Goal: Task Accomplishment & Management: Complete application form

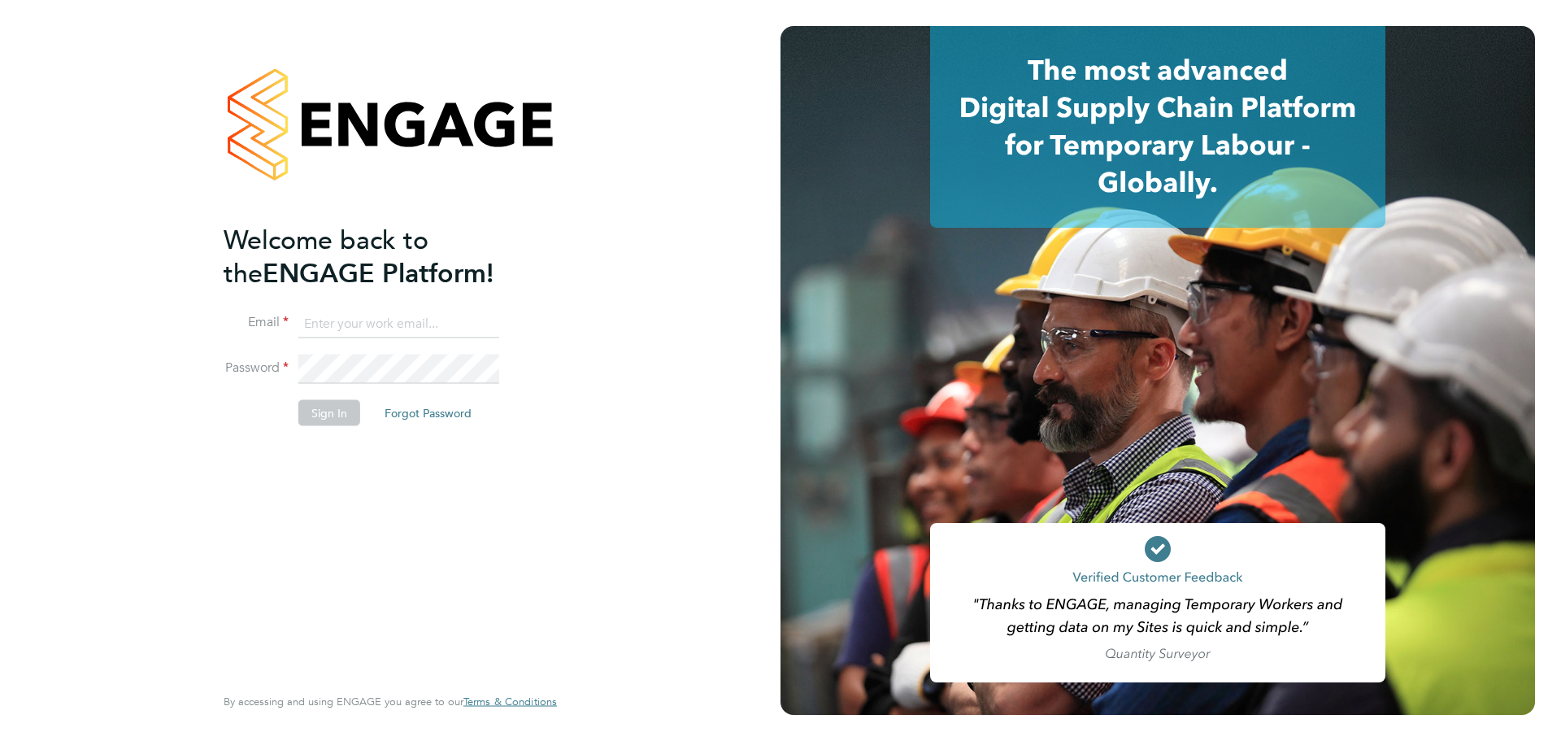
type input "helpdesk@wills-security.co.uk"
click at [339, 414] on button "Sign In" at bounding box center [329, 412] width 62 height 26
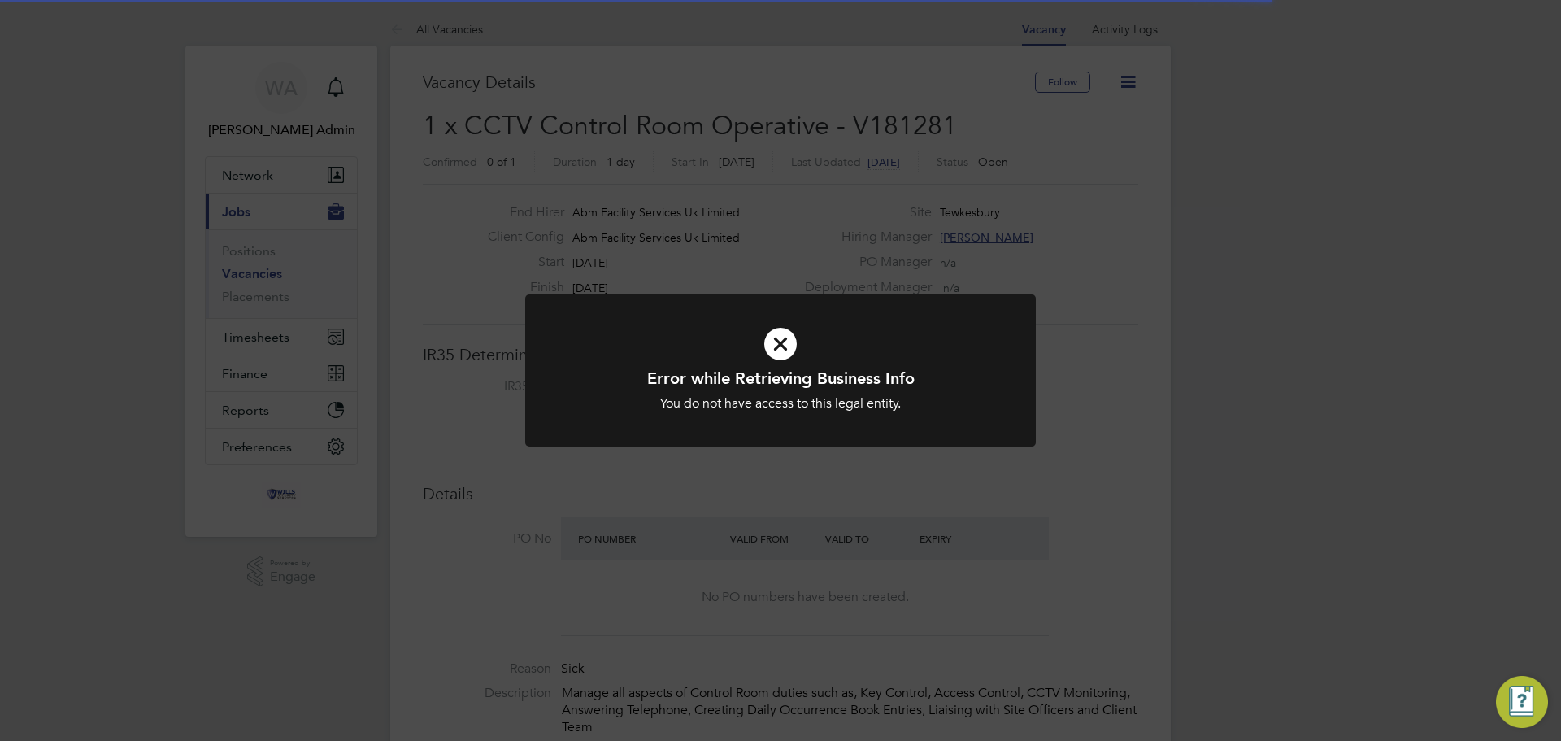
scroll to position [48, 114]
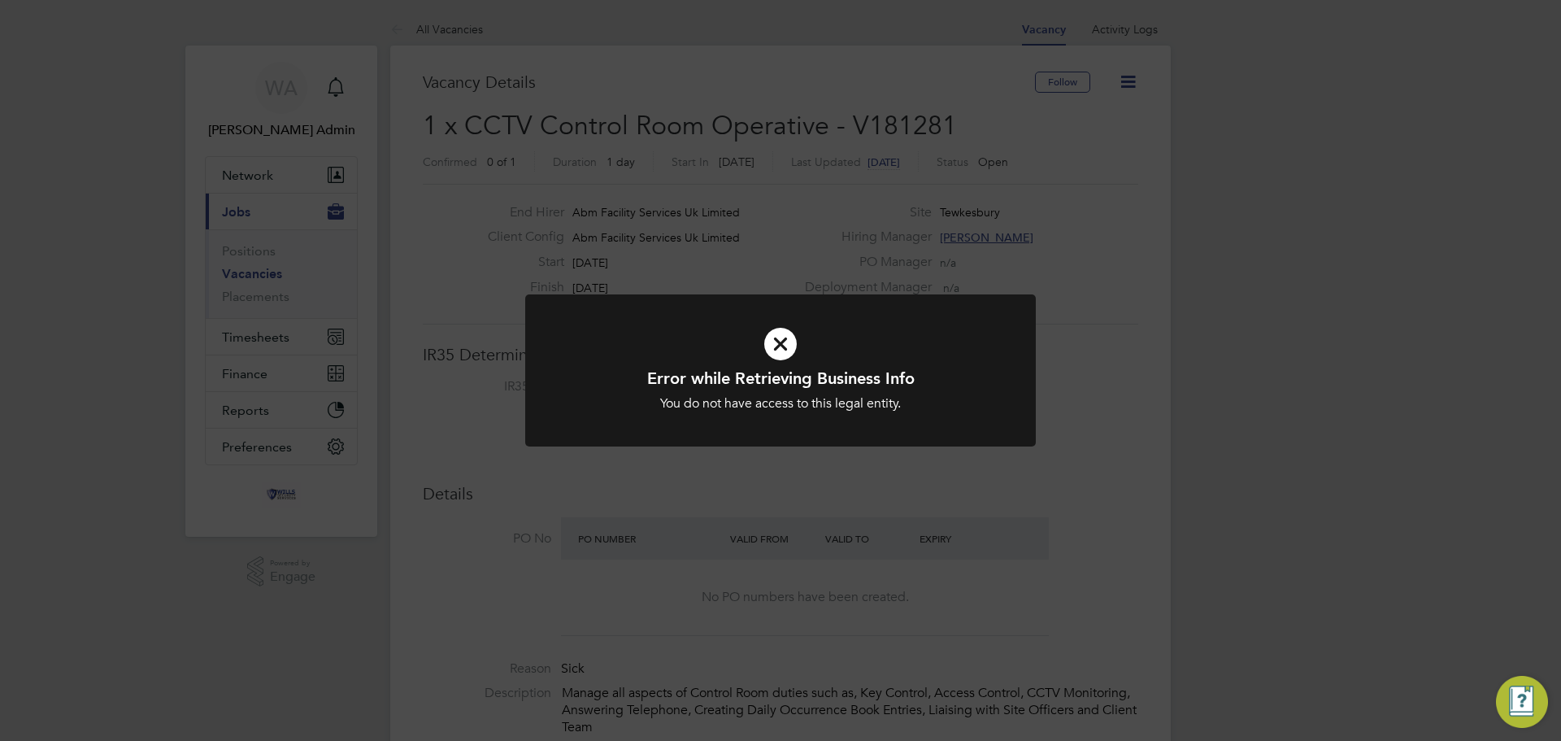
click at [791, 335] on icon at bounding box center [780, 343] width 423 height 63
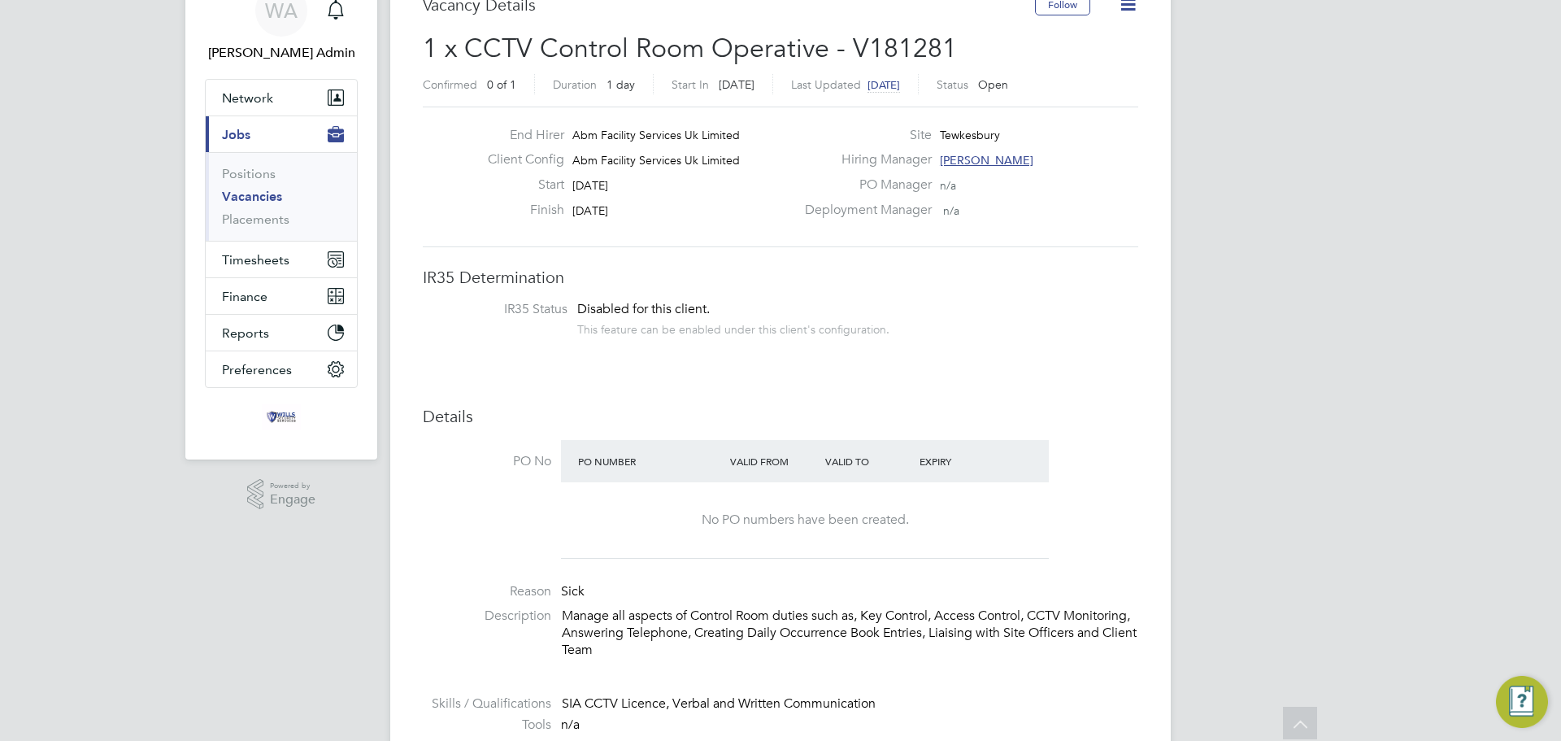
scroll to position [0, 0]
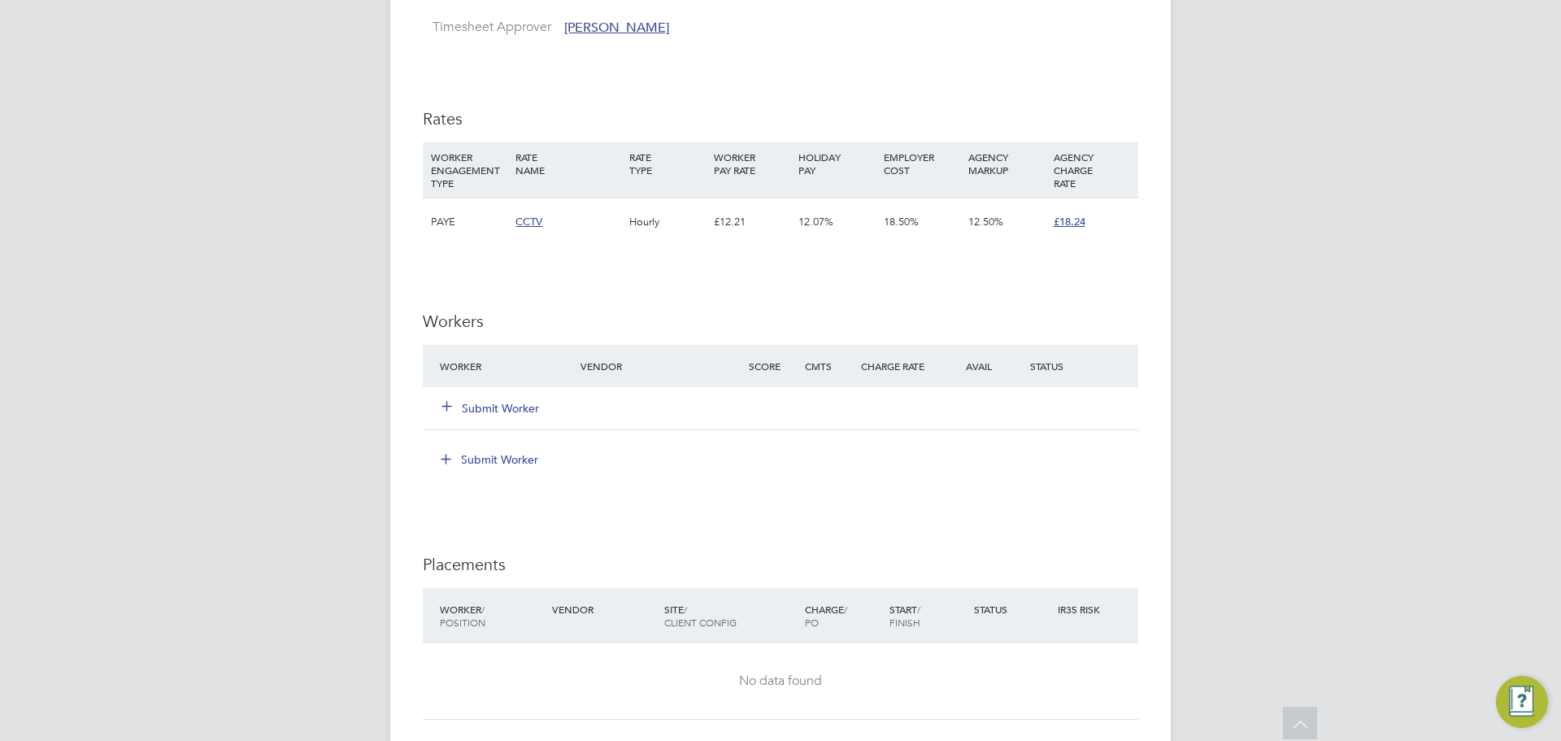
scroll to position [1378, 0]
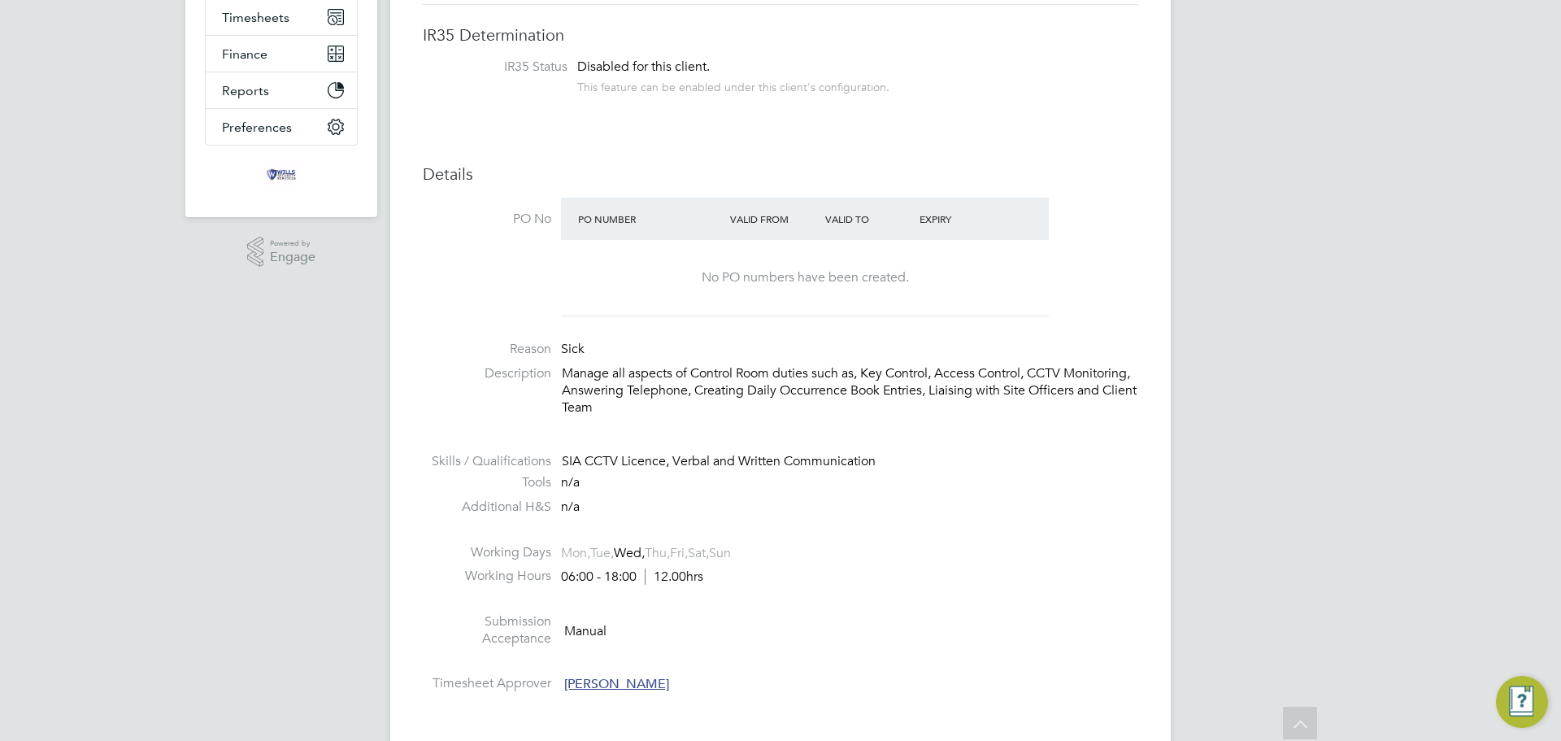
scroll to position [321, 0]
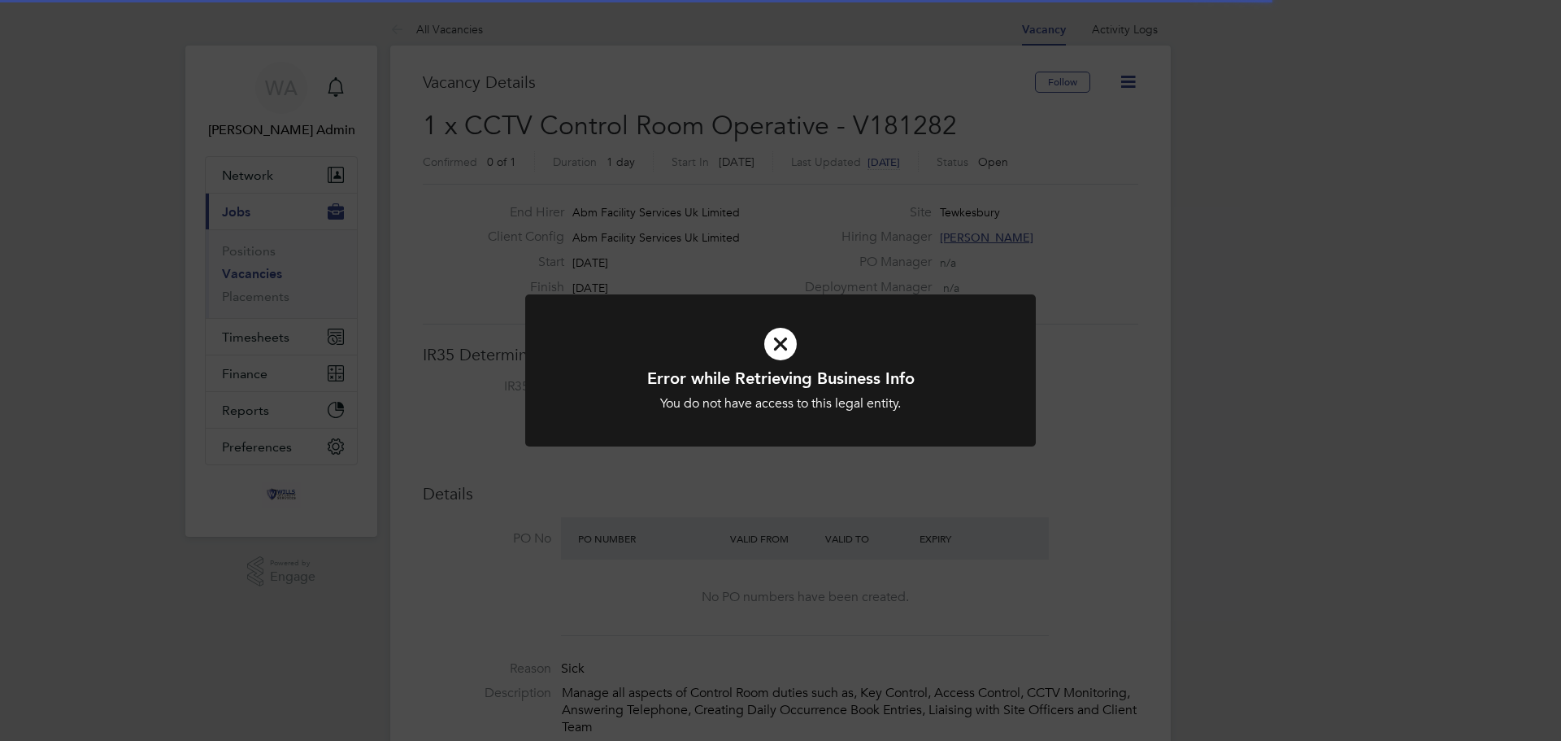
scroll to position [48, 114]
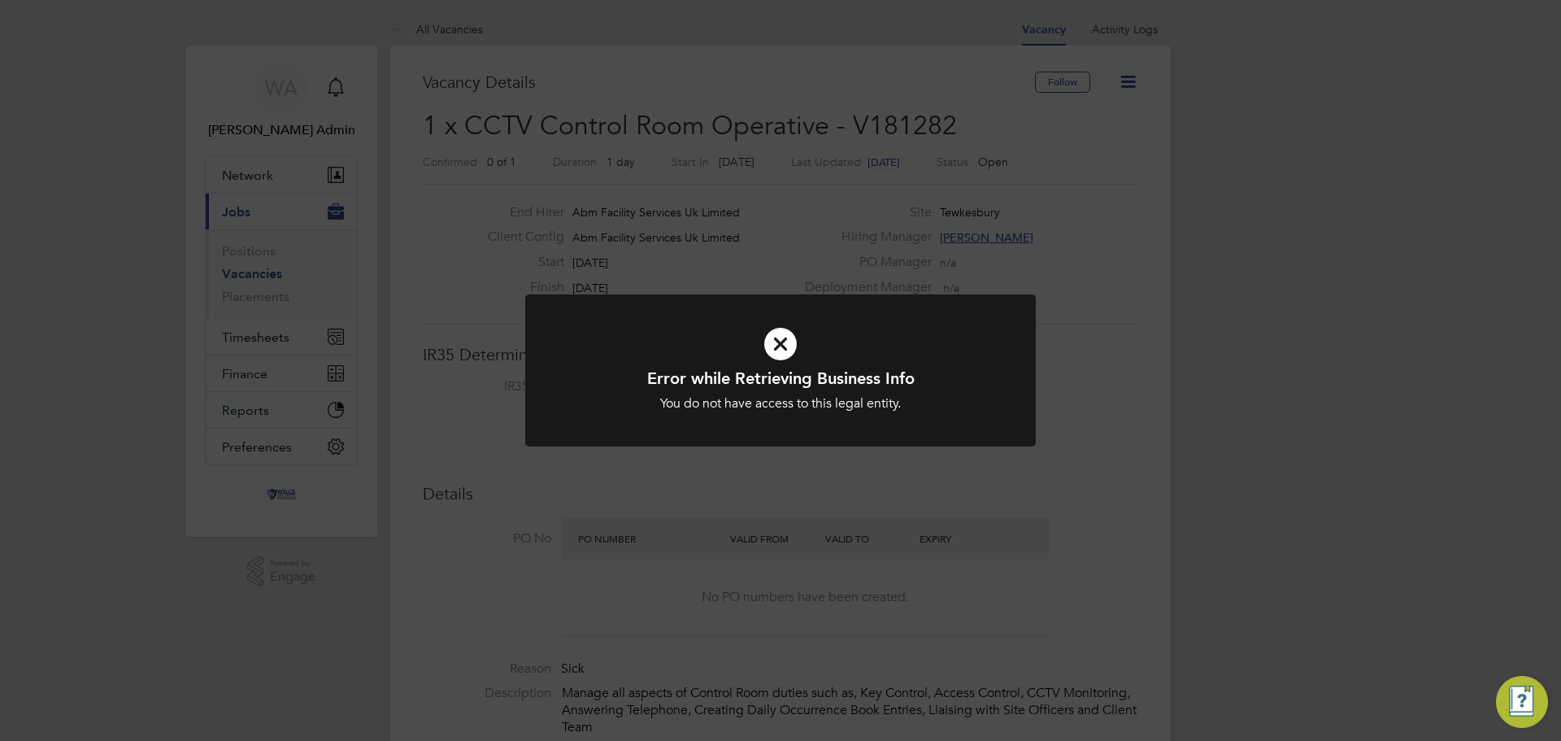
click at [782, 333] on icon at bounding box center [780, 343] width 423 height 63
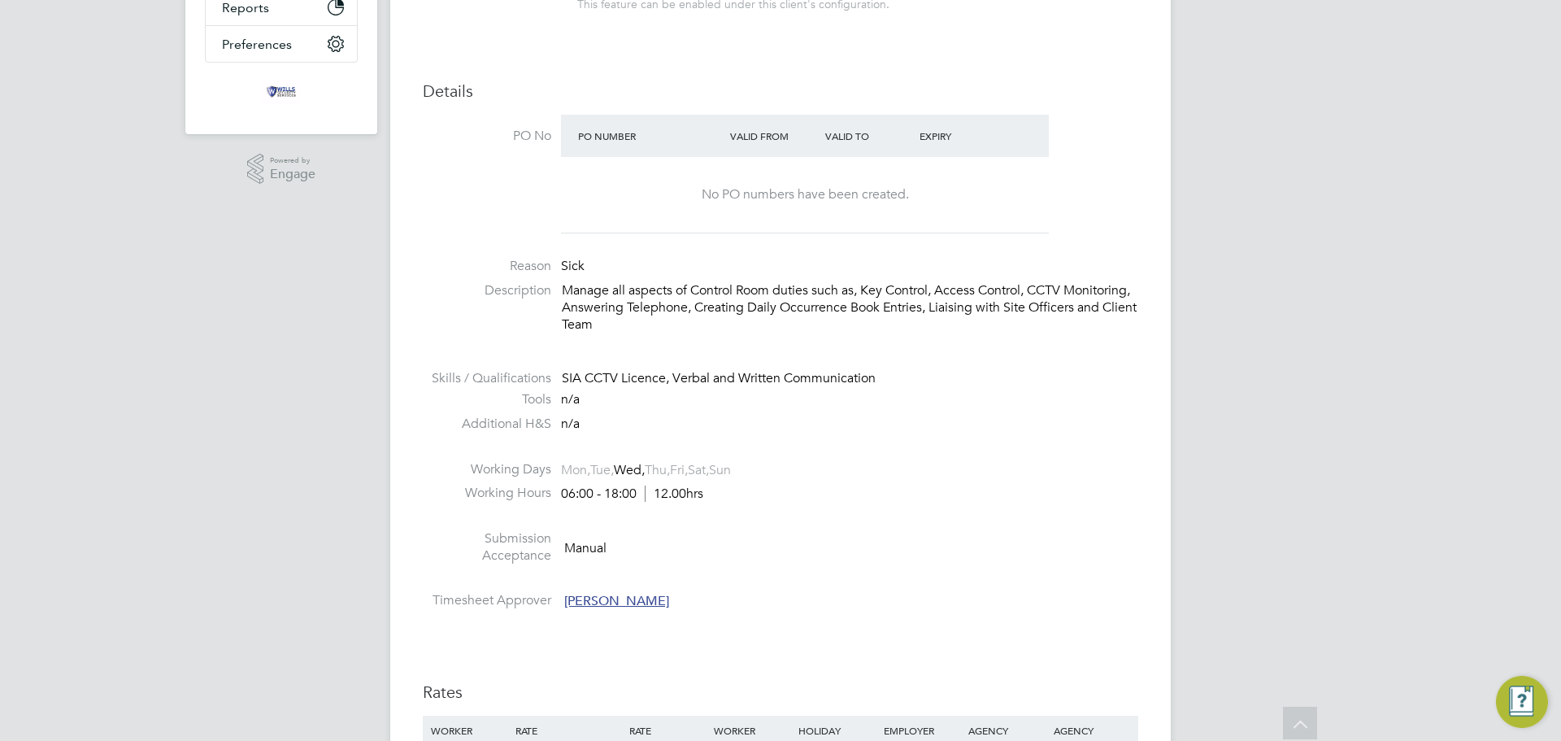
scroll to position [0, 0]
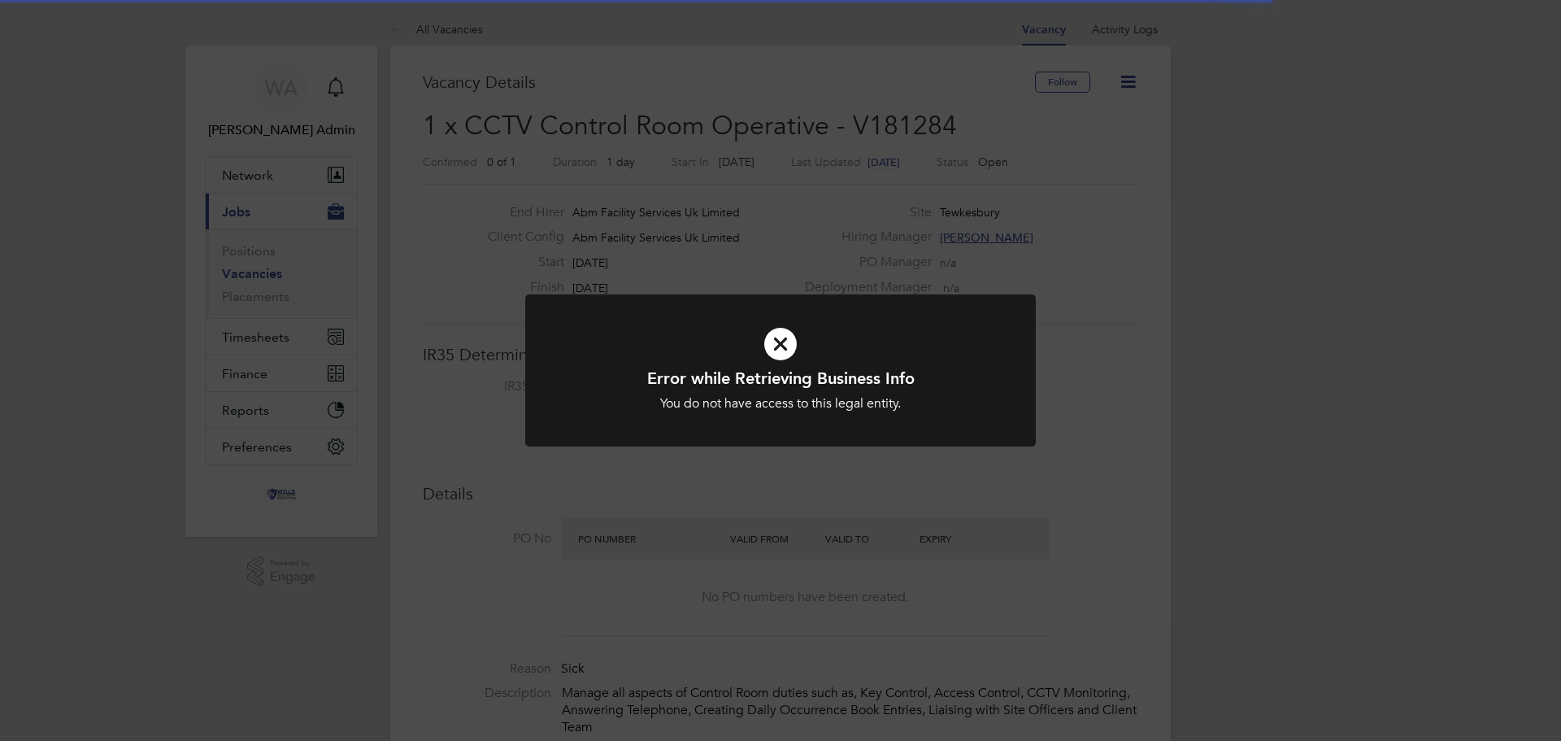
scroll to position [48, 114]
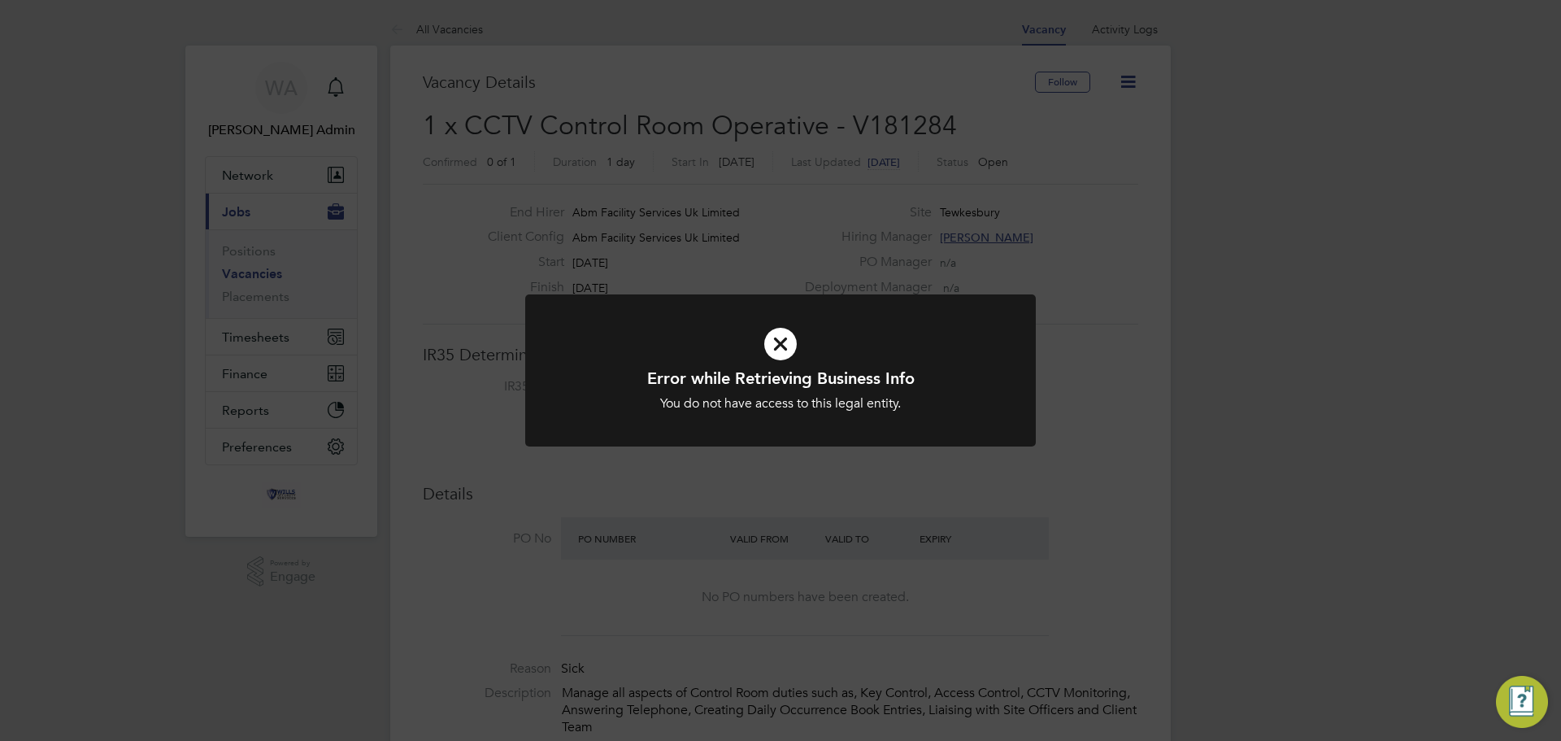
click at [784, 336] on icon at bounding box center [780, 343] width 423 height 63
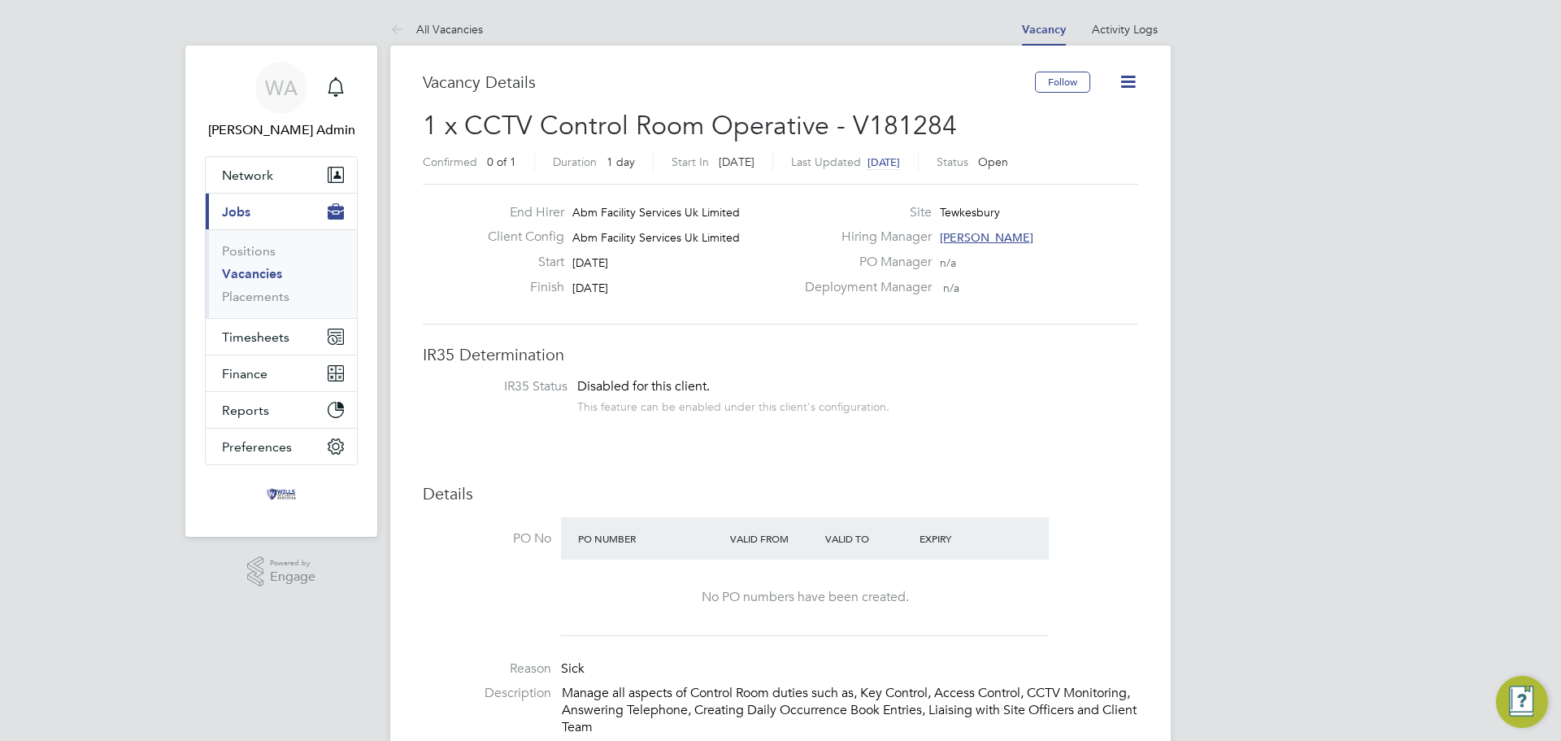
scroll to position [407, 0]
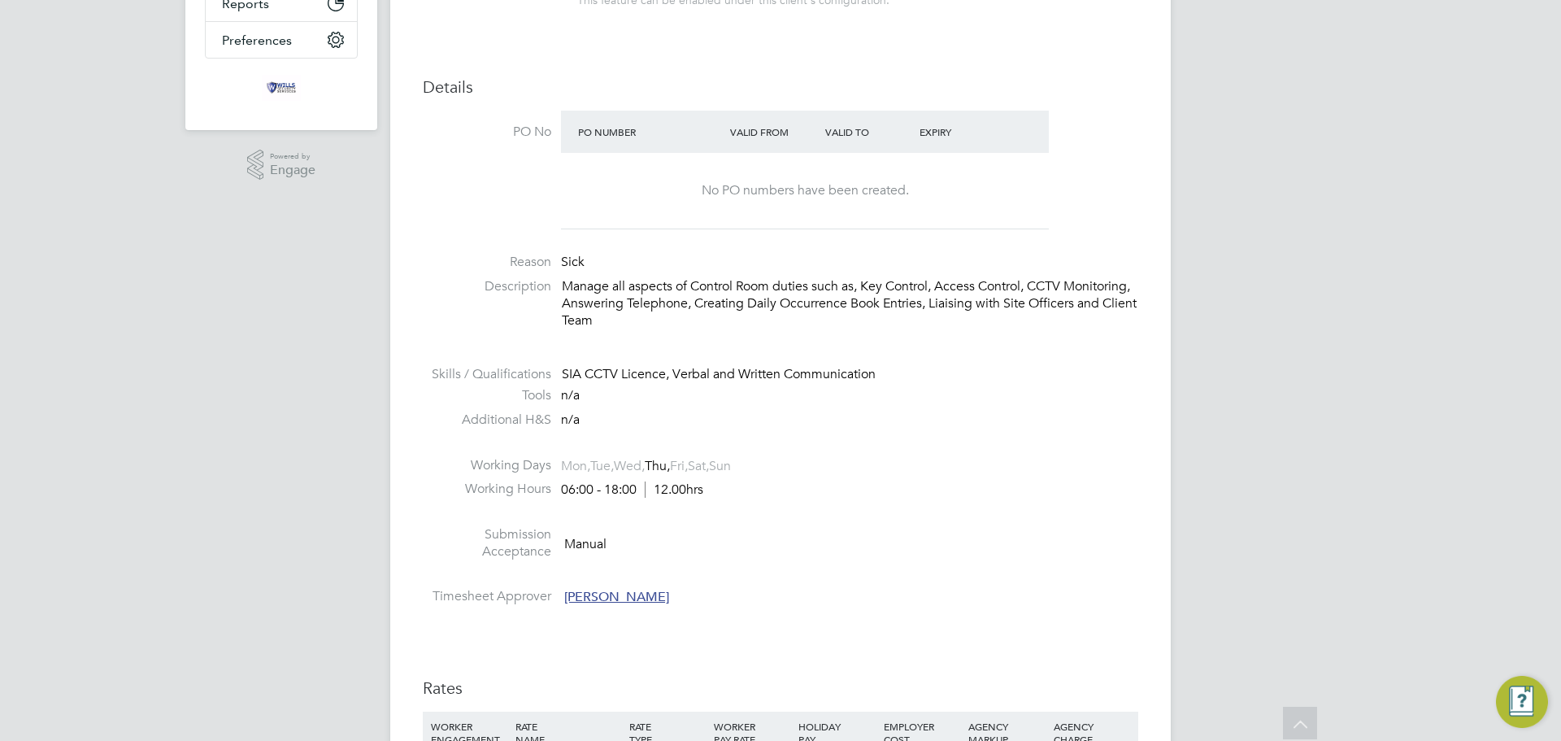
click at [938, 425] on li "Additional H&S n/a" at bounding box center [781, 424] width 716 height 24
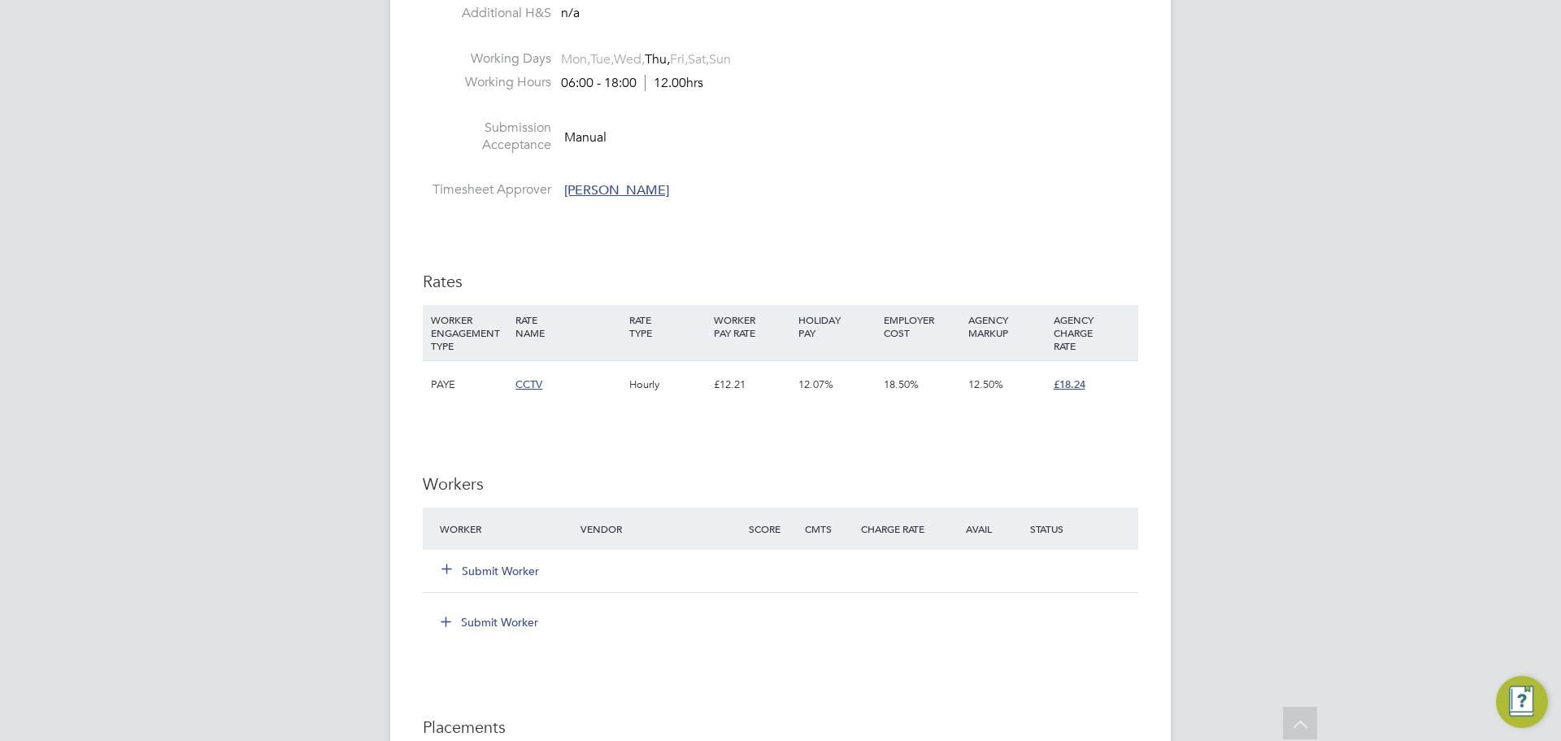
scroll to position [895, 0]
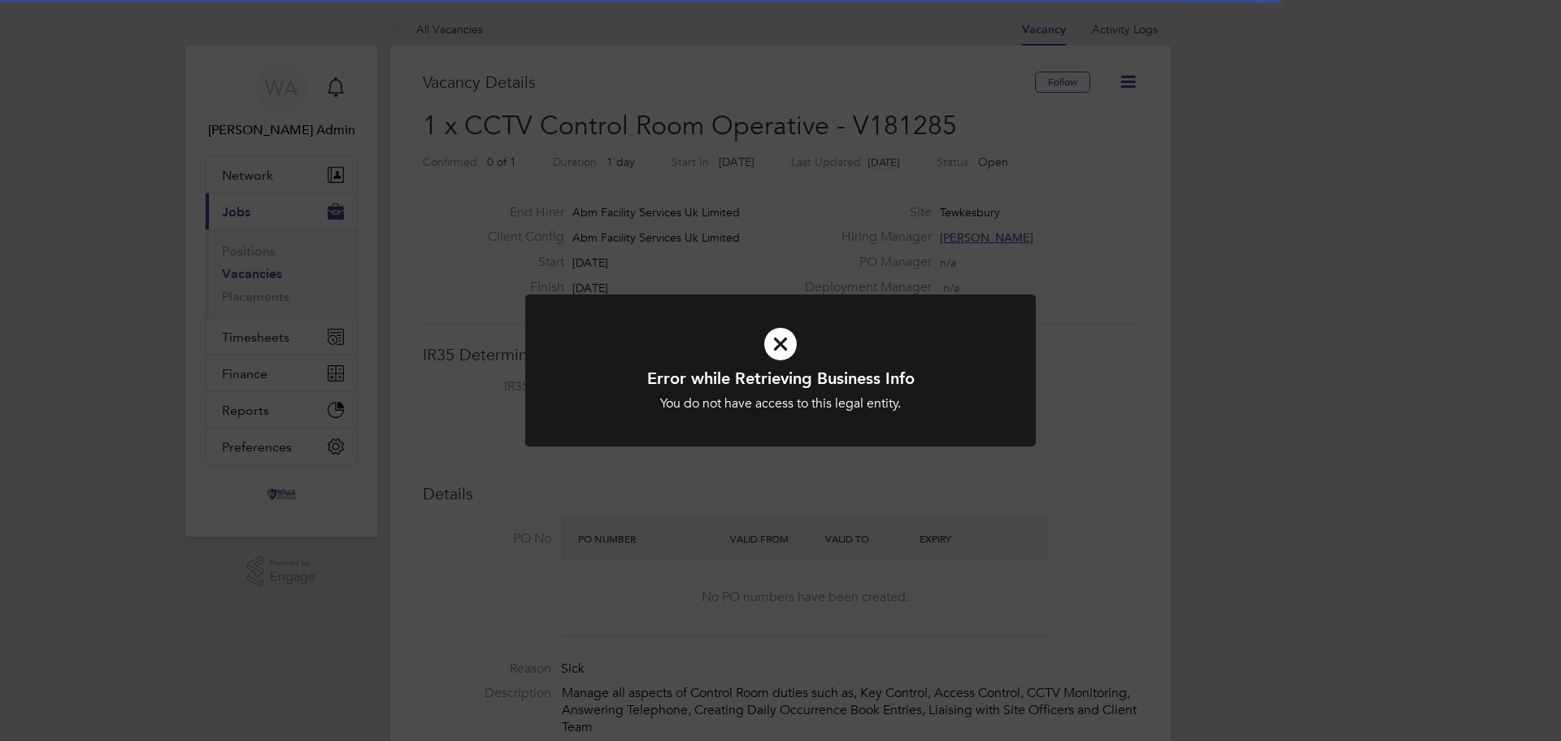
scroll to position [48, 114]
click at [790, 361] on icon at bounding box center [780, 343] width 423 height 63
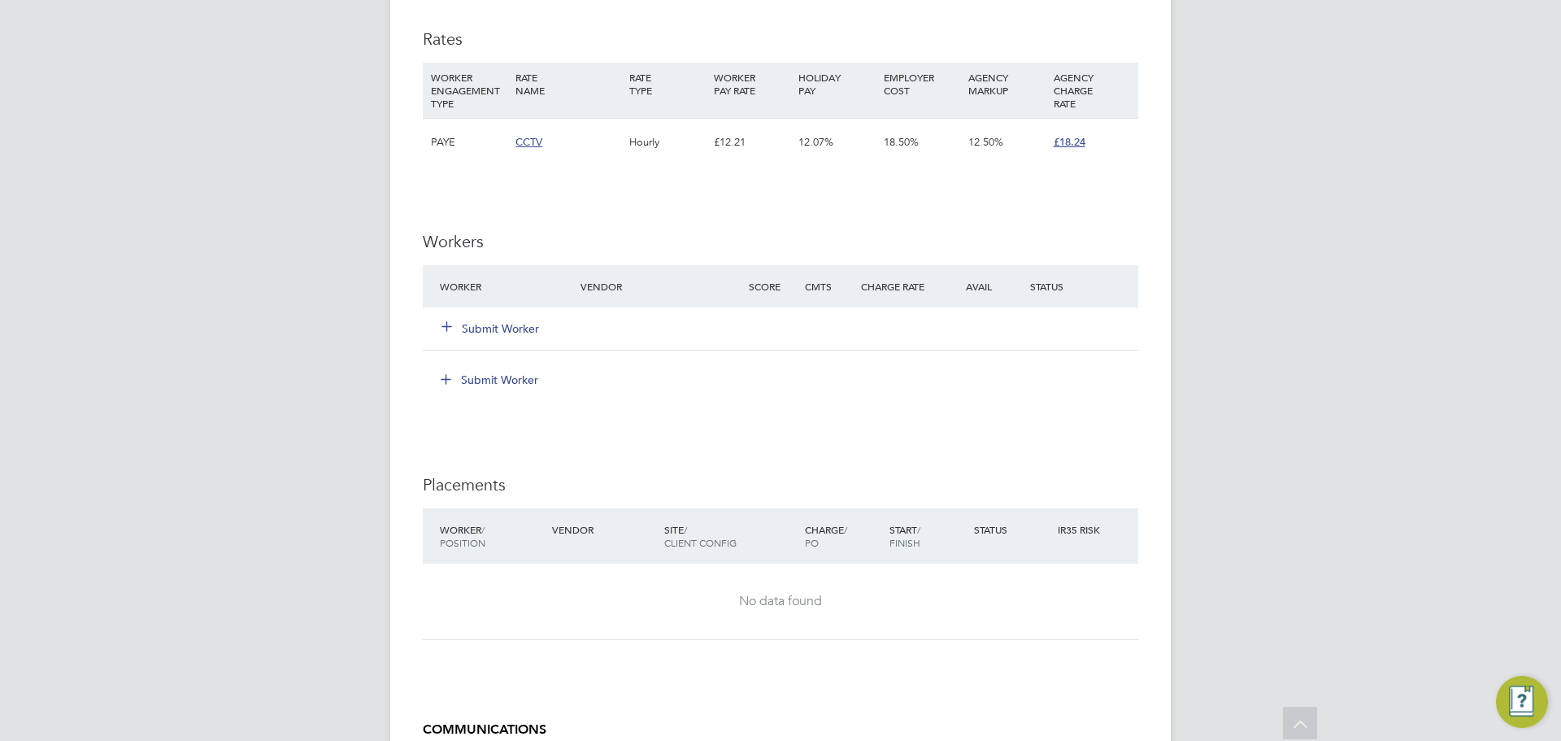
scroll to position [1057, 0]
click at [853, 247] on h3 "Workers" at bounding box center [781, 239] width 716 height 21
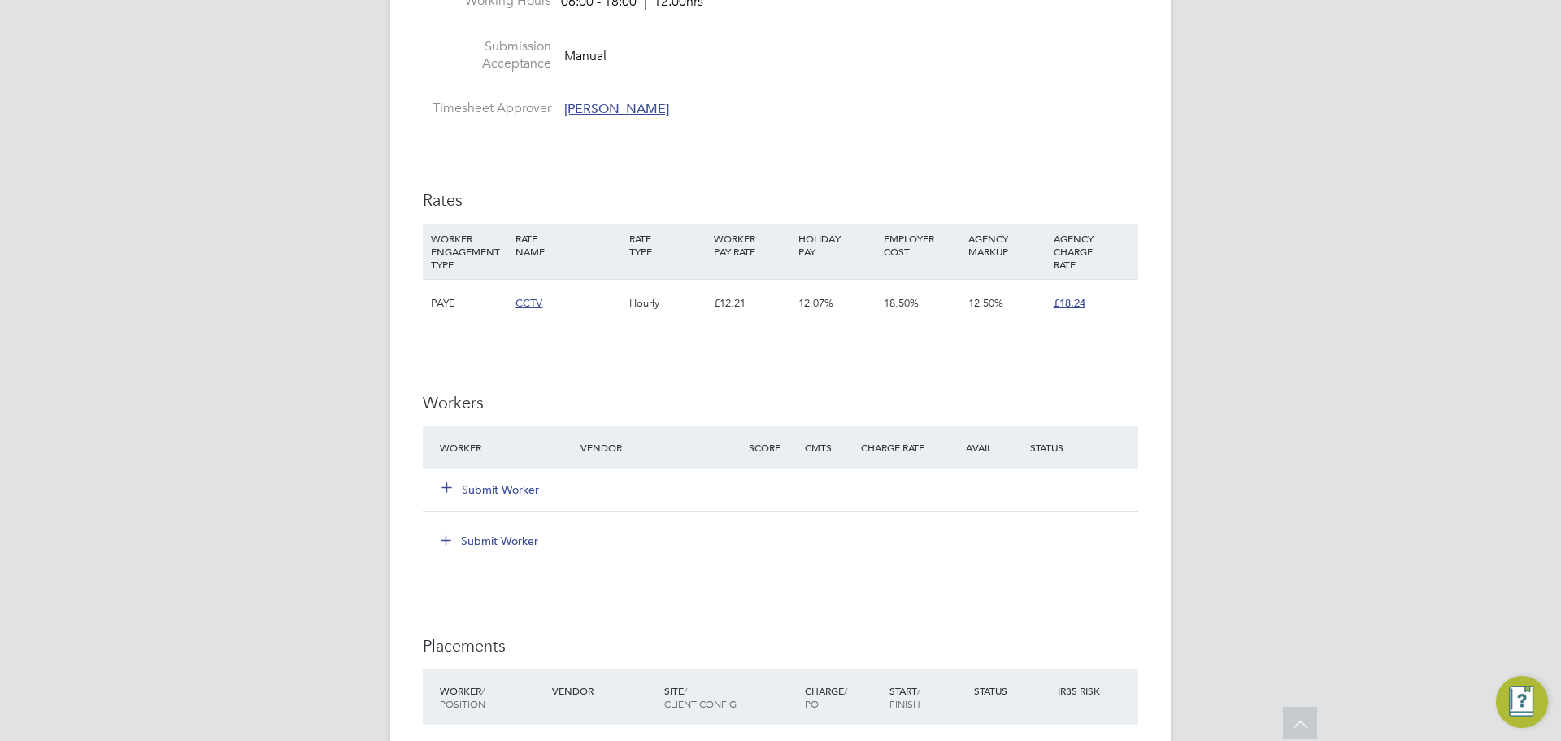
scroll to position [732, 0]
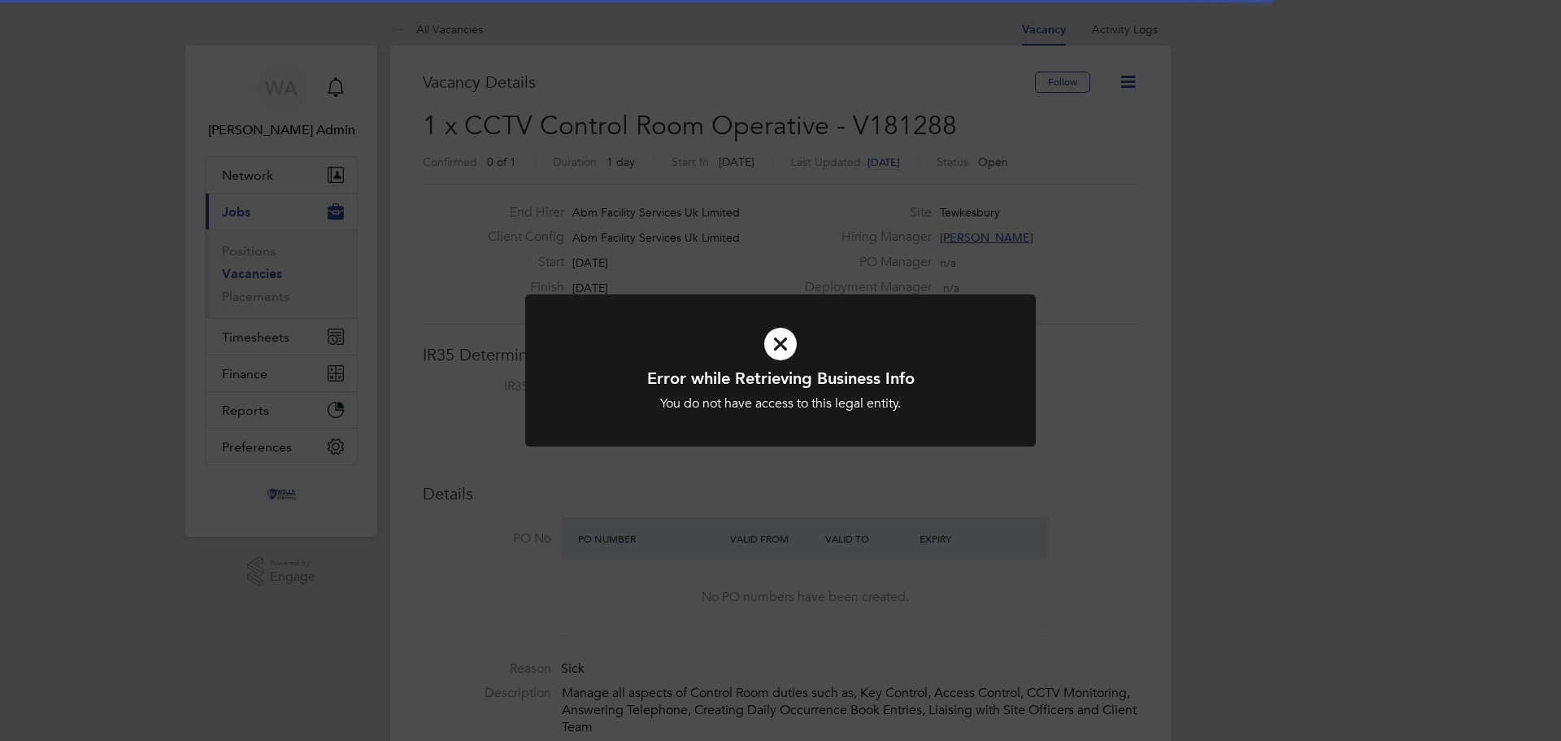
scroll to position [48, 114]
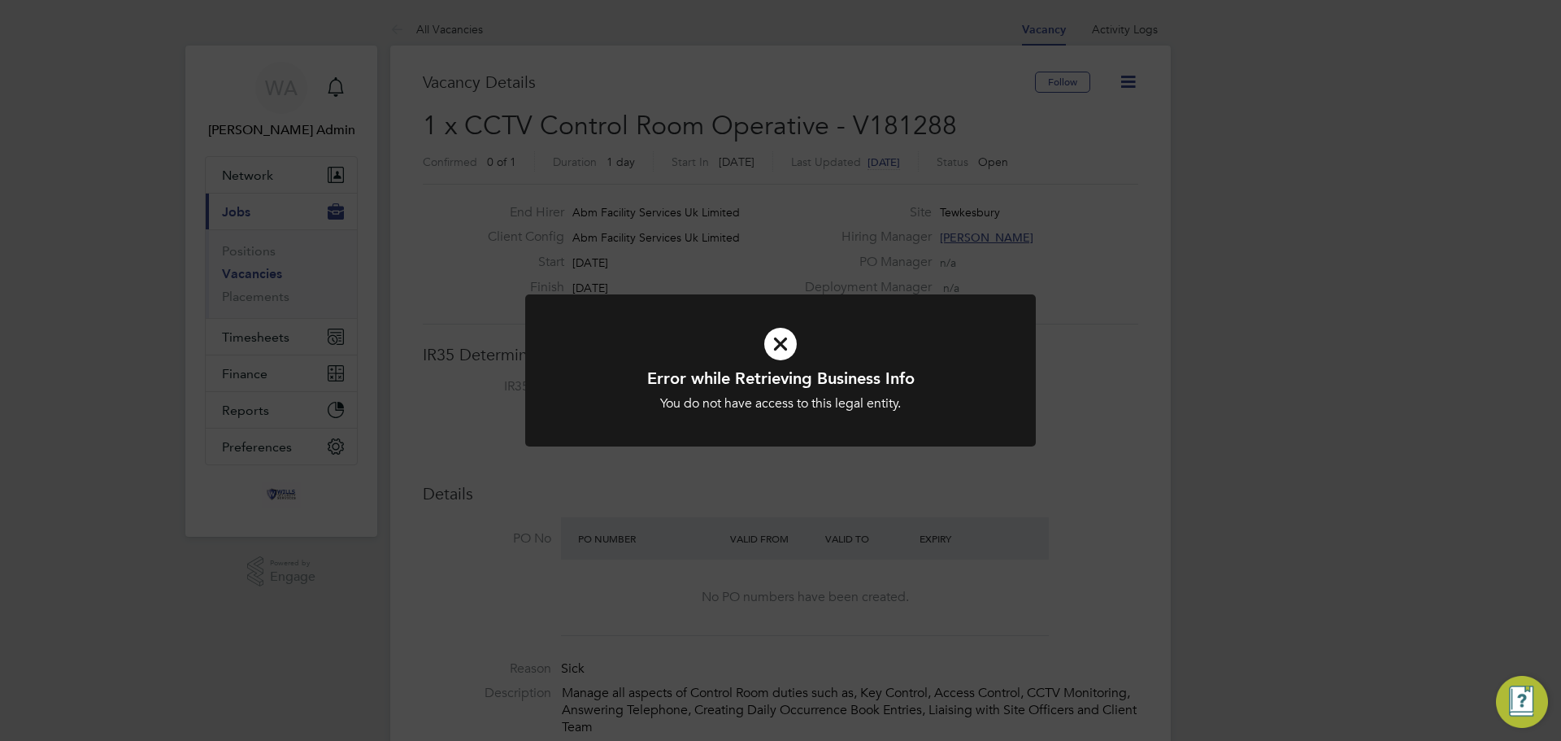
click at [785, 348] on icon at bounding box center [780, 343] width 423 height 63
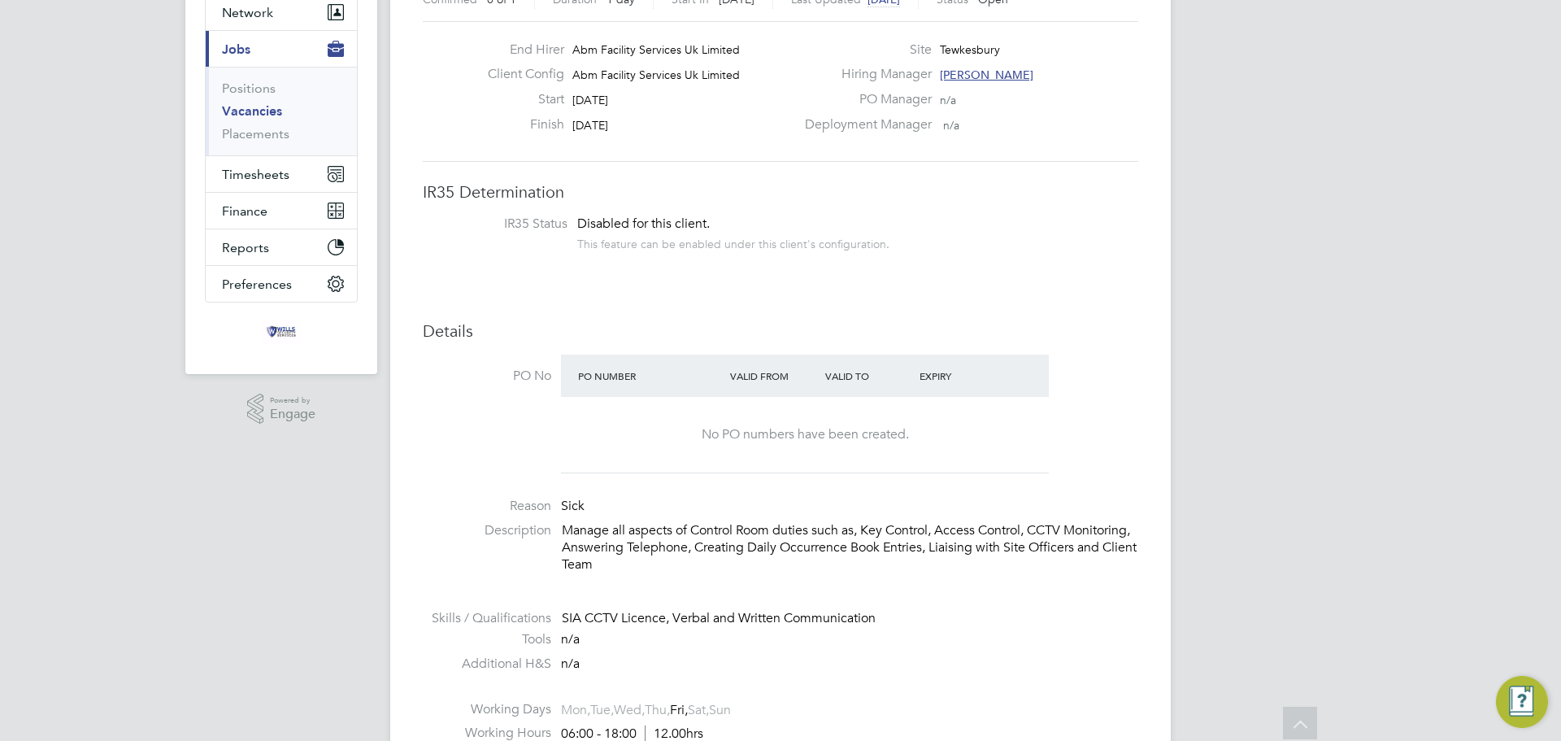
scroll to position [0, 0]
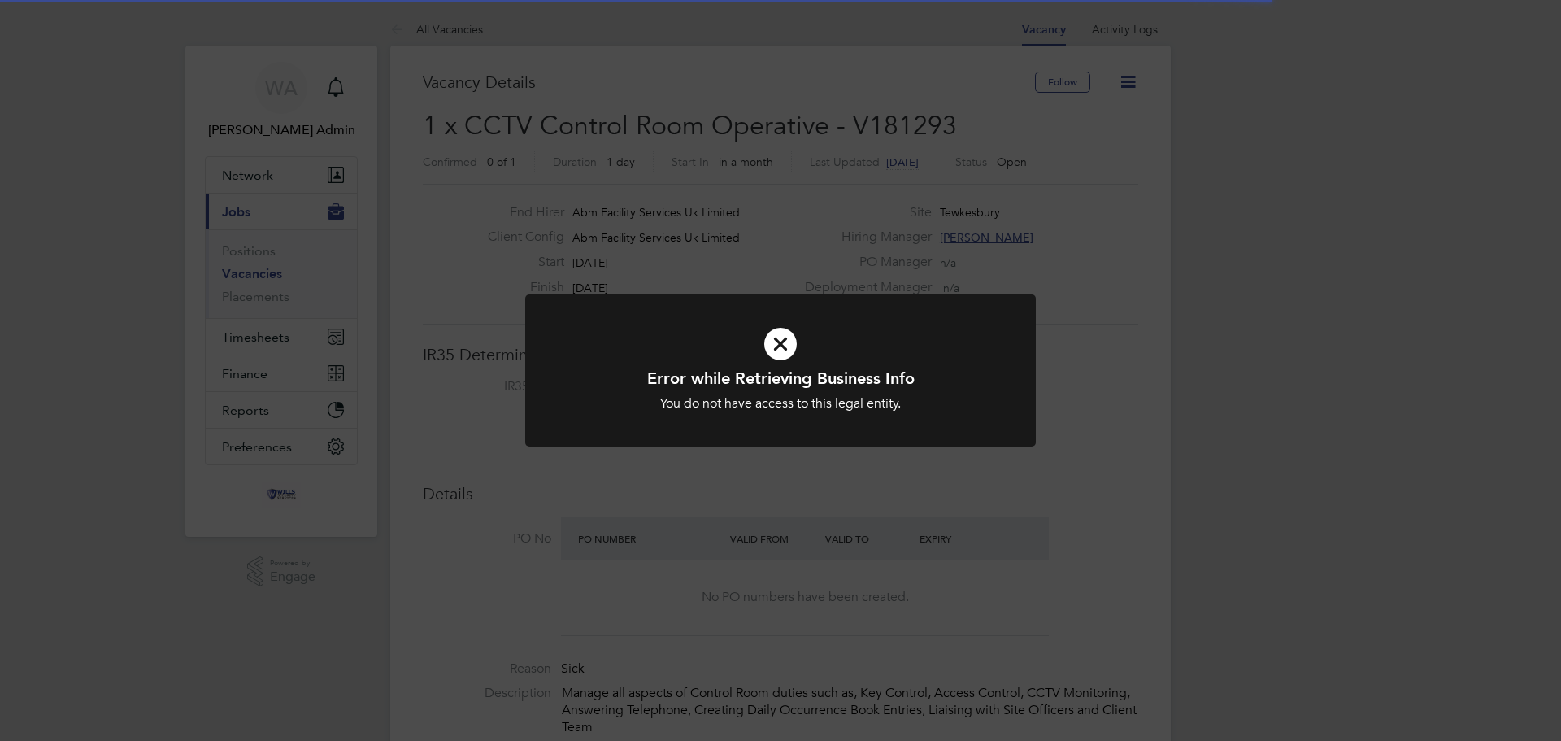
scroll to position [48, 114]
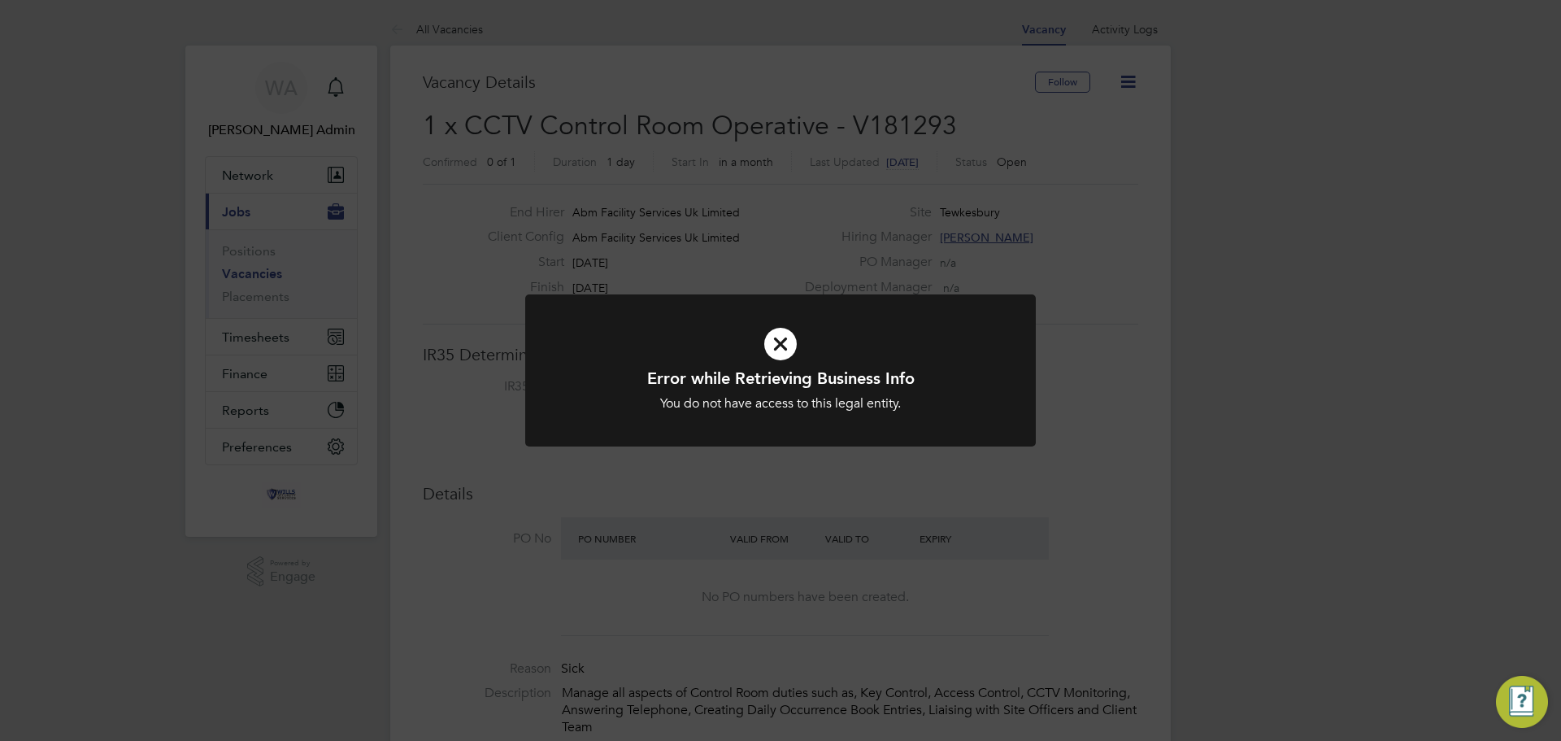
click at [780, 349] on icon at bounding box center [780, 343] width 423 height 63
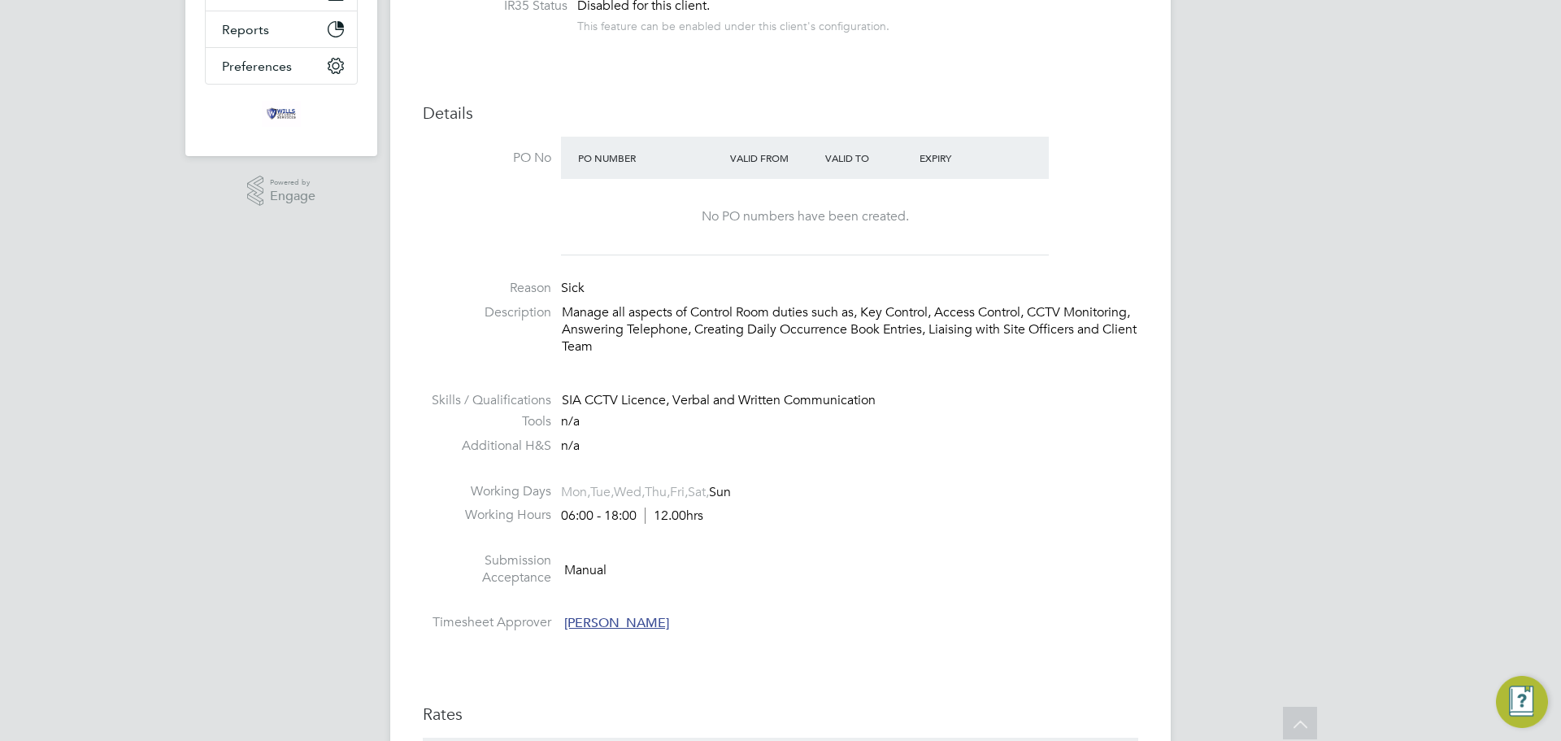
scroll to position [407, 0]
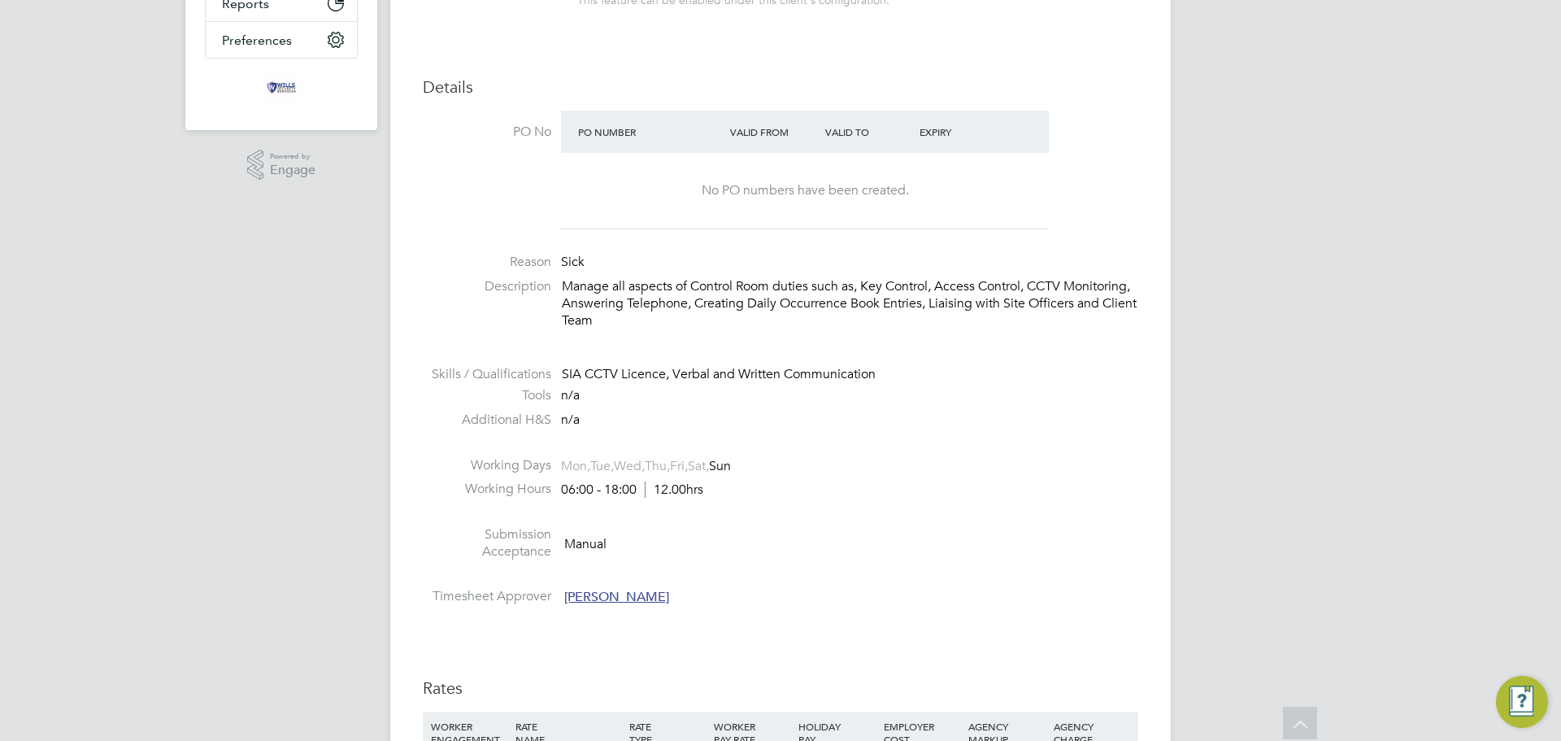
click at [1055, 494] on li "Working Hours 06:00 - 18:00 12.00hrs" at bounding box center [781, 493] width 716 height 24
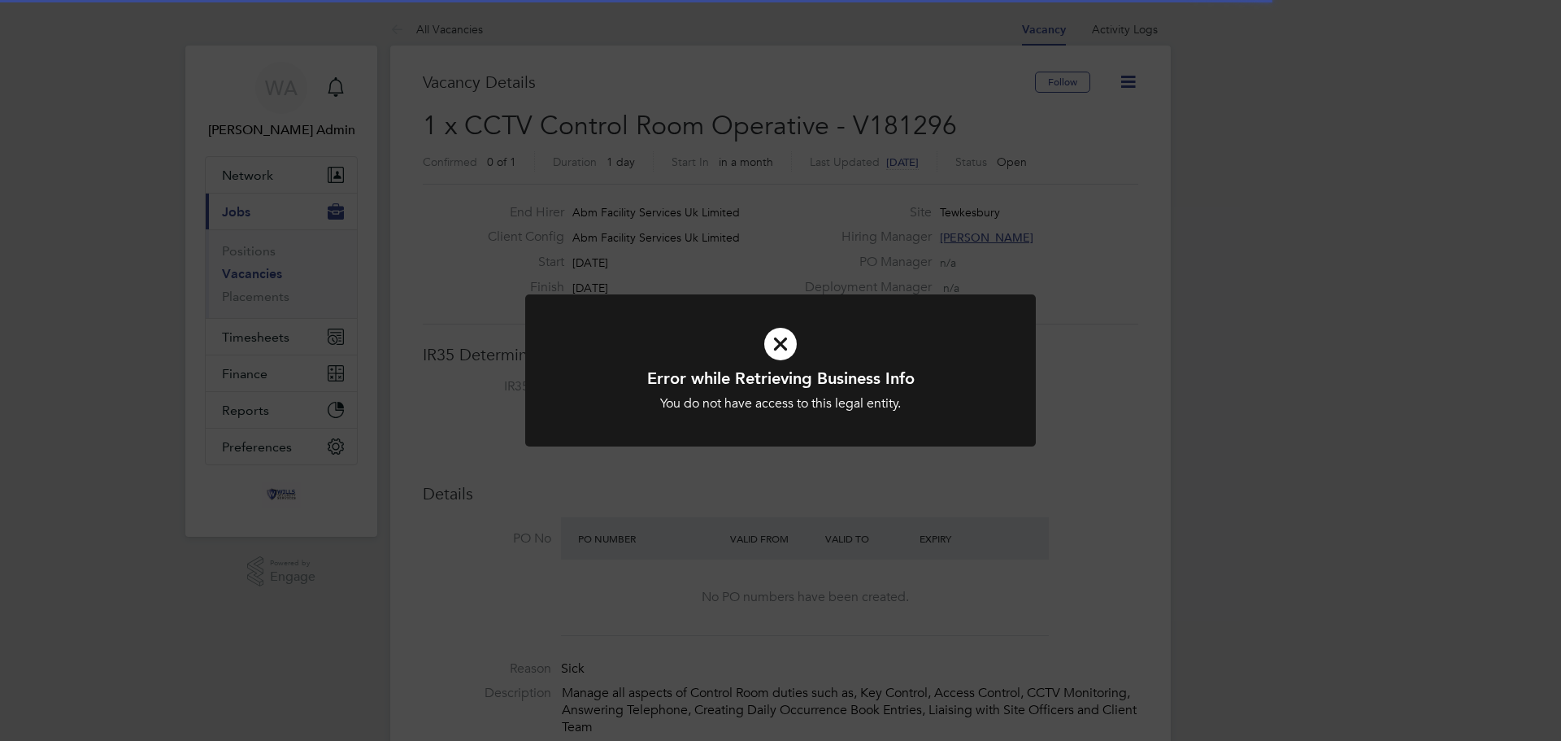
scroll to position [48, 114]
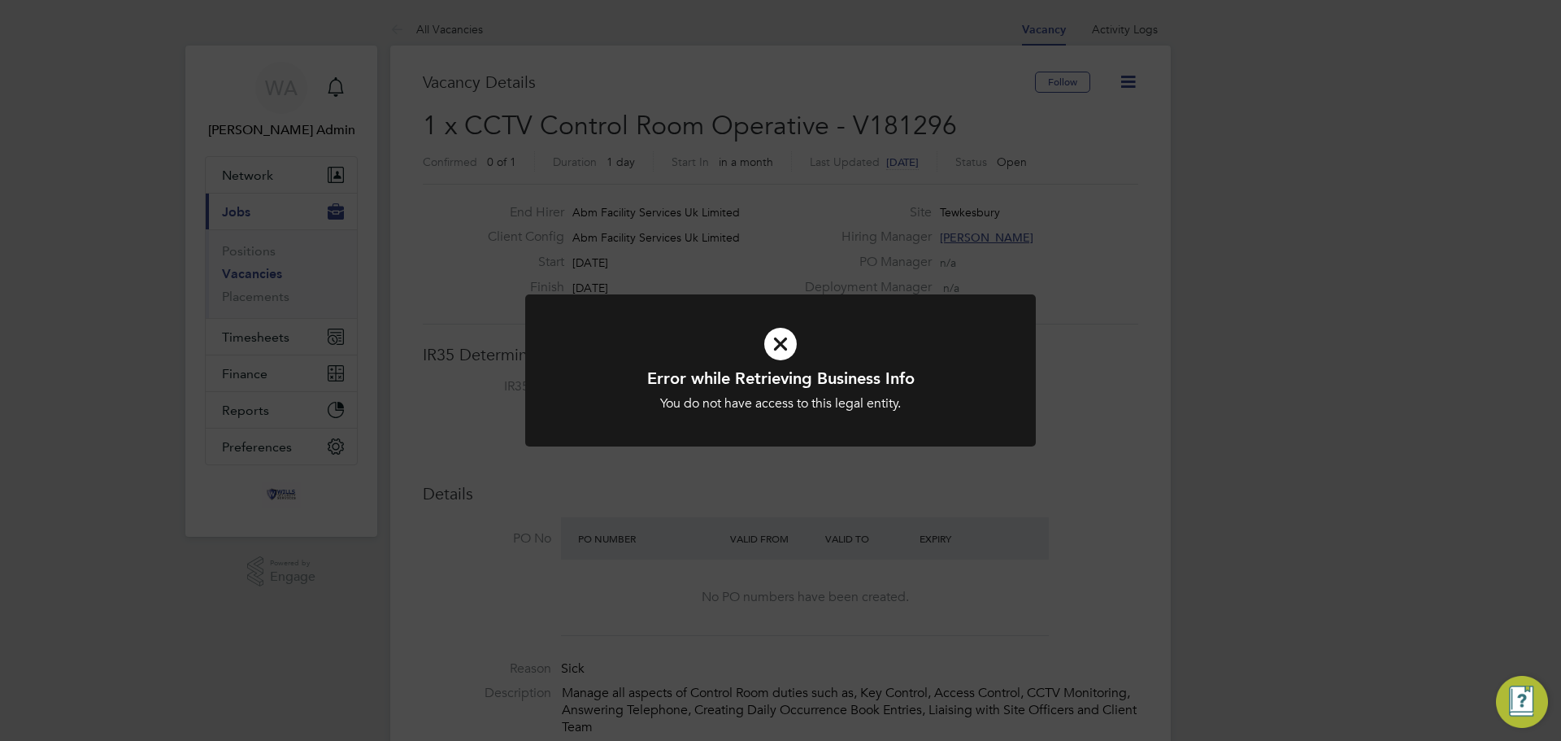
click at [763, 341] on icon at bounding box center [780, 343] width 423 height 63
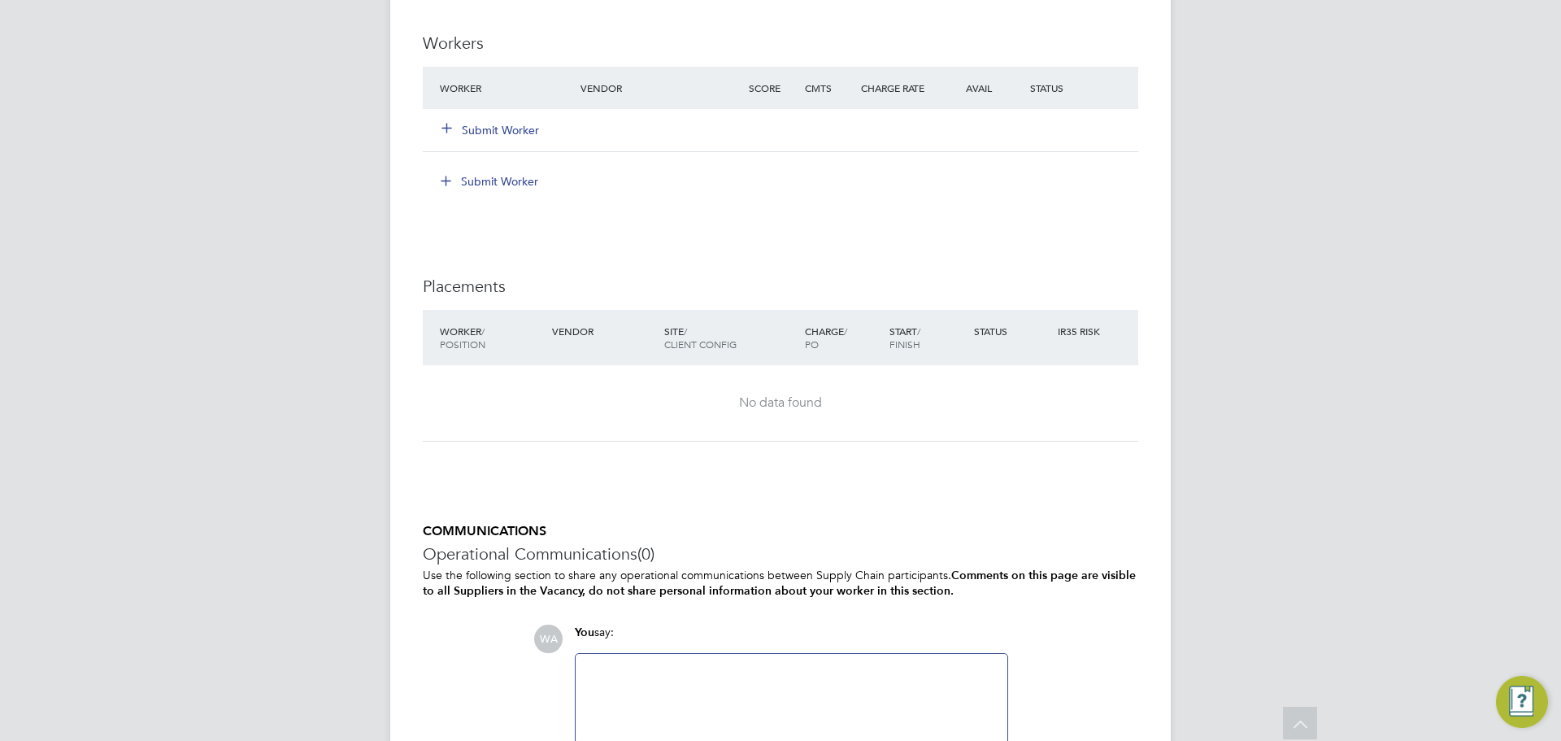
scroll to position [1378, 0]
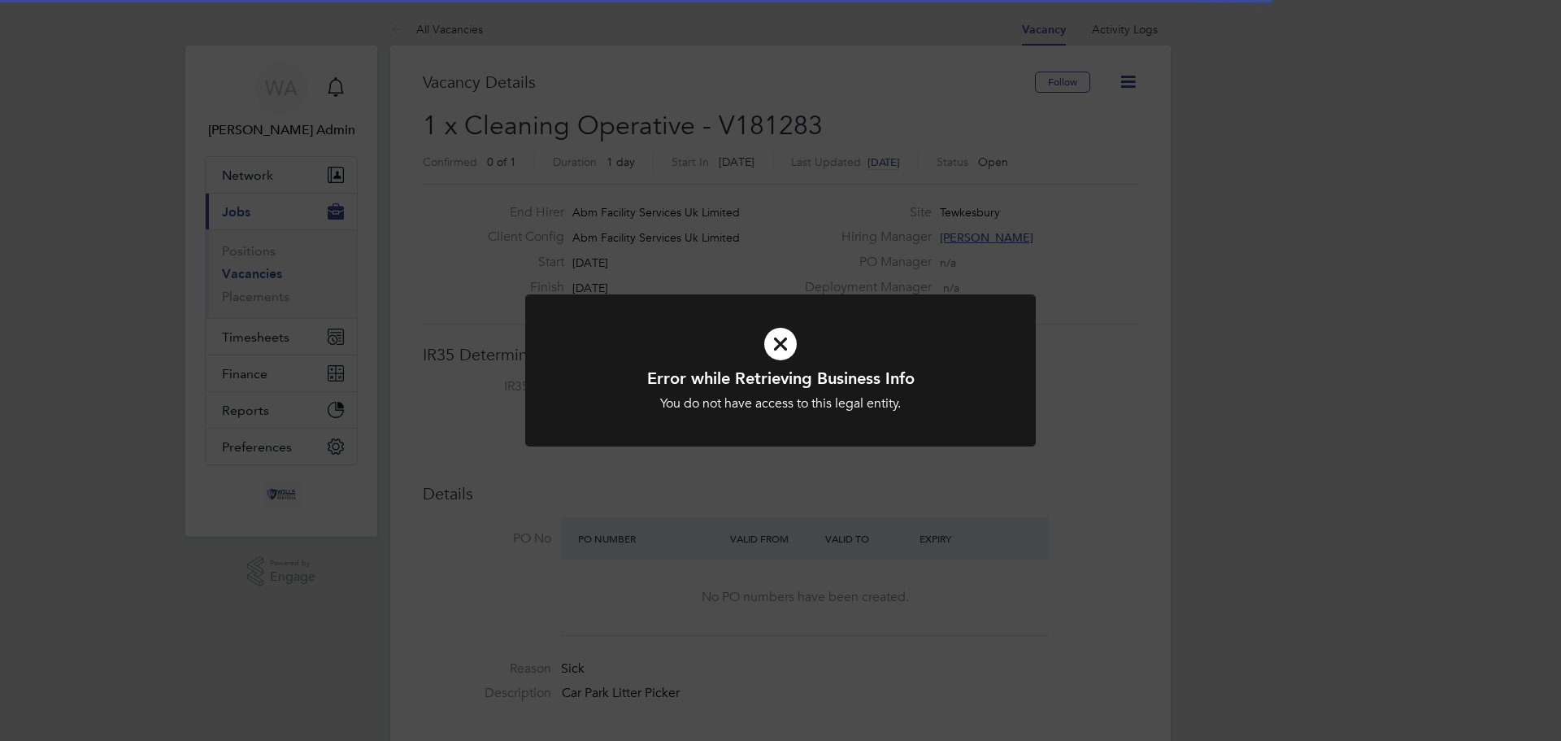
scroll to position [48, 114]
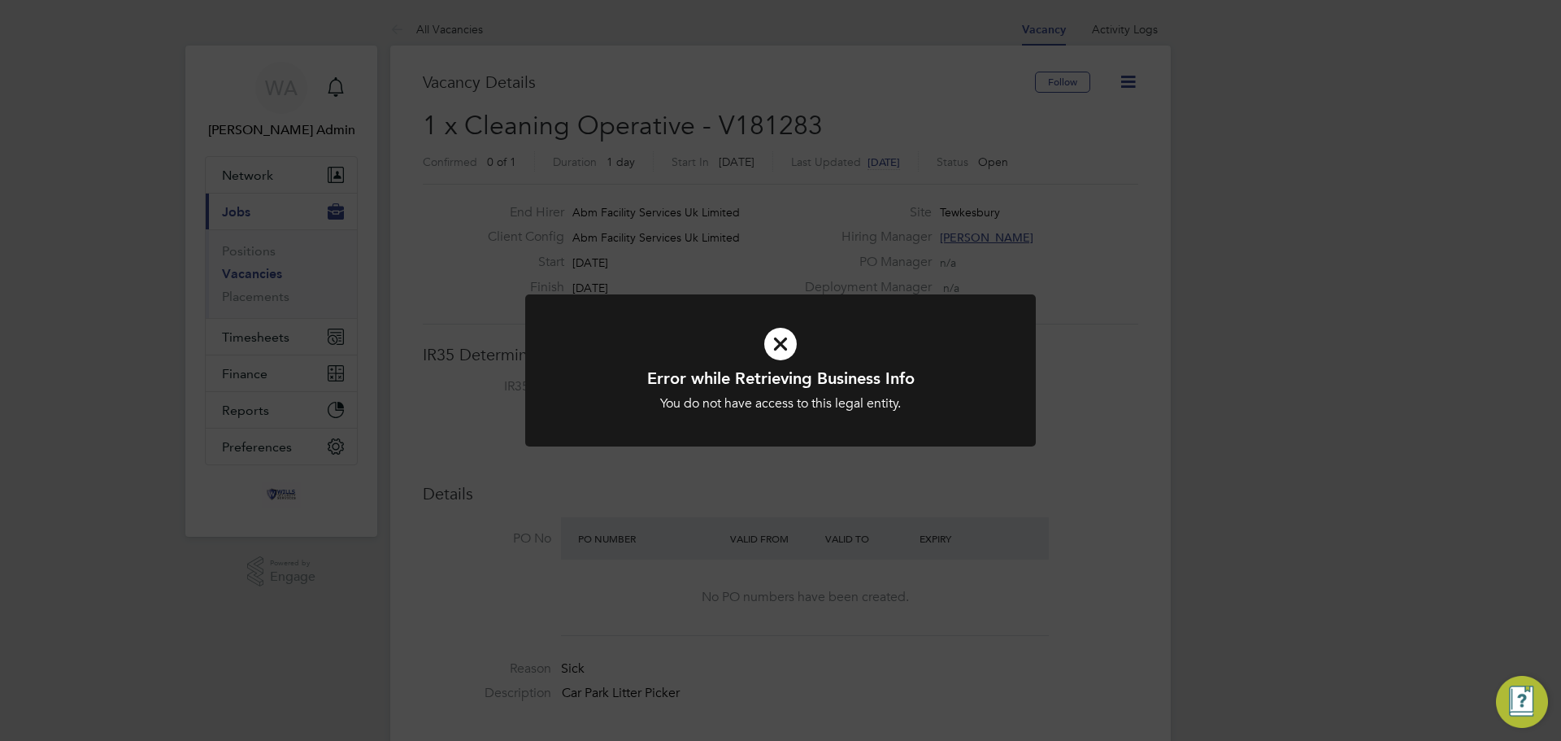
click at [783, 345] on icon at bounding box center [780, 343] width 423 height 63
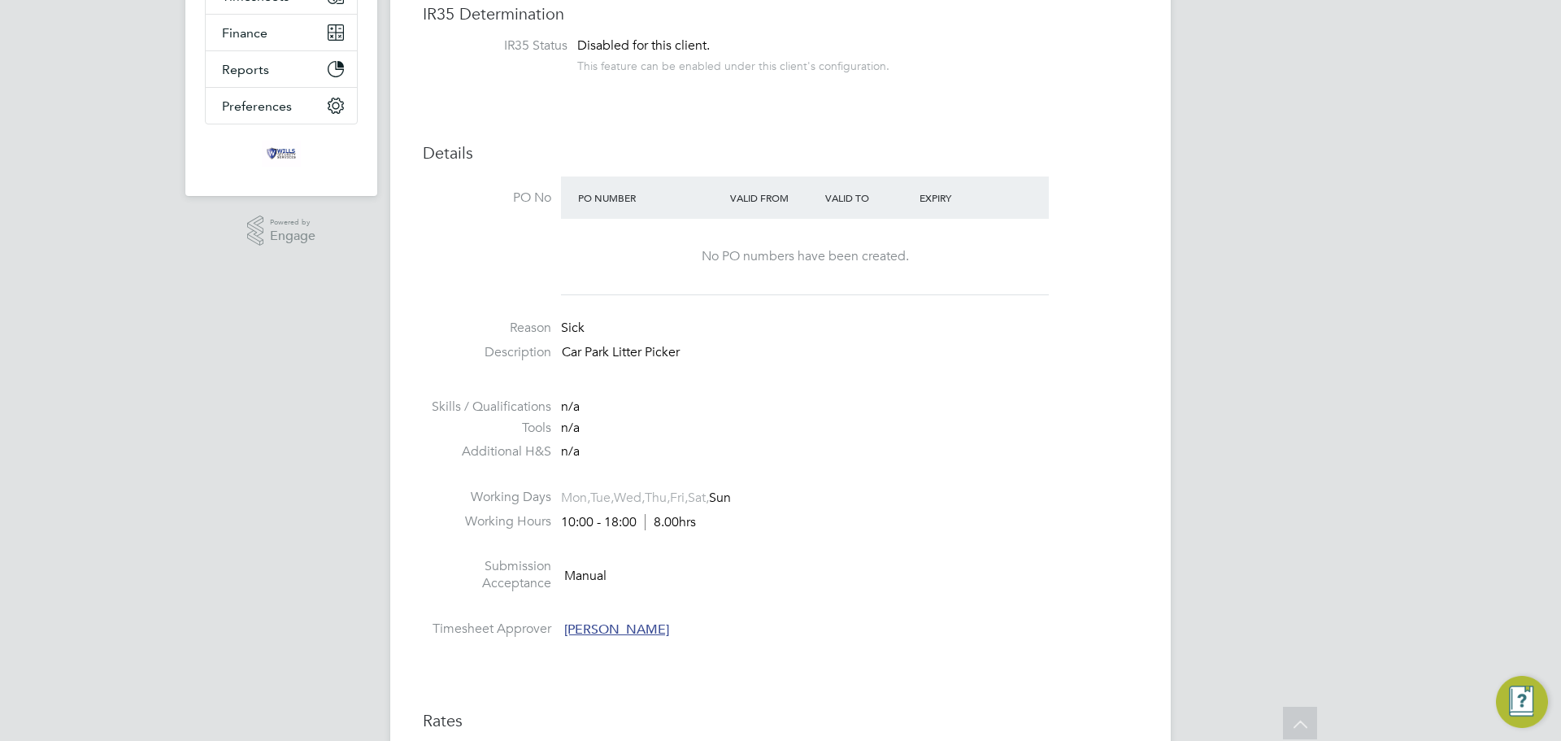
scroll to position [488, 0]
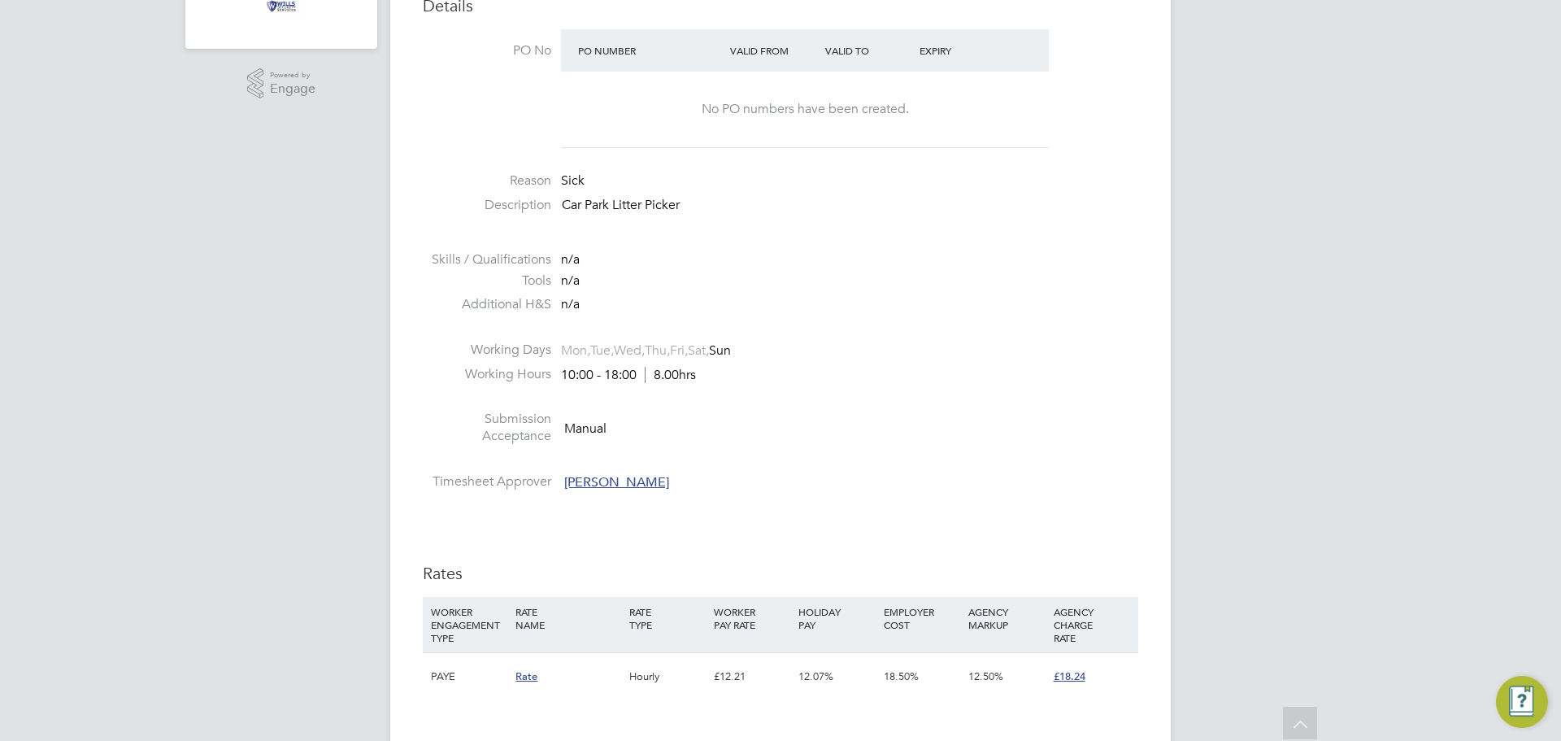
click at [1022, 394] on li at bounding box center [781, 400] width 716 height 21
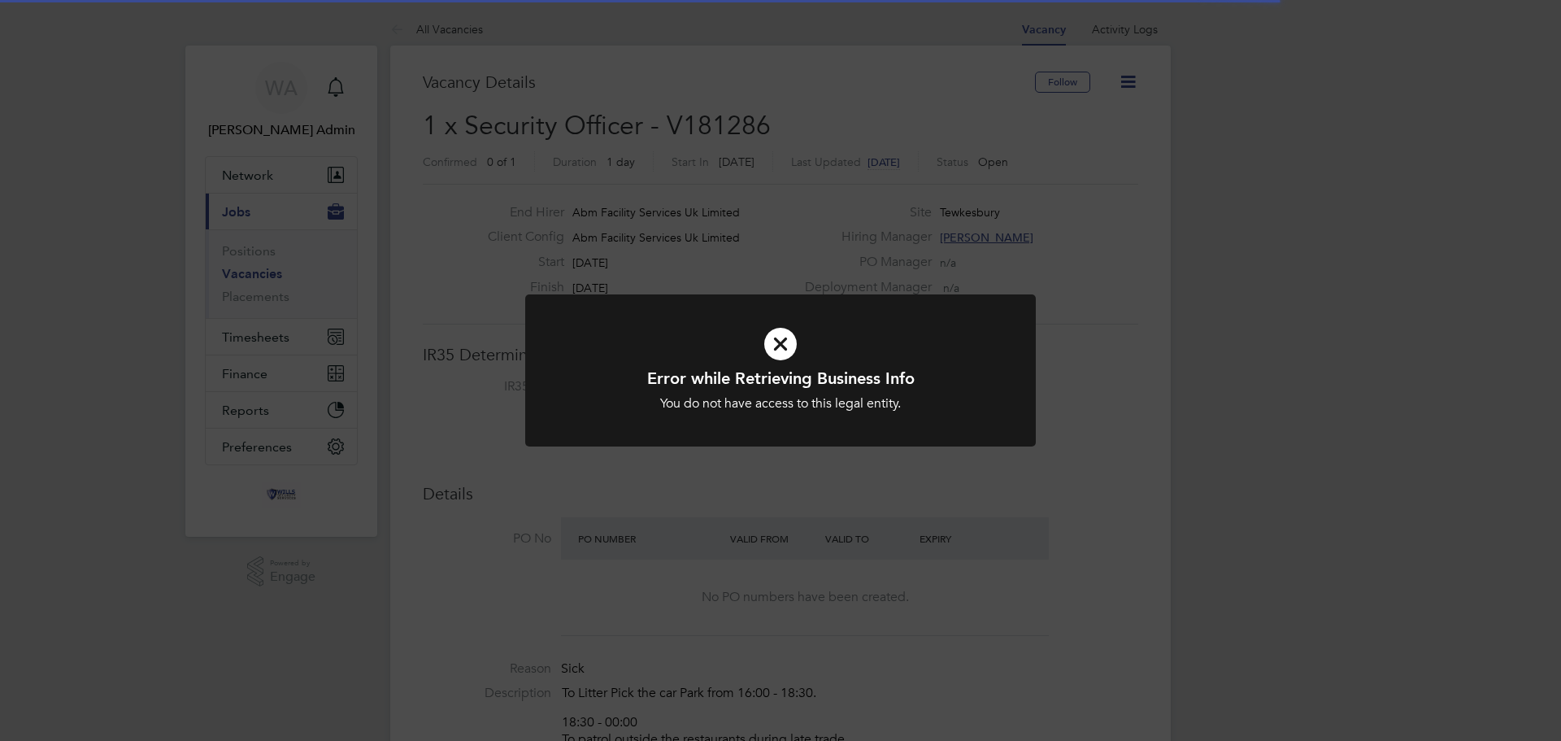
scroll to position [48, 114]
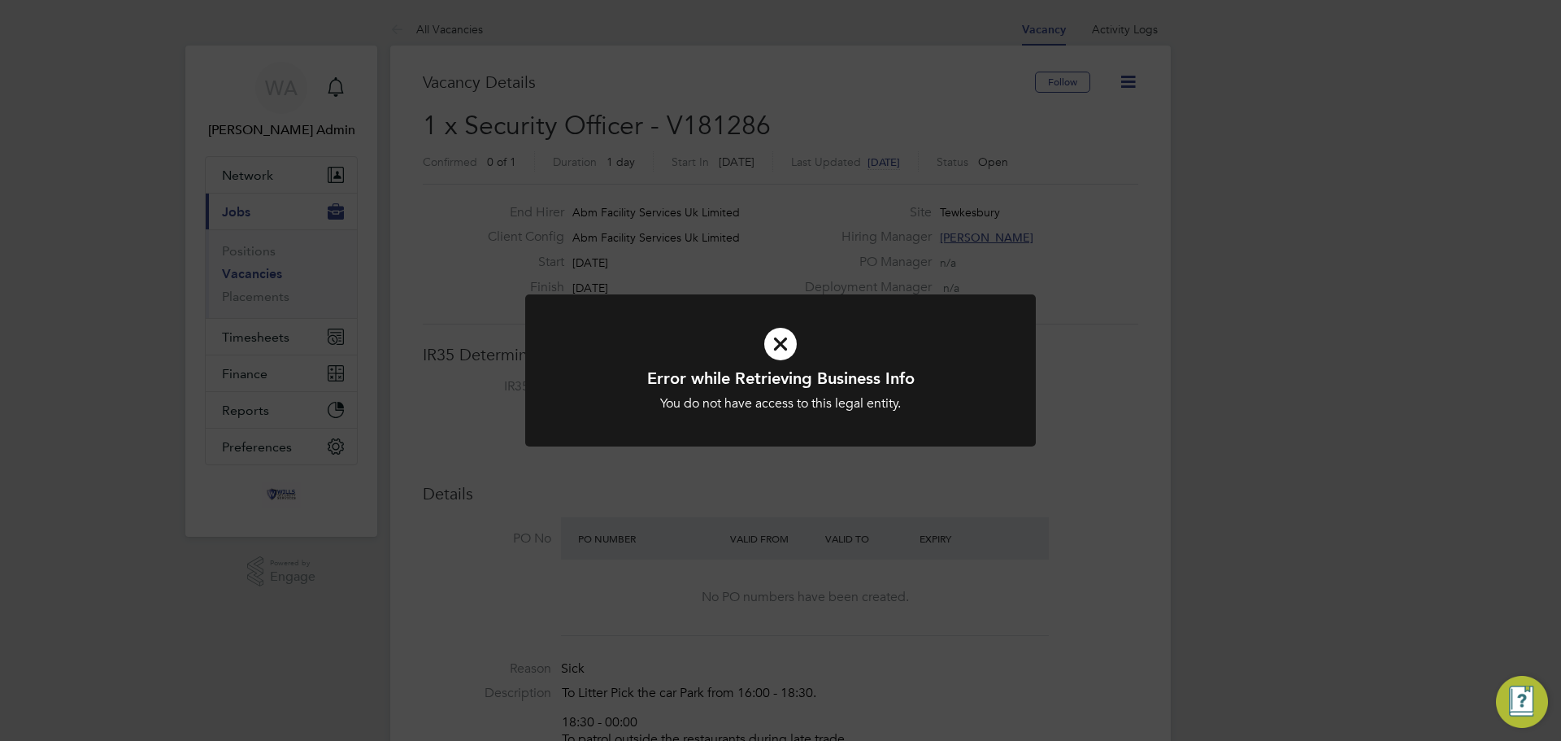
click at [777, 354] on icon at bounding box center [780, 343] width 423 height 63
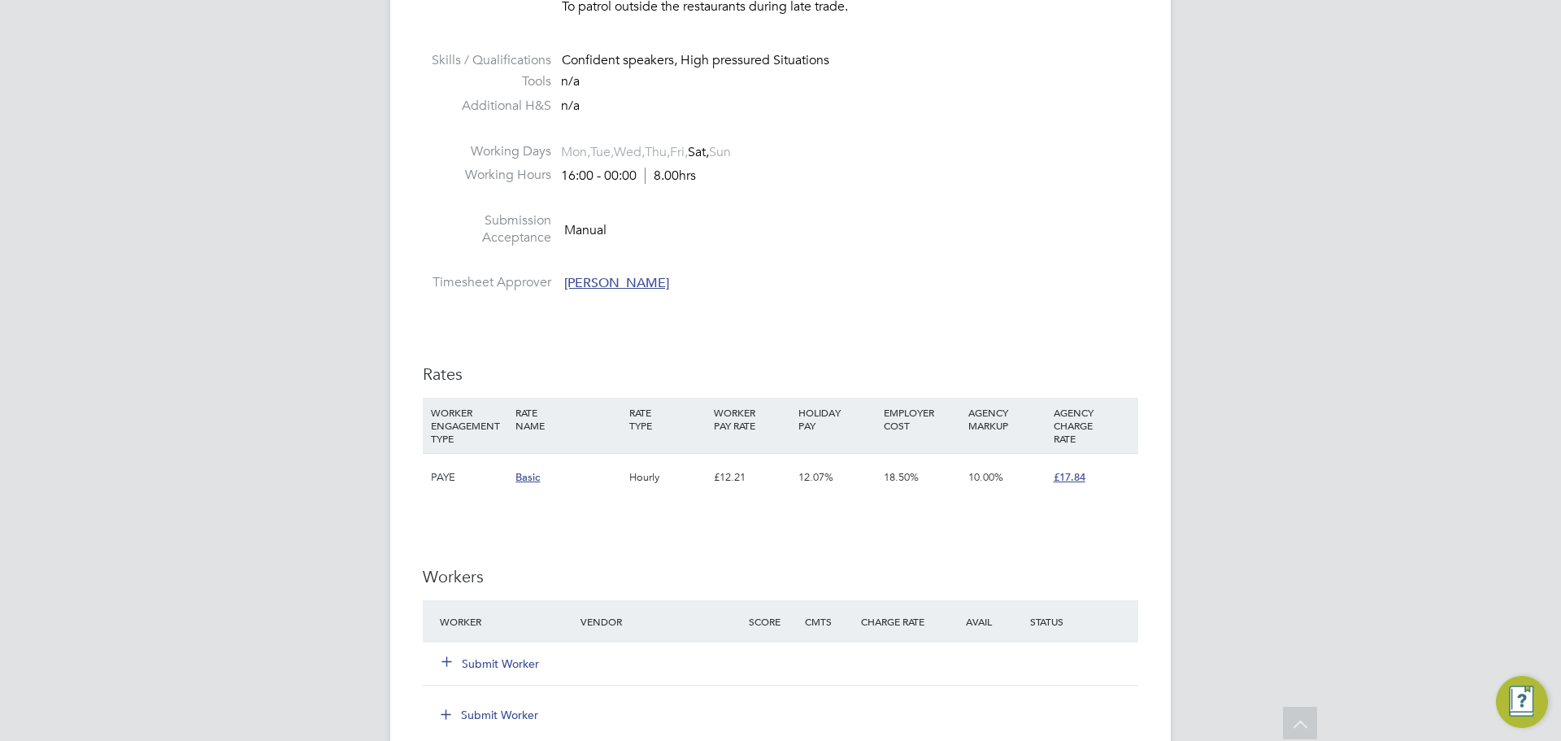
scroll to position [732, 0]
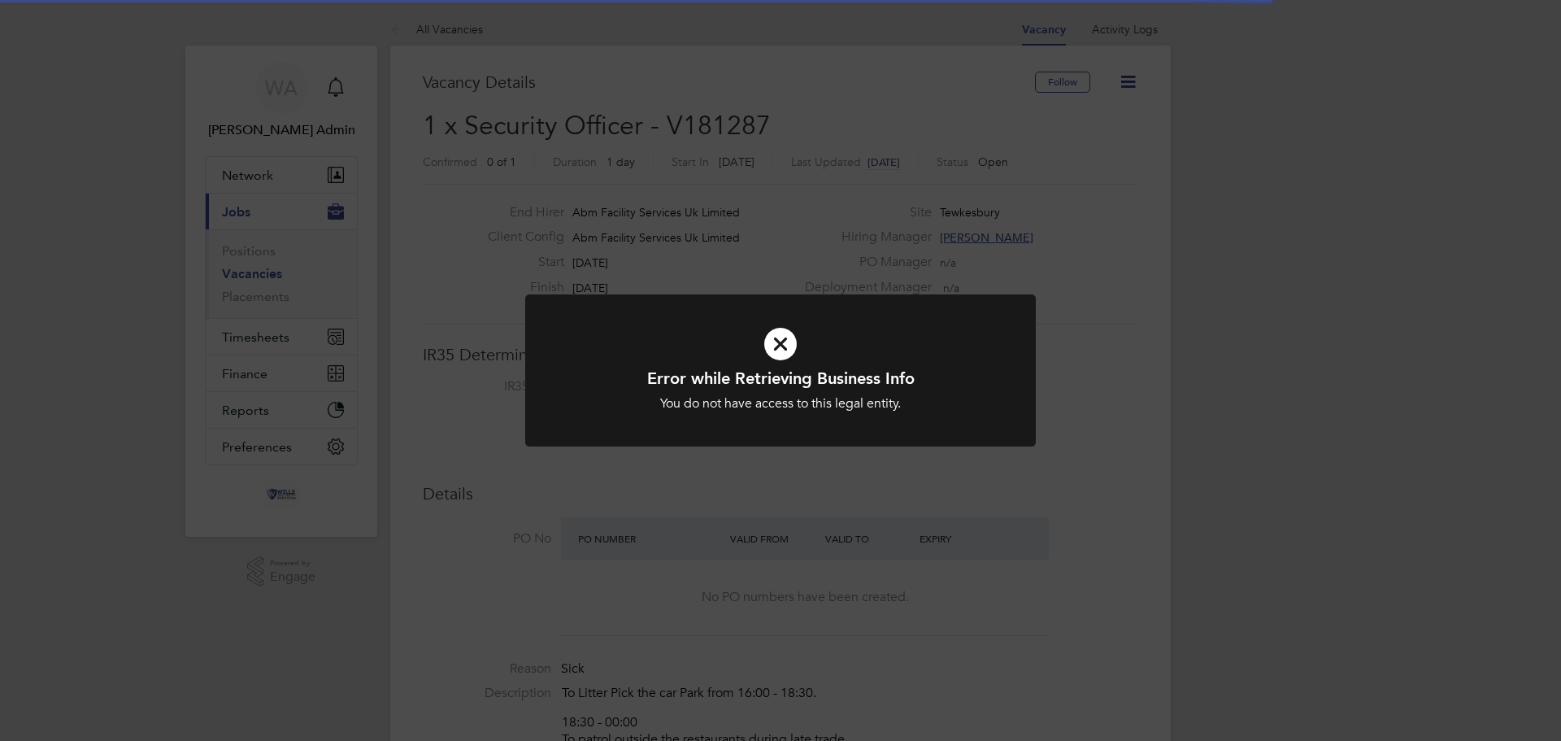
scroll to position [48, 114]
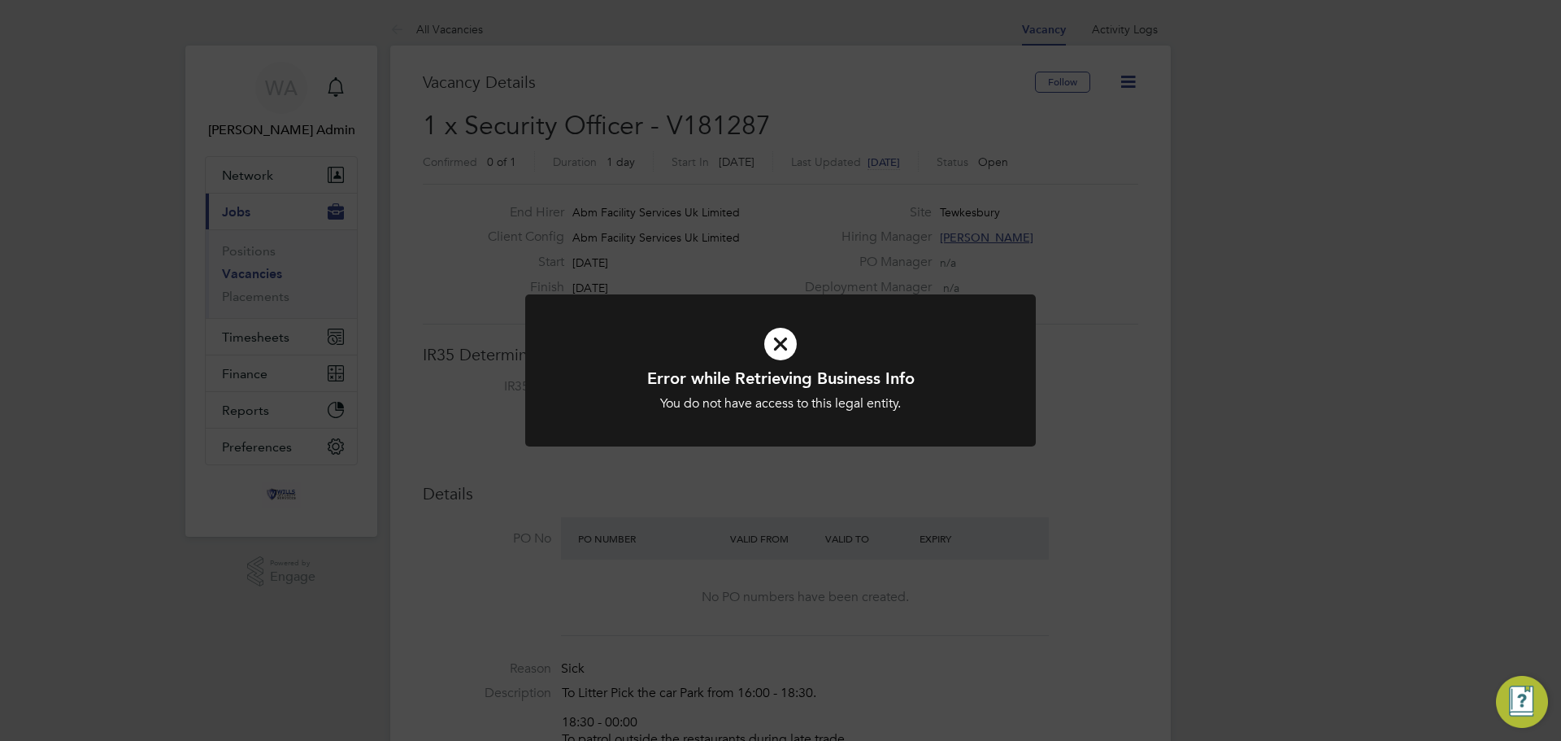
click at [778, 356] on icon at bounding box center [780, 343] width 423 height 63
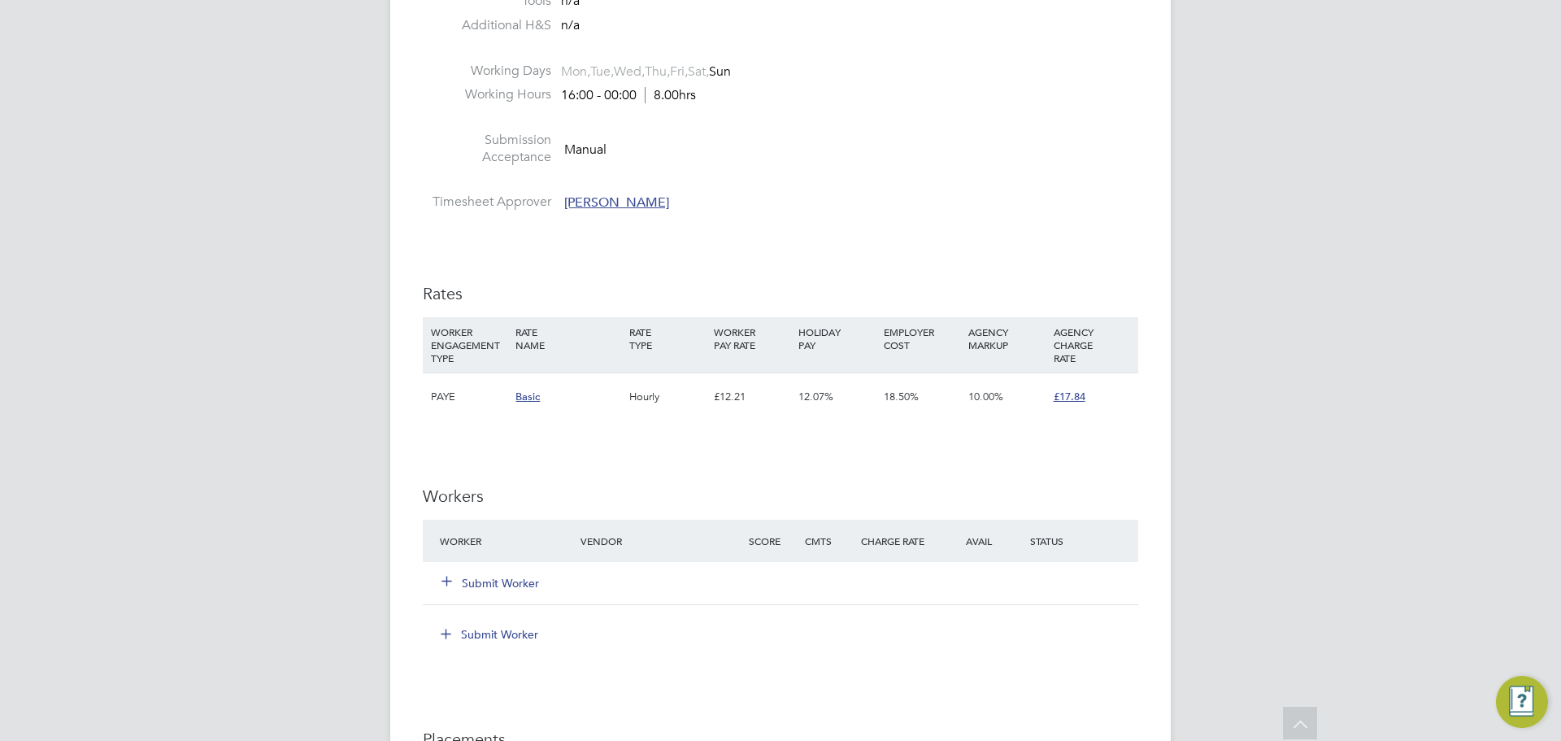
scroll to position [1220, 0]
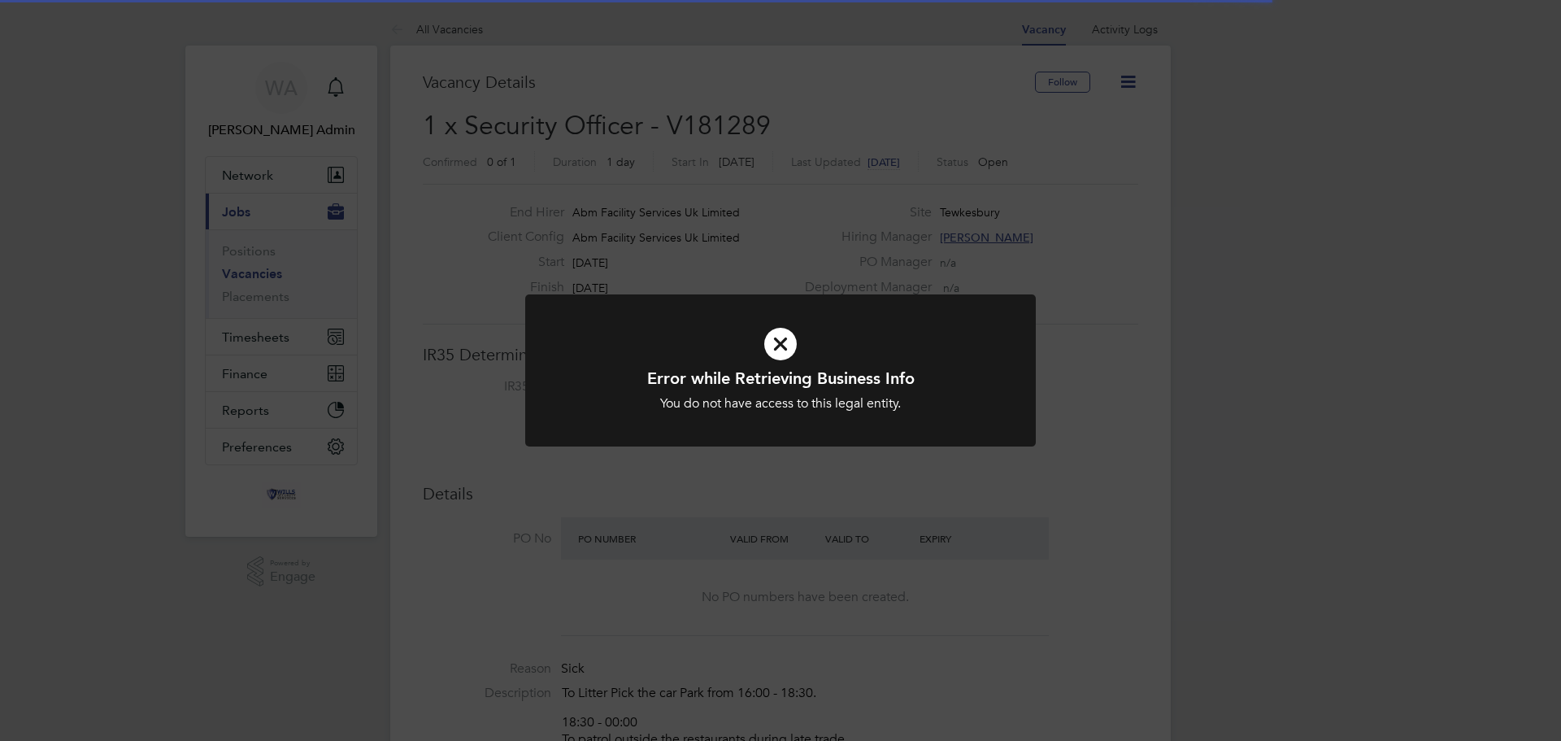
scroll to position [48, 114]
click at [790, 345] on icon at bounding box center [780, 343] width 423 height 63
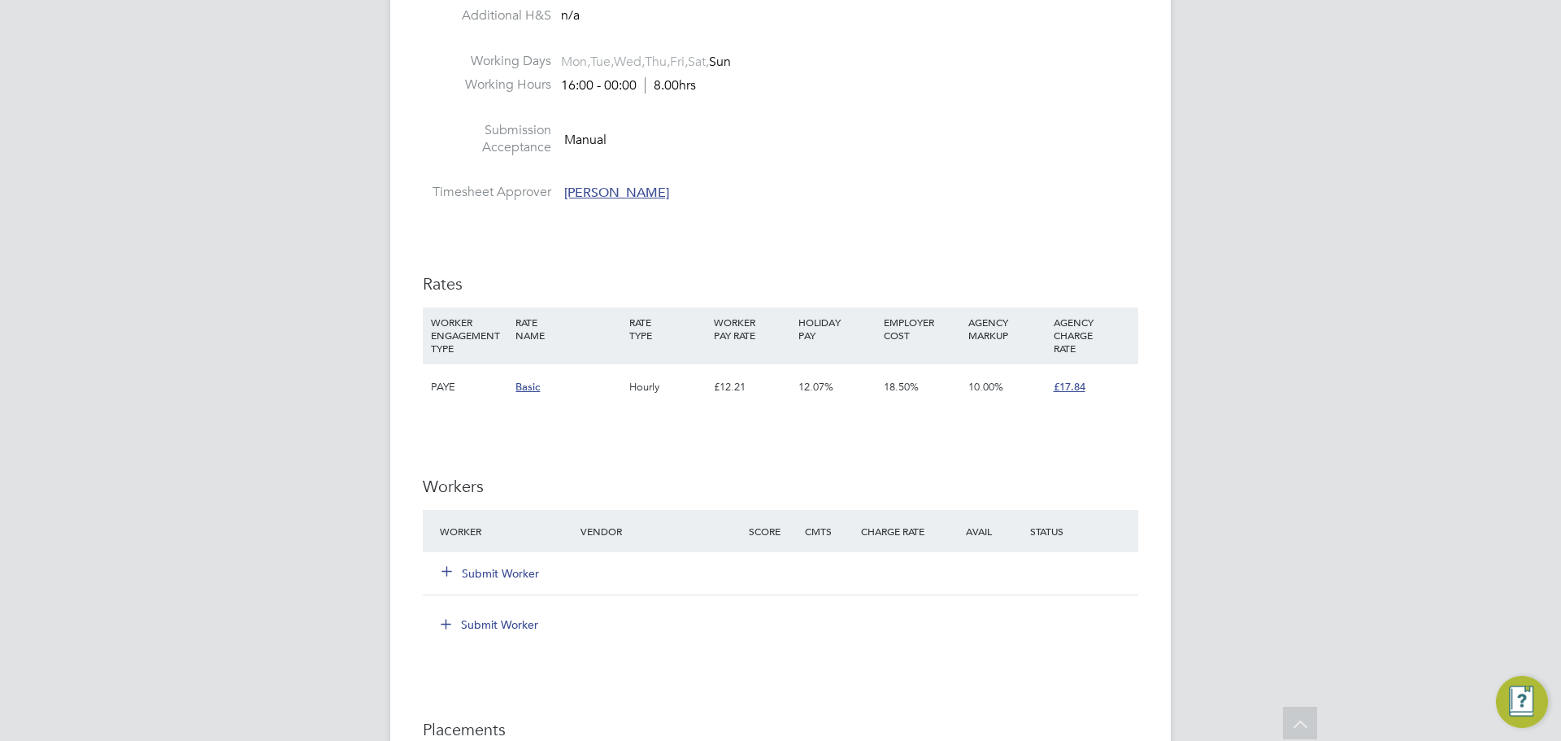
scroll to position [1057, 0]
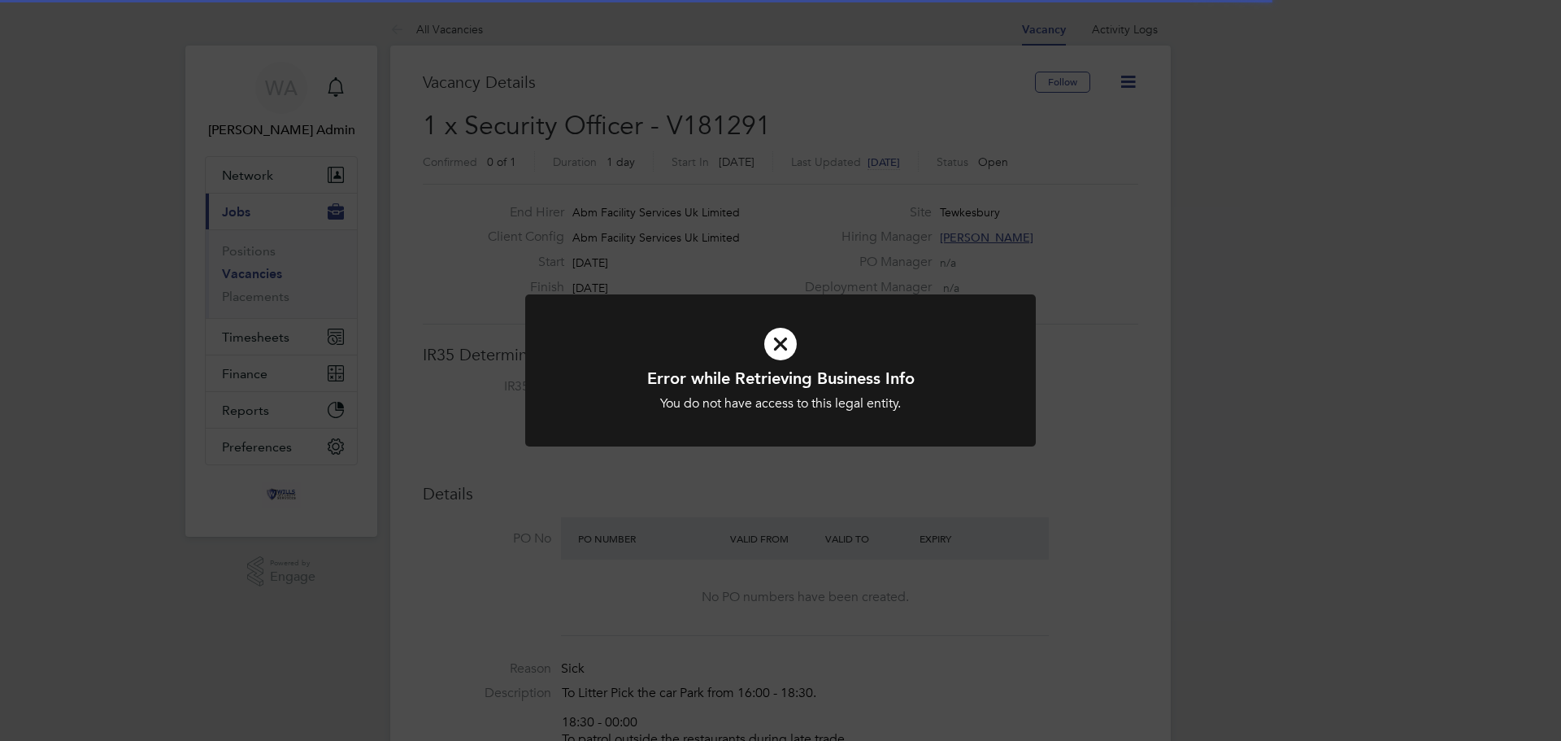
scroll to position [48, 114]
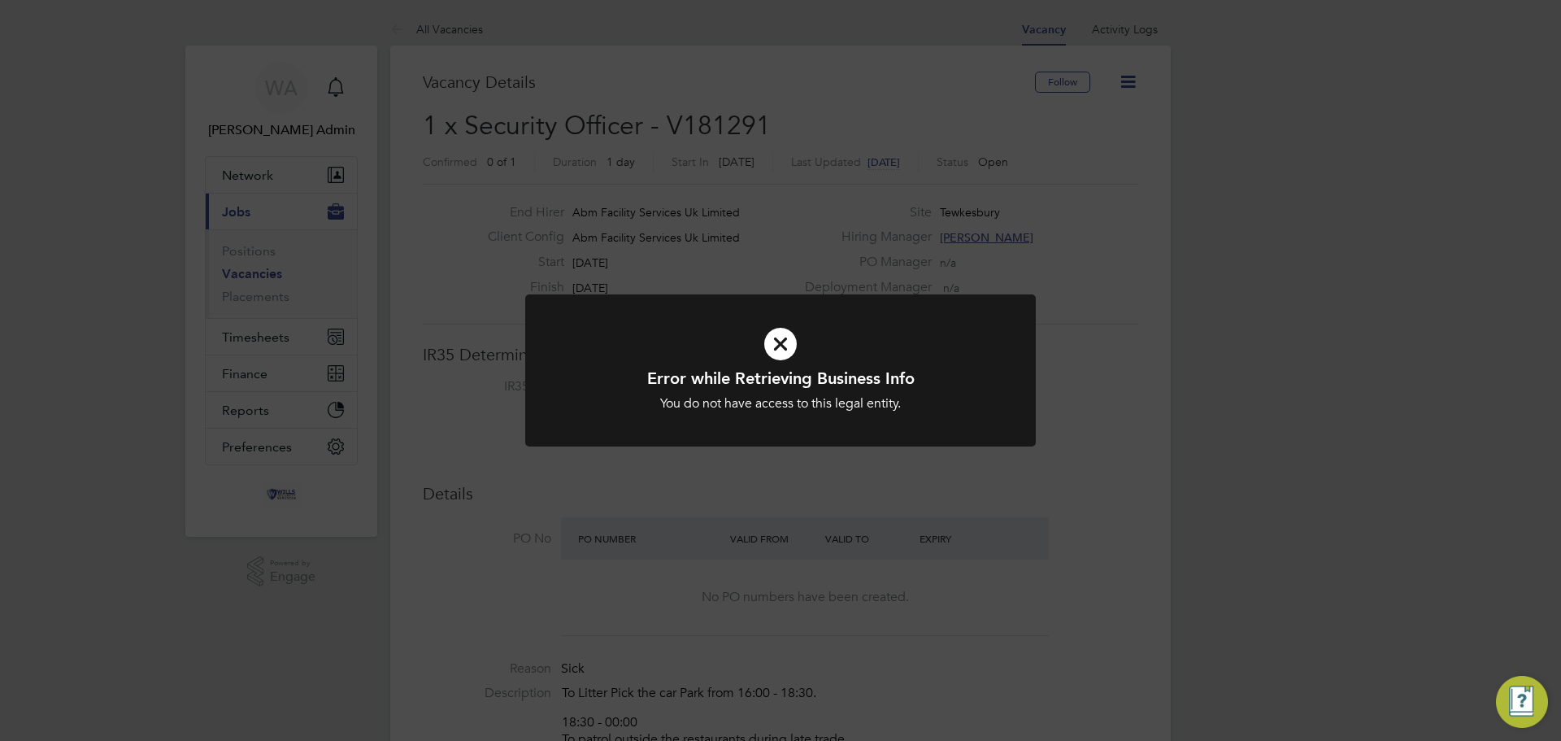
click at [776, 339] on icon at bounding box center [780, 343] width 423 height 63
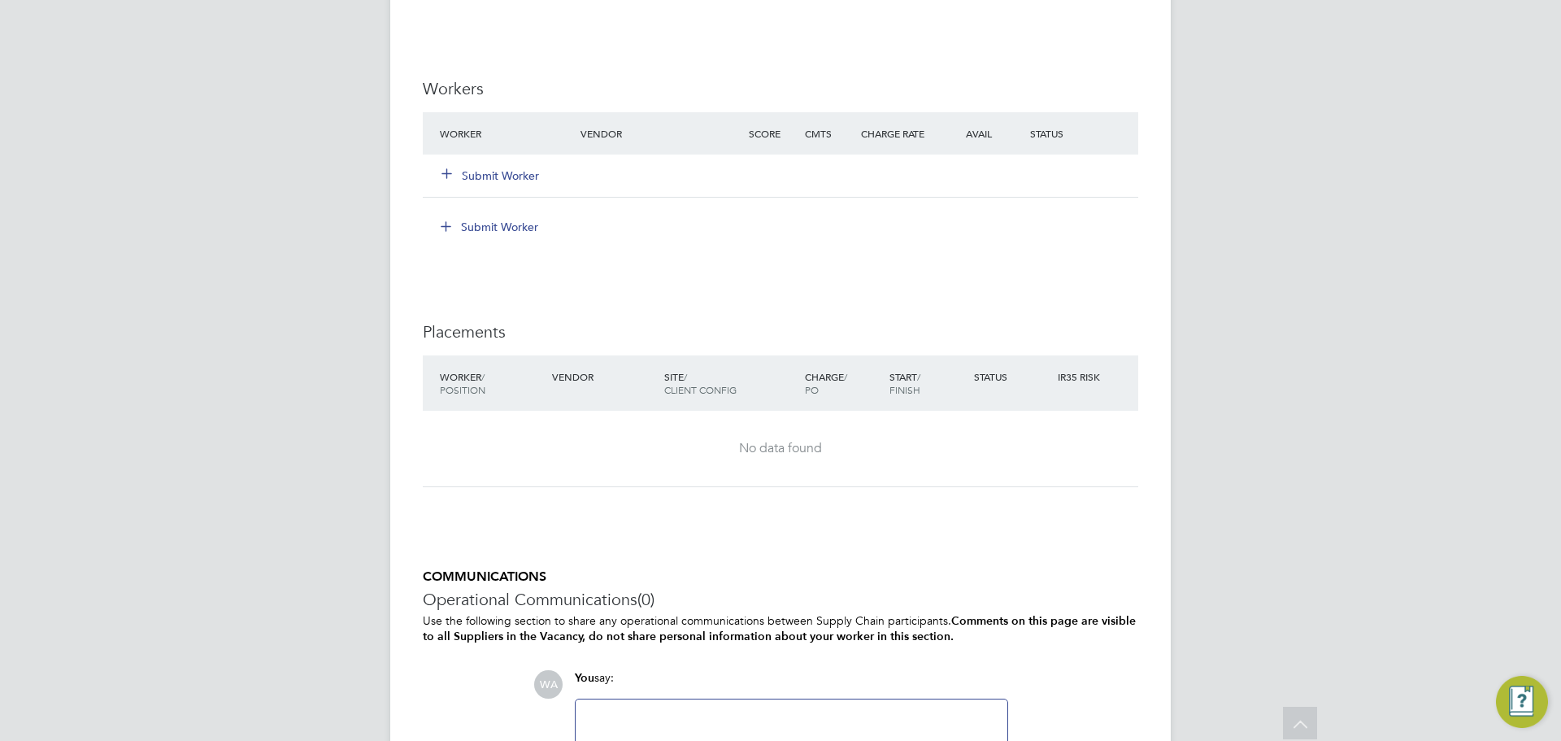
scroll to position [1391, 0]
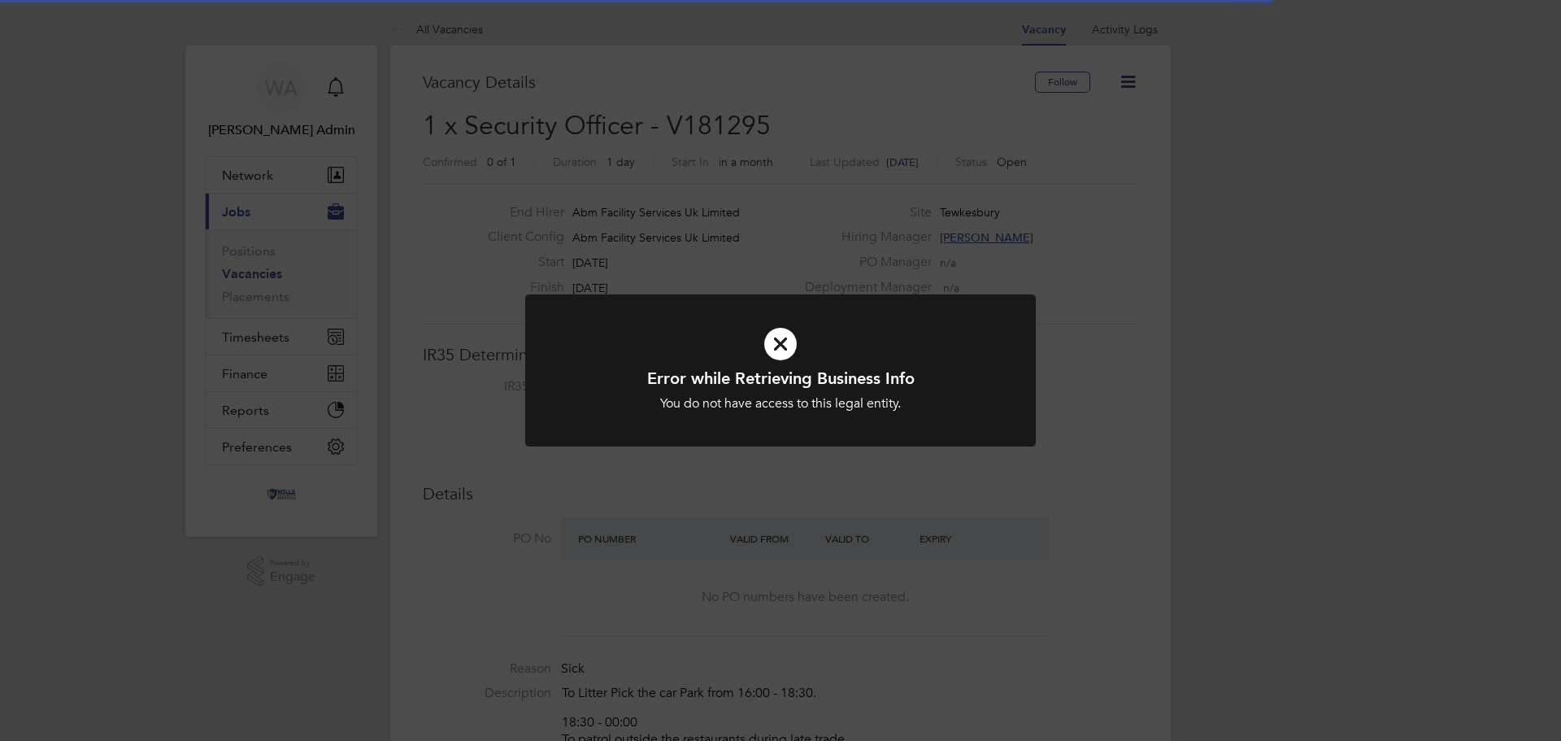
scroll to position [48, 114]
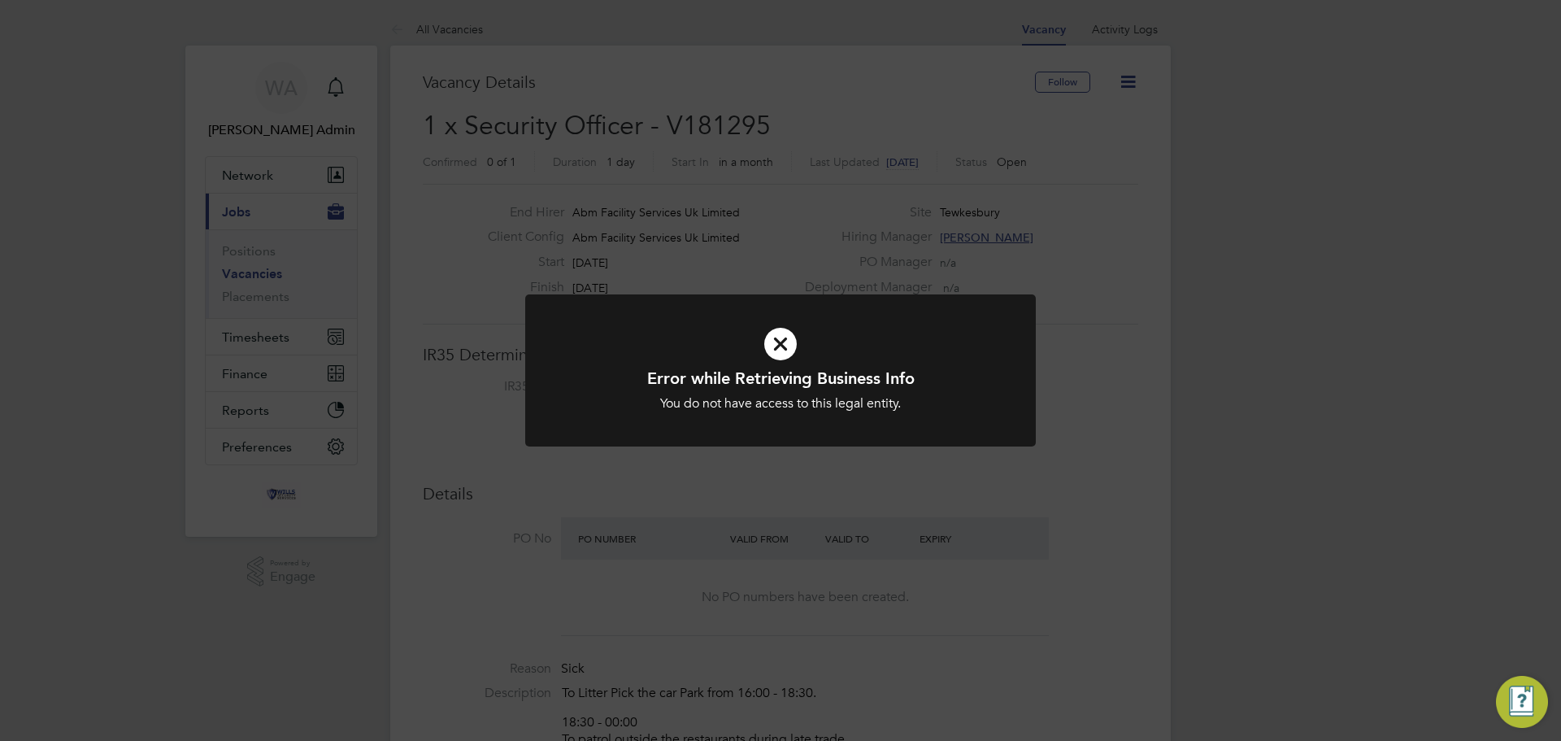
click at [785, 330] on icon at bounding box center [780, 343] width 423 height 63
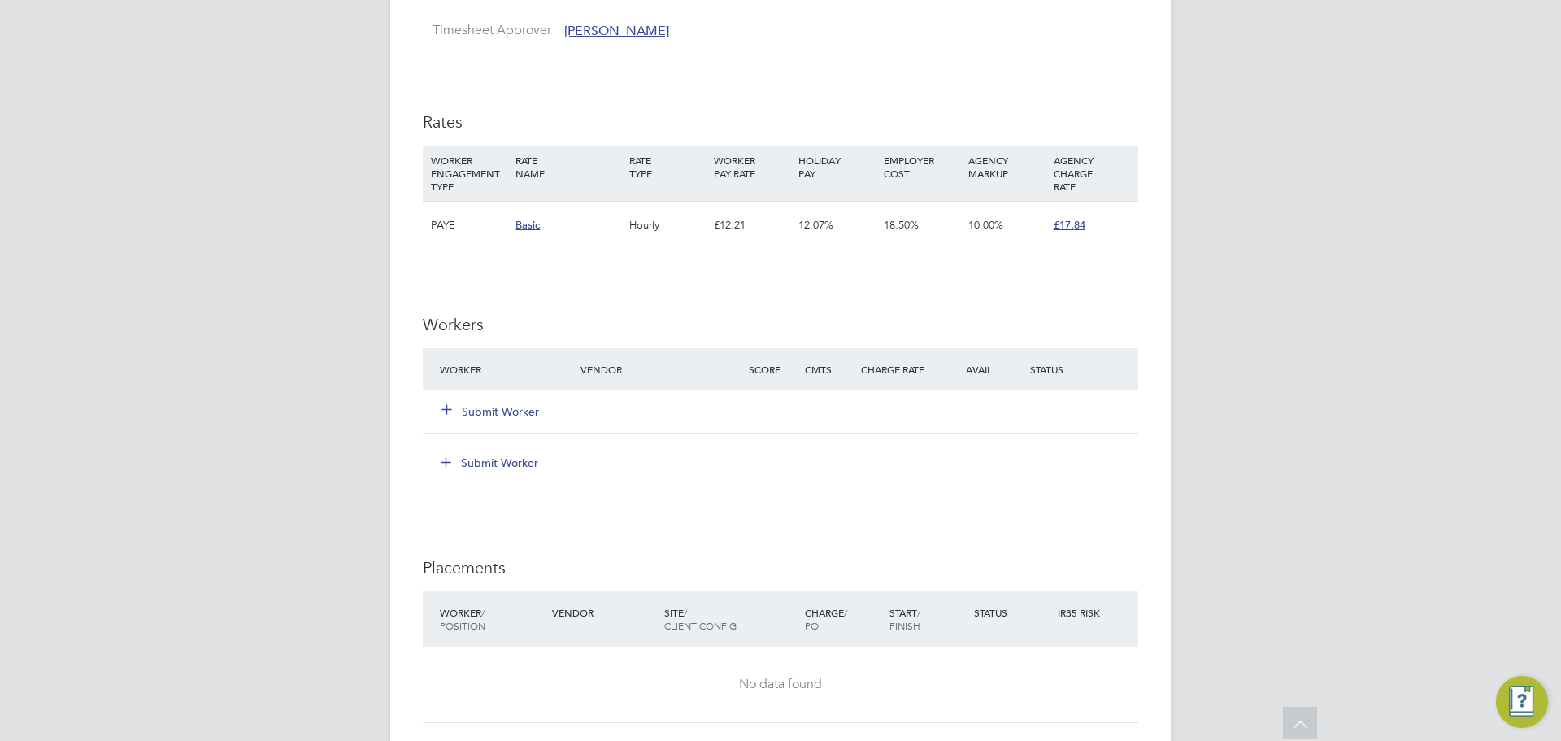
scroll to position [1220, 0]
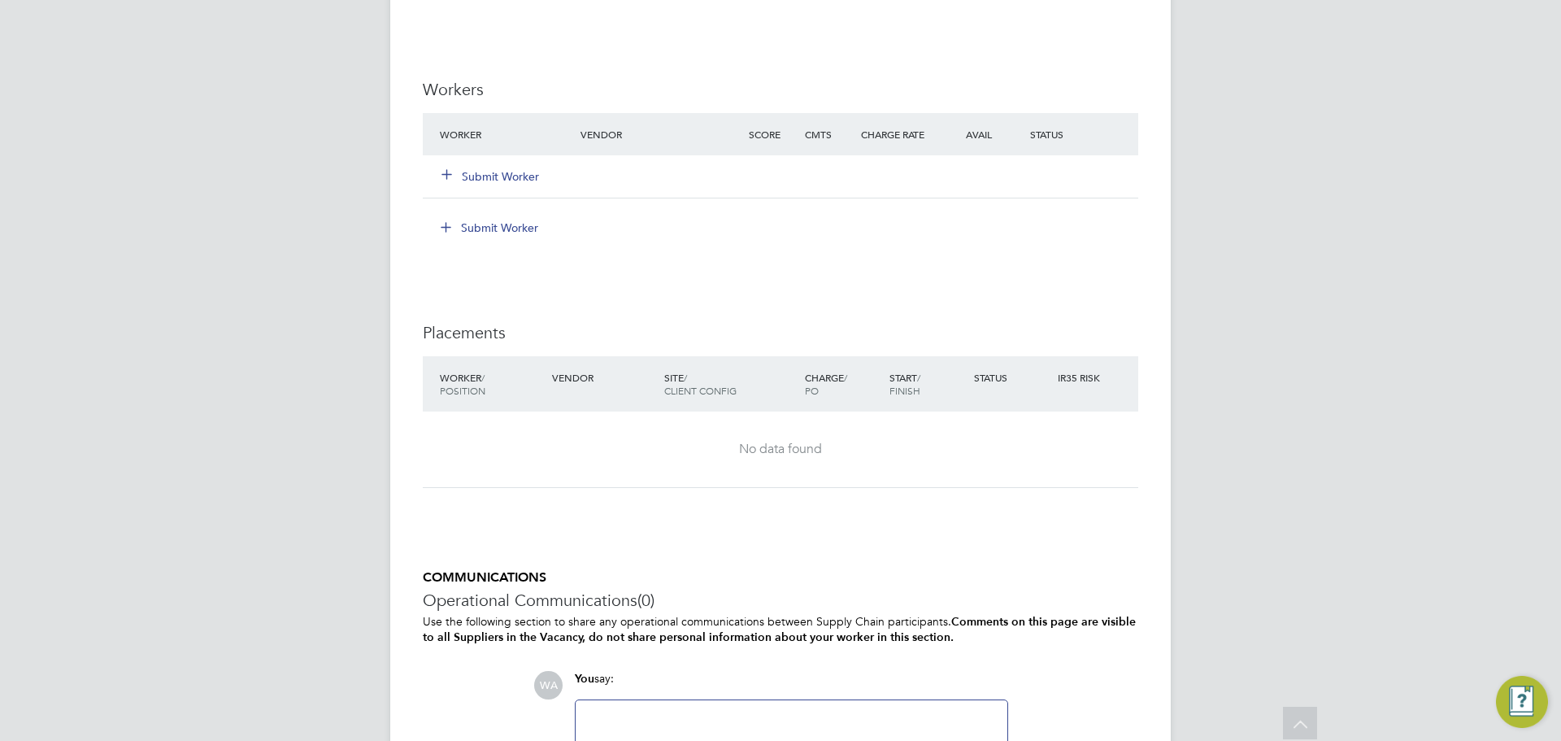
click at [969, 232] on div "Submit Worker" at bounding box center [783, 228] width 709 height 26
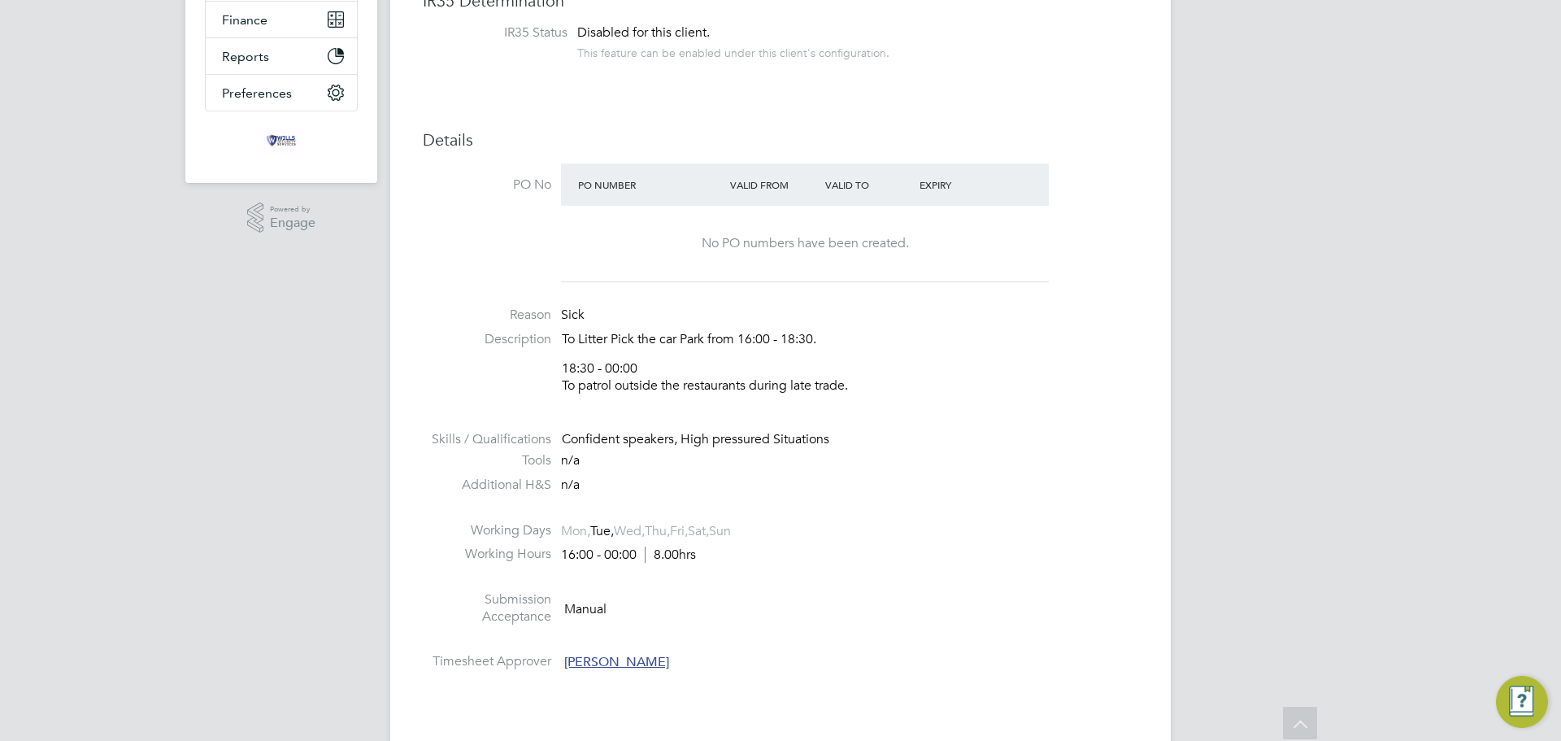
scroll to position [325, 0]
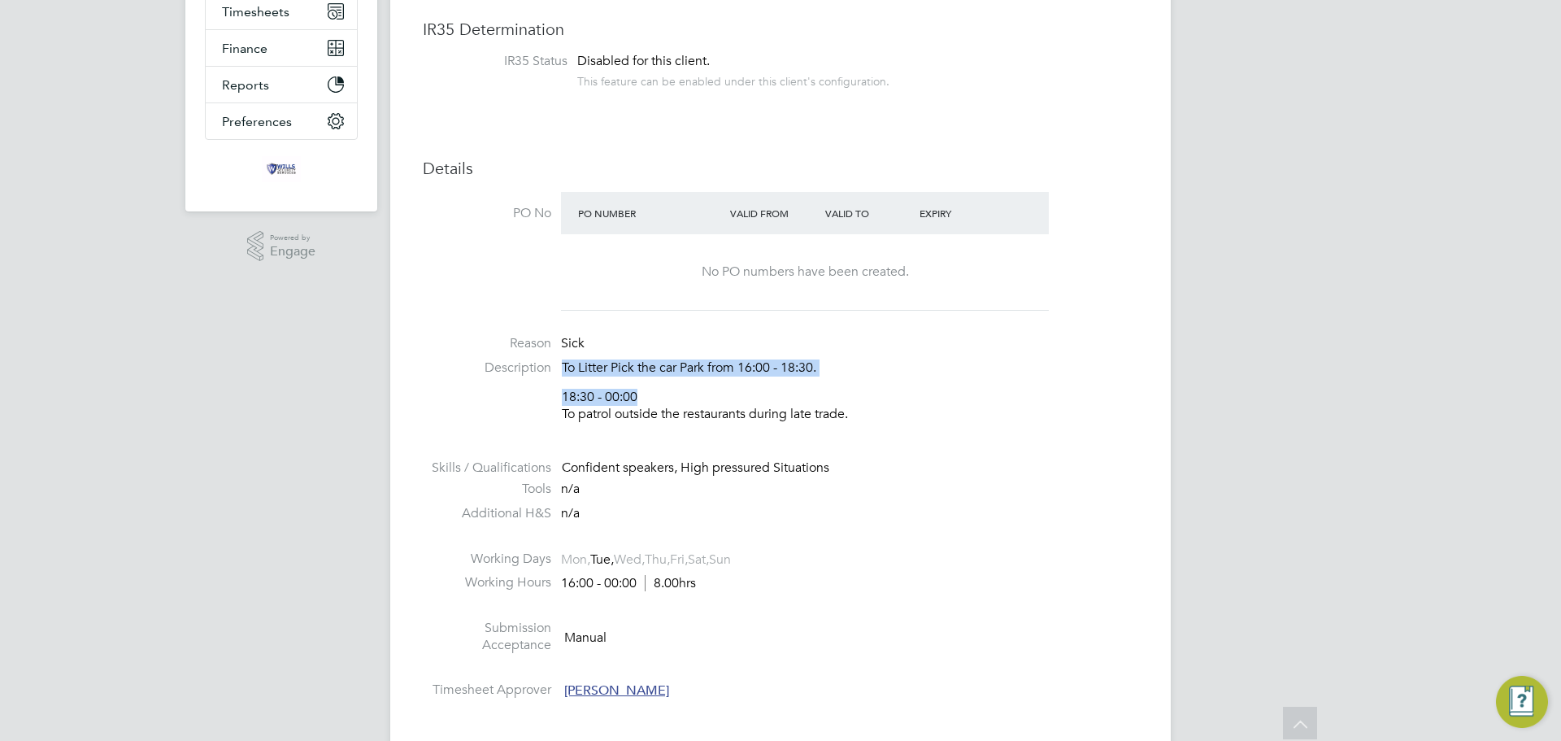
drag, startPoint x: 564, startPoint y: 364, endPoint x: 868, endPoint y: 379, distance: 303.7
click at [868, 379] on div "To Litter Pick the car Park from 16:00 - 18:30. 18:30 - 00:00 To patrol outside…" at bounding box center [850, 390] width 577 height 63
click at [969, 407] on p "18:30 - 00:00 To patrol outside the restaurants during late trade." at bounding box center [850, 406] width 577 height 34
drag, startPoint x: 866, startPoint y: 418, endPoint x: 546, endPoint y: 374, distance: 322.6
click at [546, 374] on li "Description To Litter Pick the car Park from 16:00 - 18:30. 18:30 - 00:00 To pa…" at bounding box center [781, 398] width 716 height 79
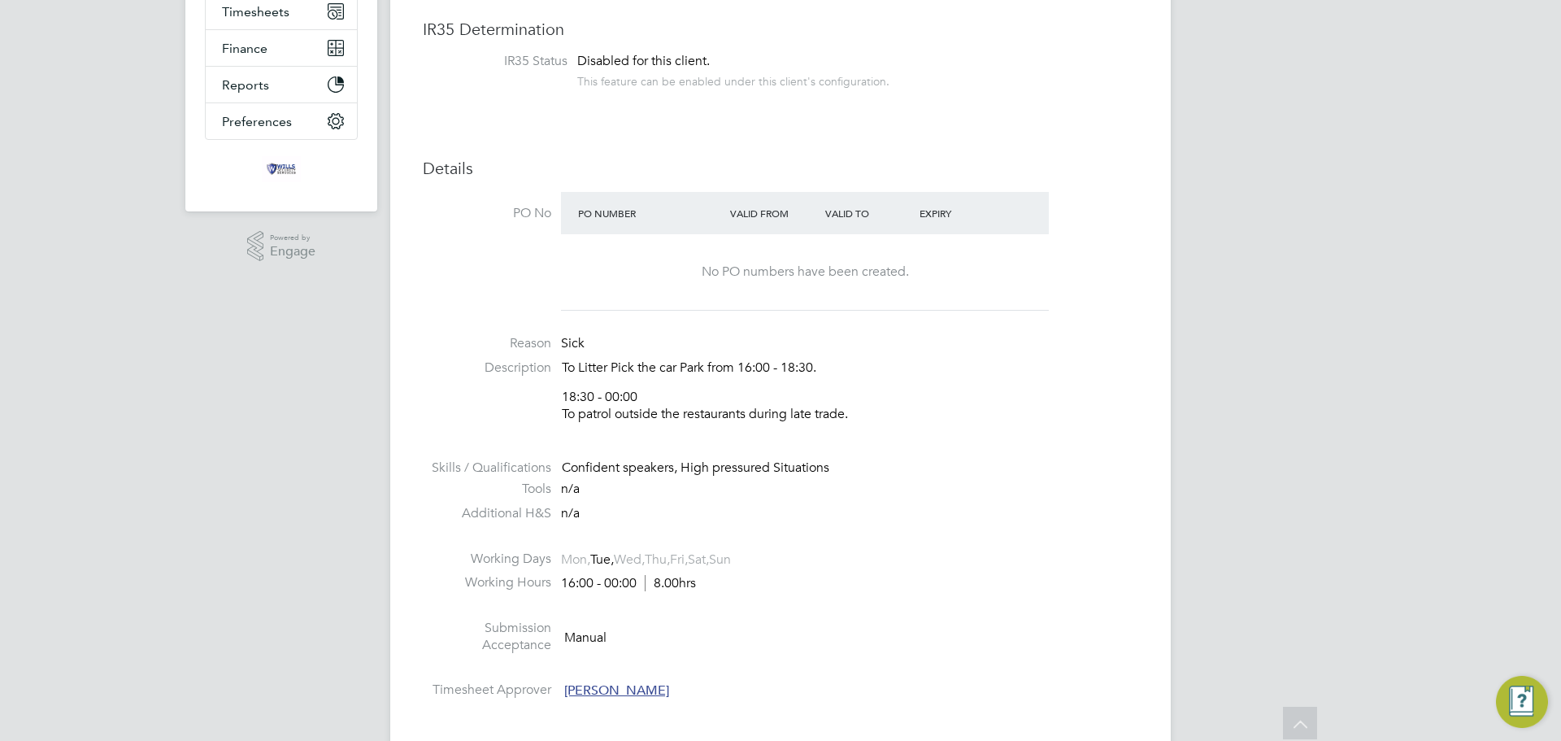
click at [912, 438] on li "Description To Litter Pick the car Park from 16:00 - 18:30. 18:30 - 00:00 To pa…" at bounding box center [781, 398] width 716 height 79
drag, startPoint x: 860, startPoint y: 418, endPoint x: 563, endPoint y: 360, distance: 302.4
click at [563, 360] on div "To Litter Pick the car Park from 16:00 - 18:30. 18:30 - 00:00 To patrol outside…" at bounding box center [850, 390] width 577 height 63
copy div "To Litter Pick the car Park from 16:00 - 18:30. 18:30 - 00:00 To patrol outside…"
click at [1087, 376] on p "To Litter Pick the car Park from 16:00 - 18:30." at bounding box center [850, 367] width 577 height 17
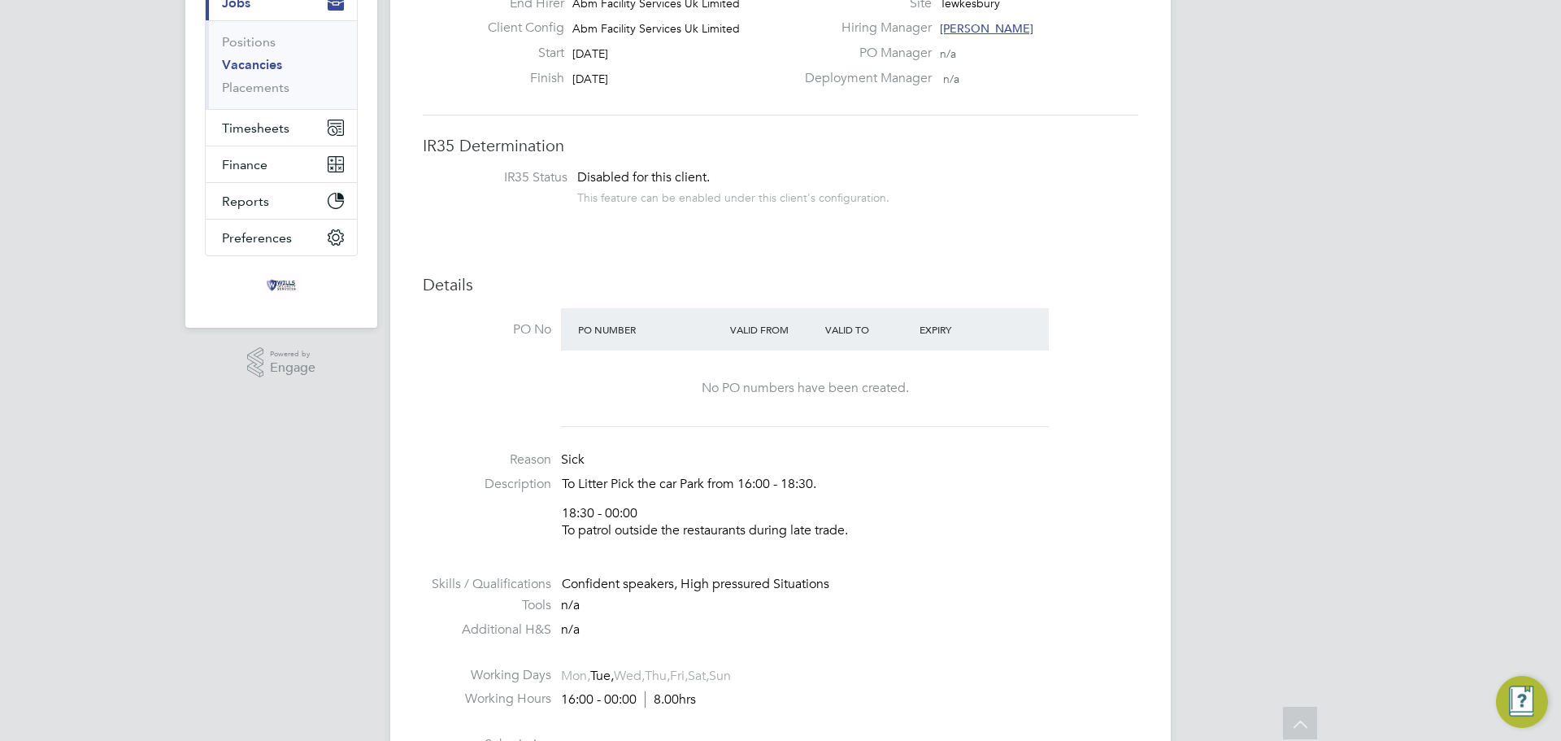
scroll to position [0, 0]
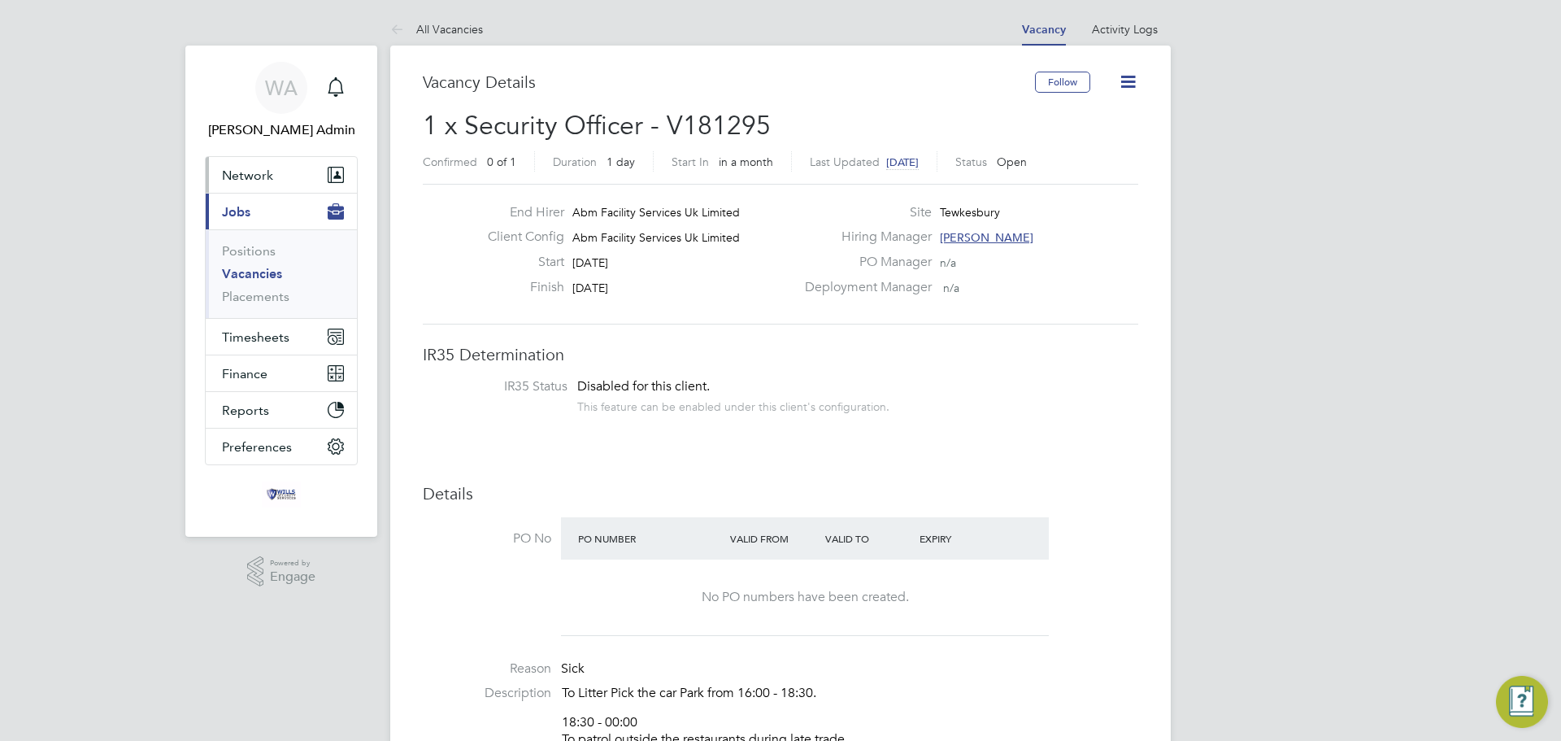
click at [338, 169] on icon "Main navigation" at bounding box center [338, 175] width 11 height 15
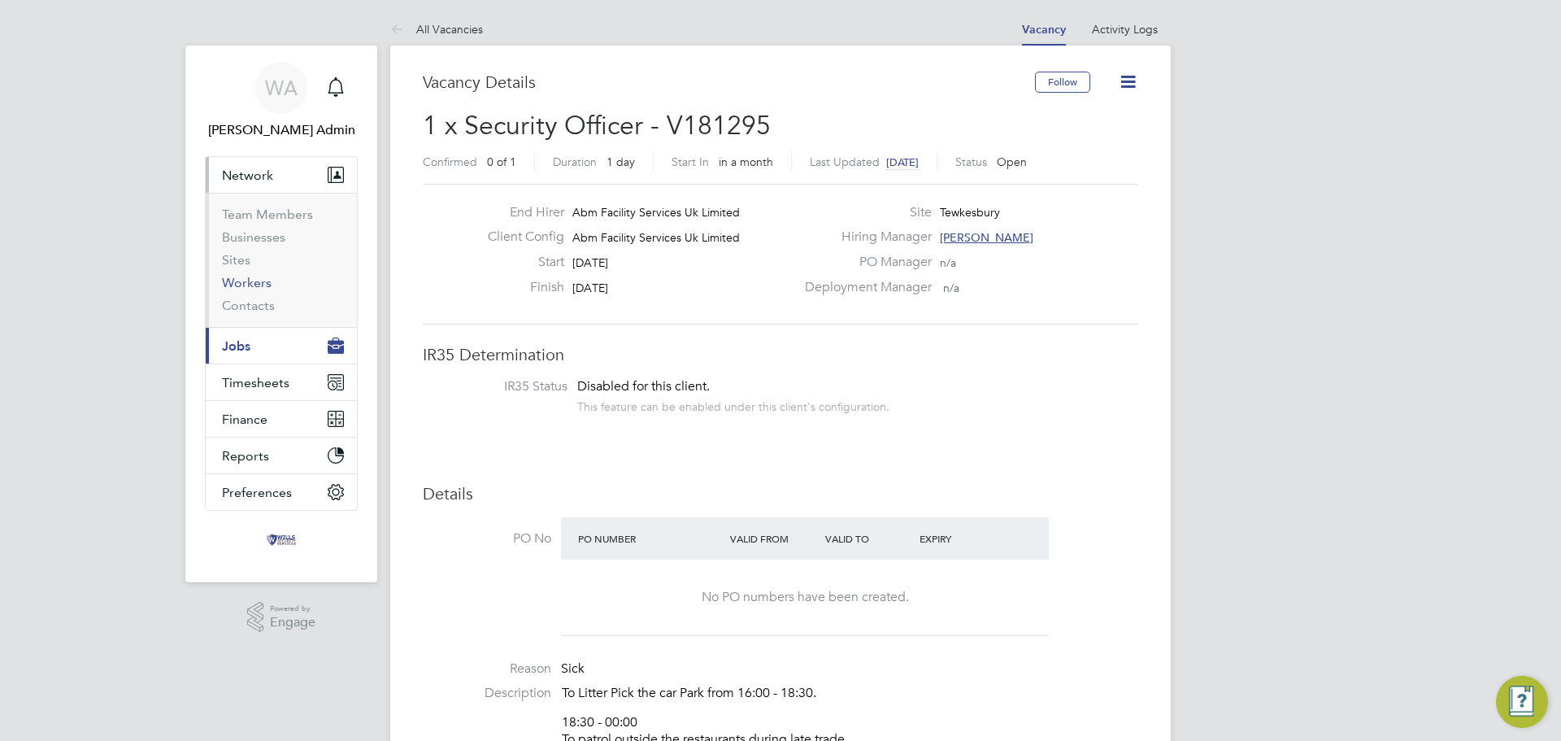
click at [251, 280] on link "Workers" at bounding box center [247, 282] width 50 height 15
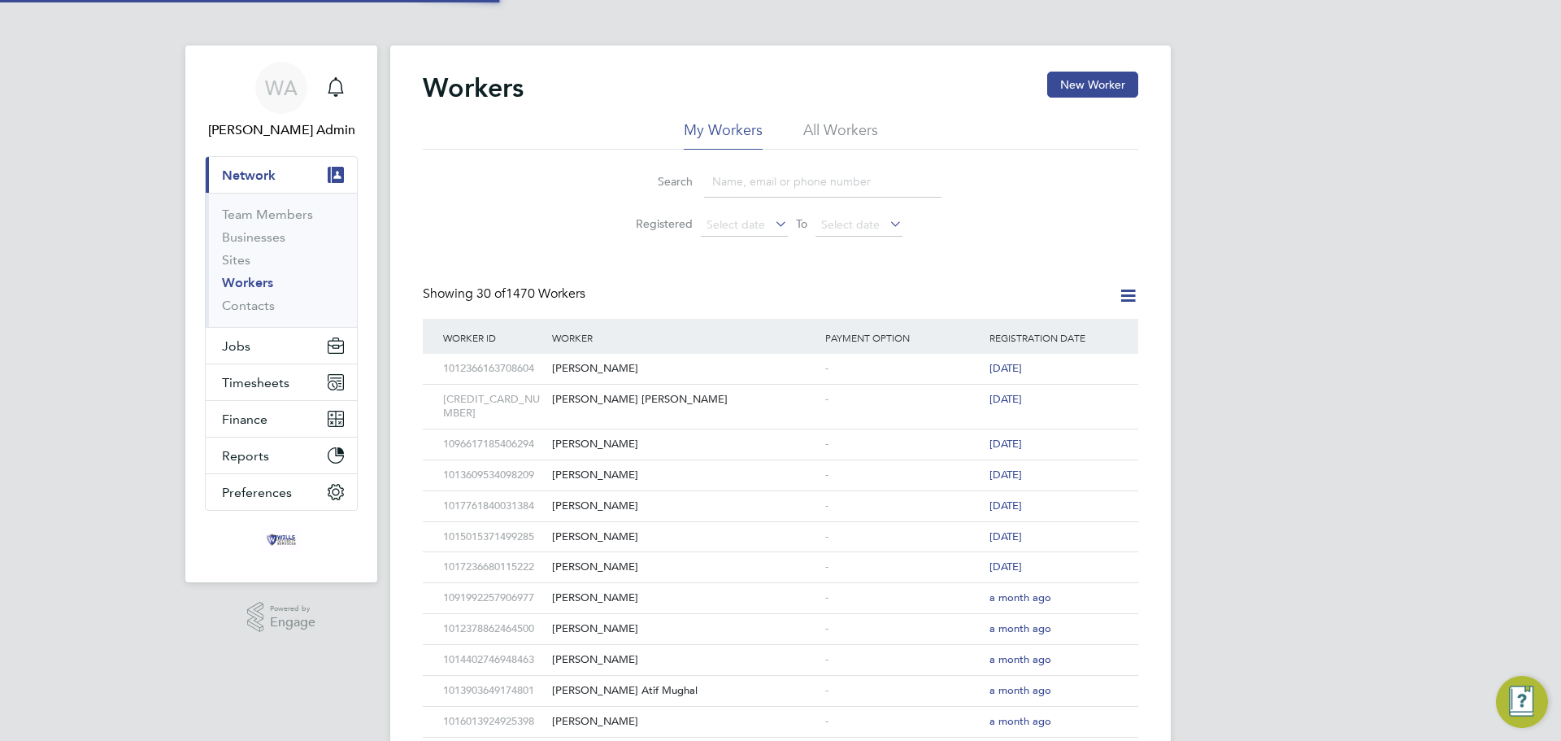
click at [769, 184] on input at bounding box center [822, 182] width 237 height 32
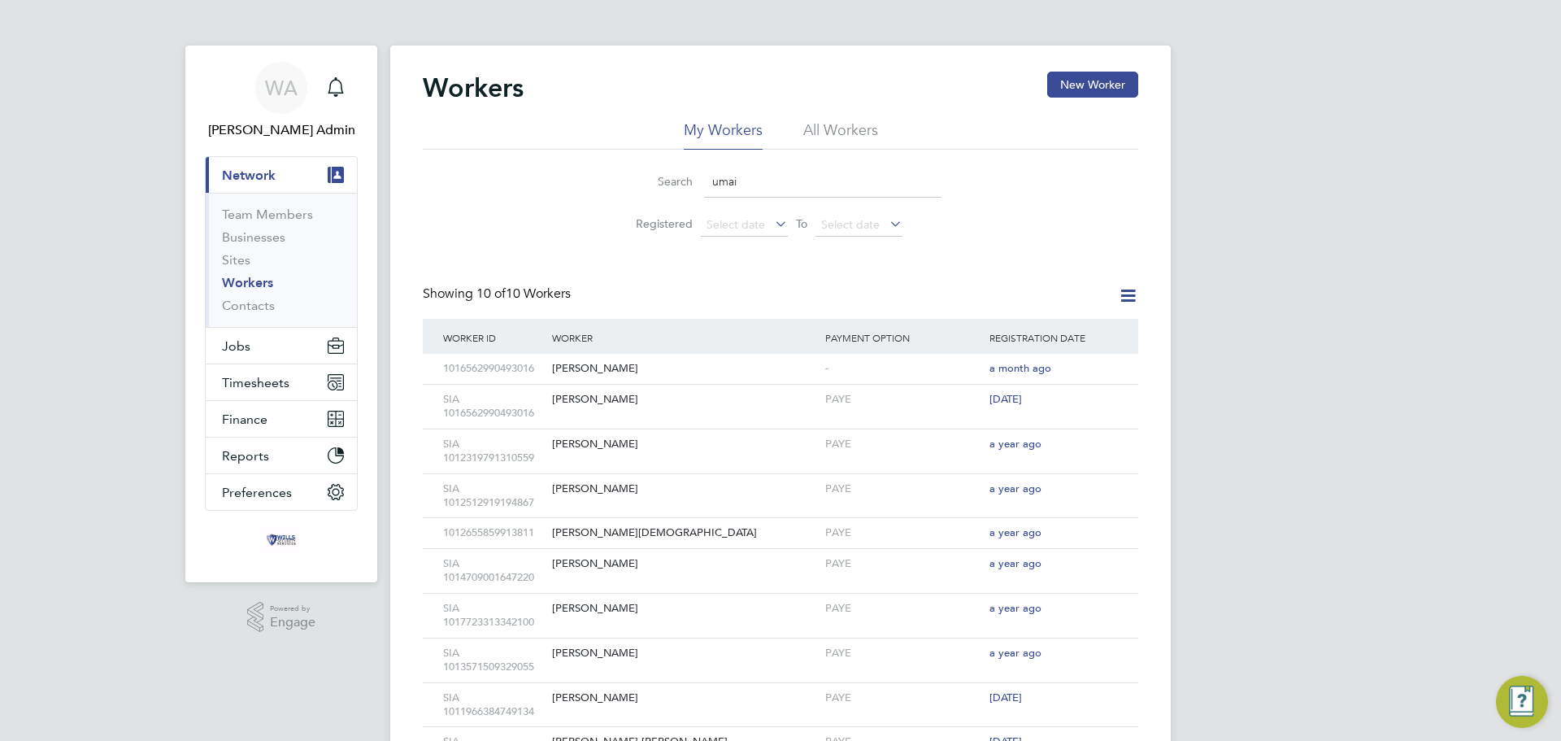
type input "umai"
click at [500, 412] on div "SIA 1016562990493016" at bounding box center [493, 407] width 109 height 44
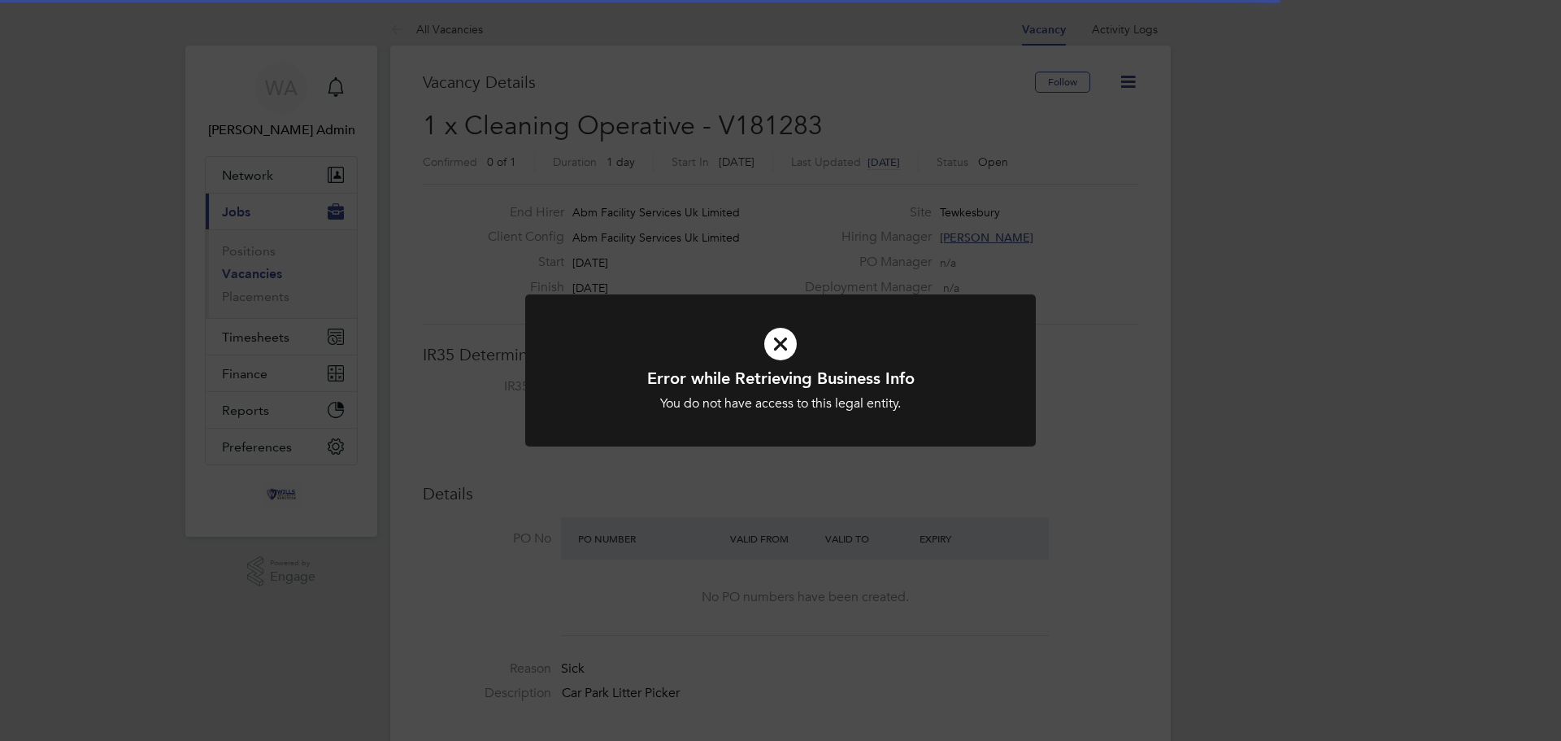
scroll to position [48, 114]
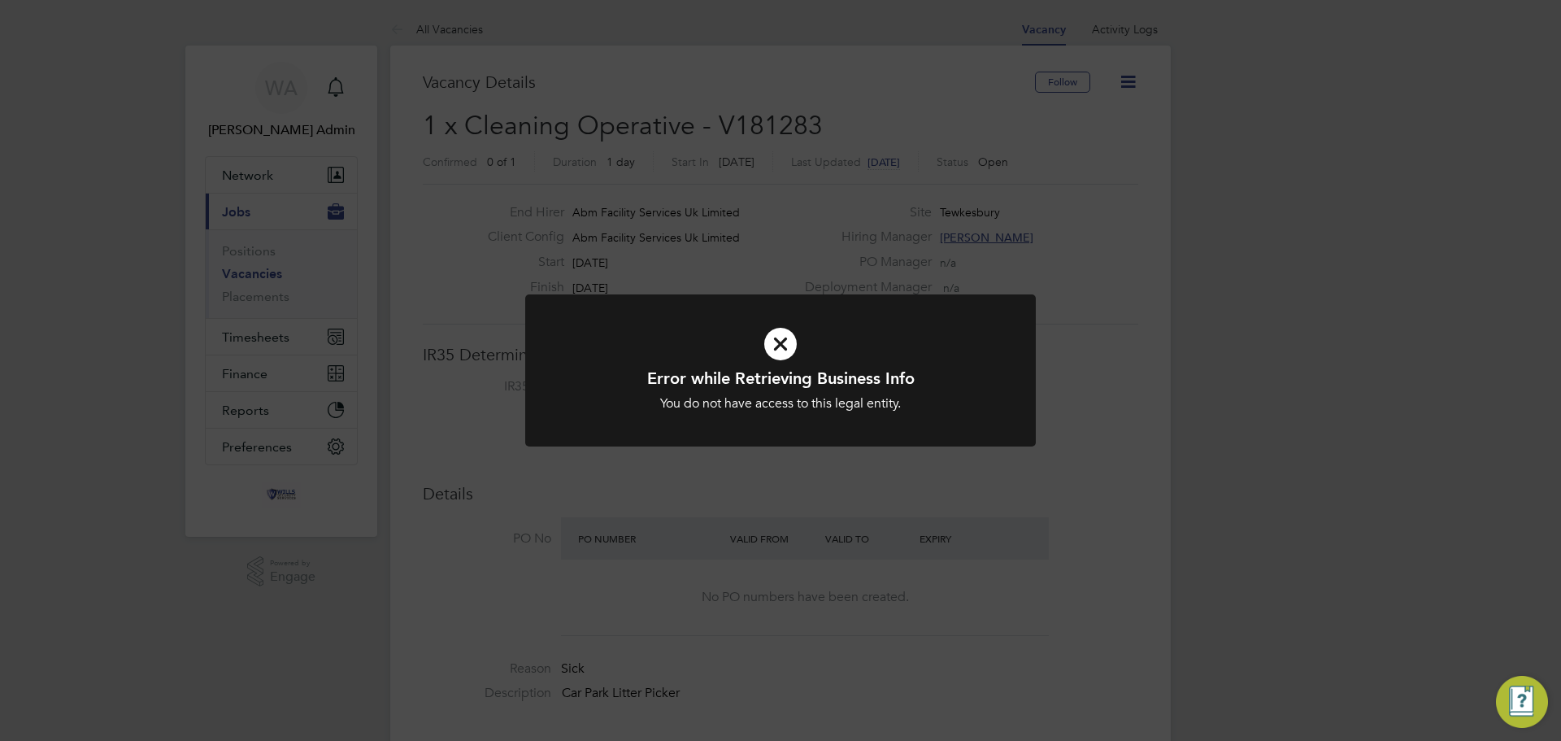
click at [787, 345] on icon at bounding box center [780, 343] width 423 height 63
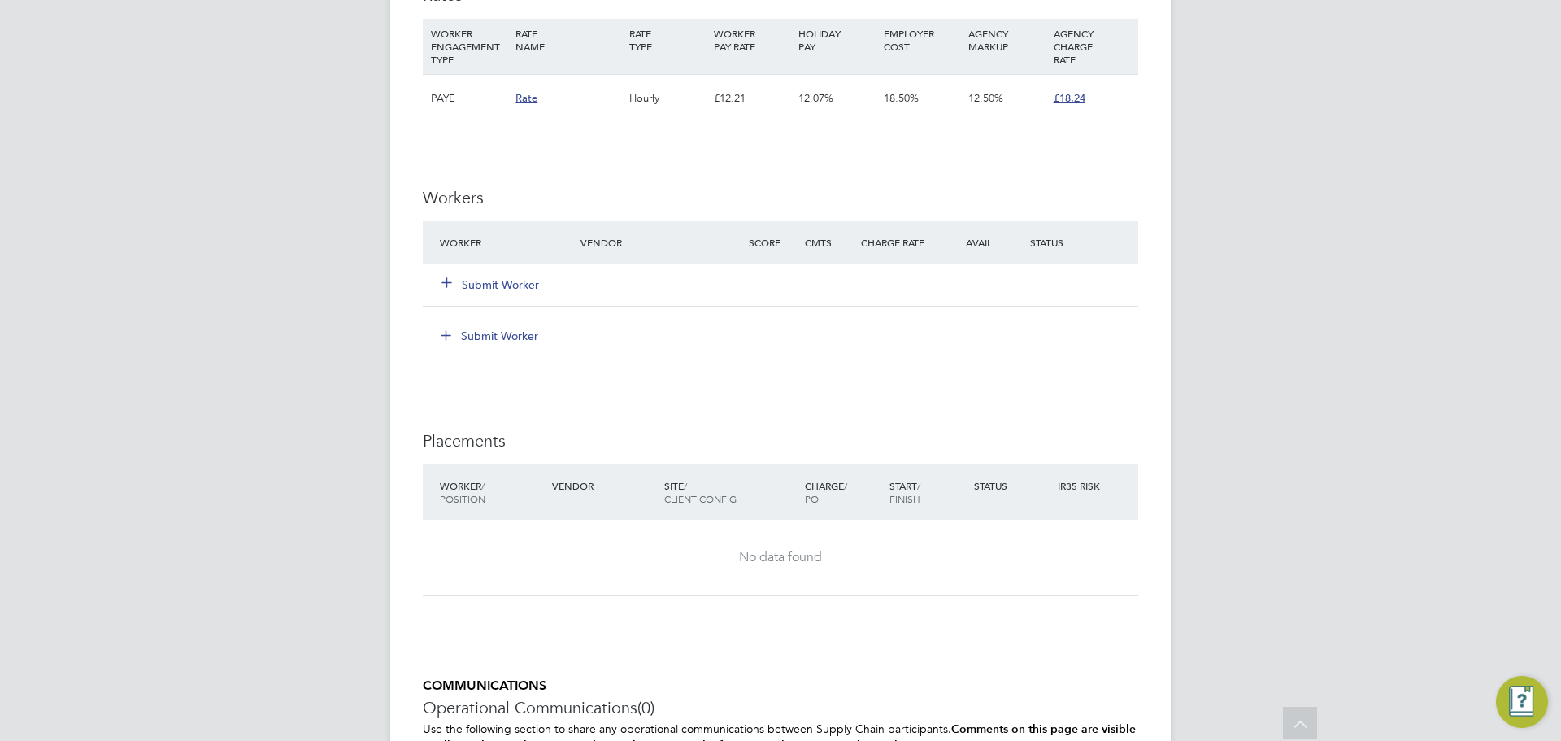
scroll to position [1139, 0]
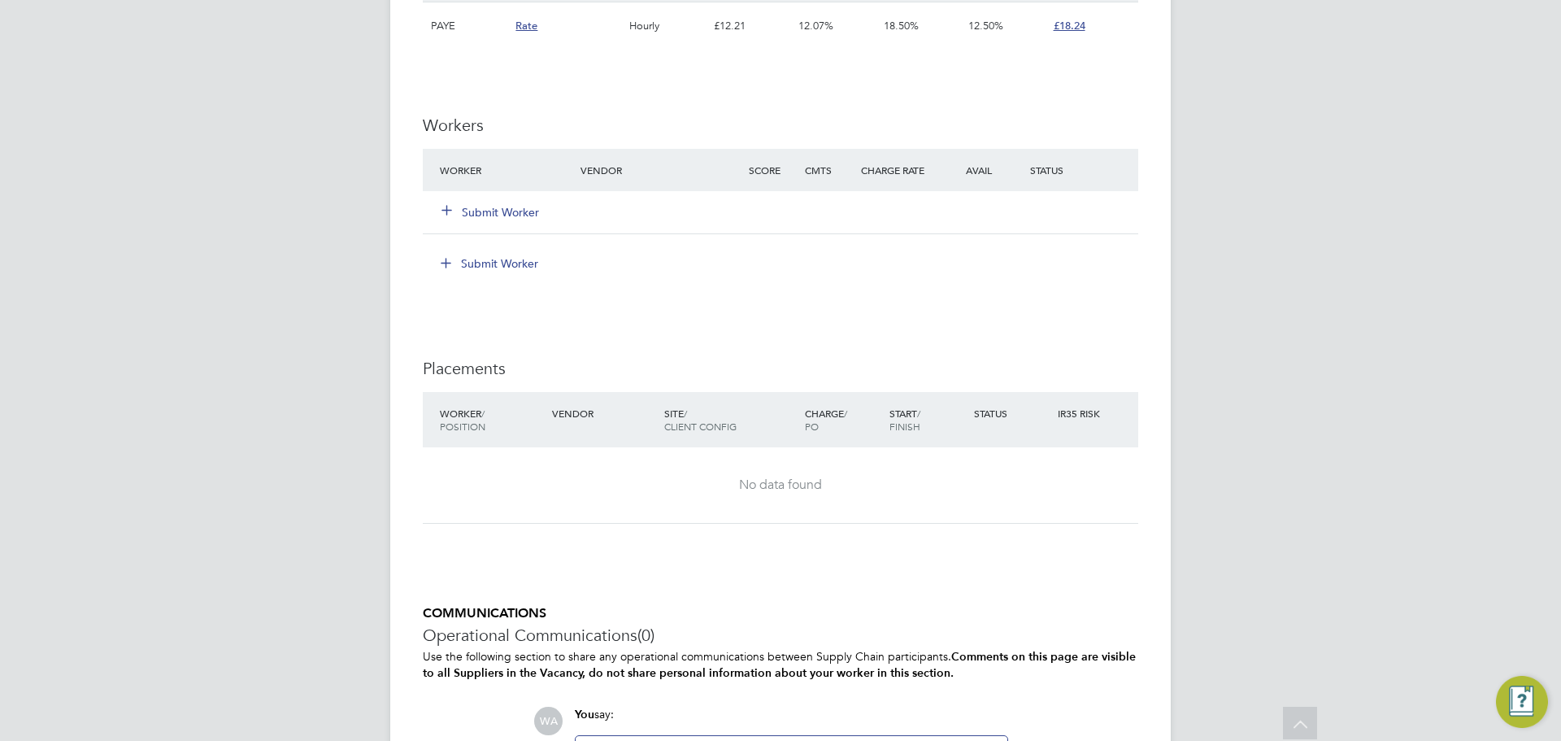
click at [451, 203] on icon at bounding box center [447, 209] width 12 height 12
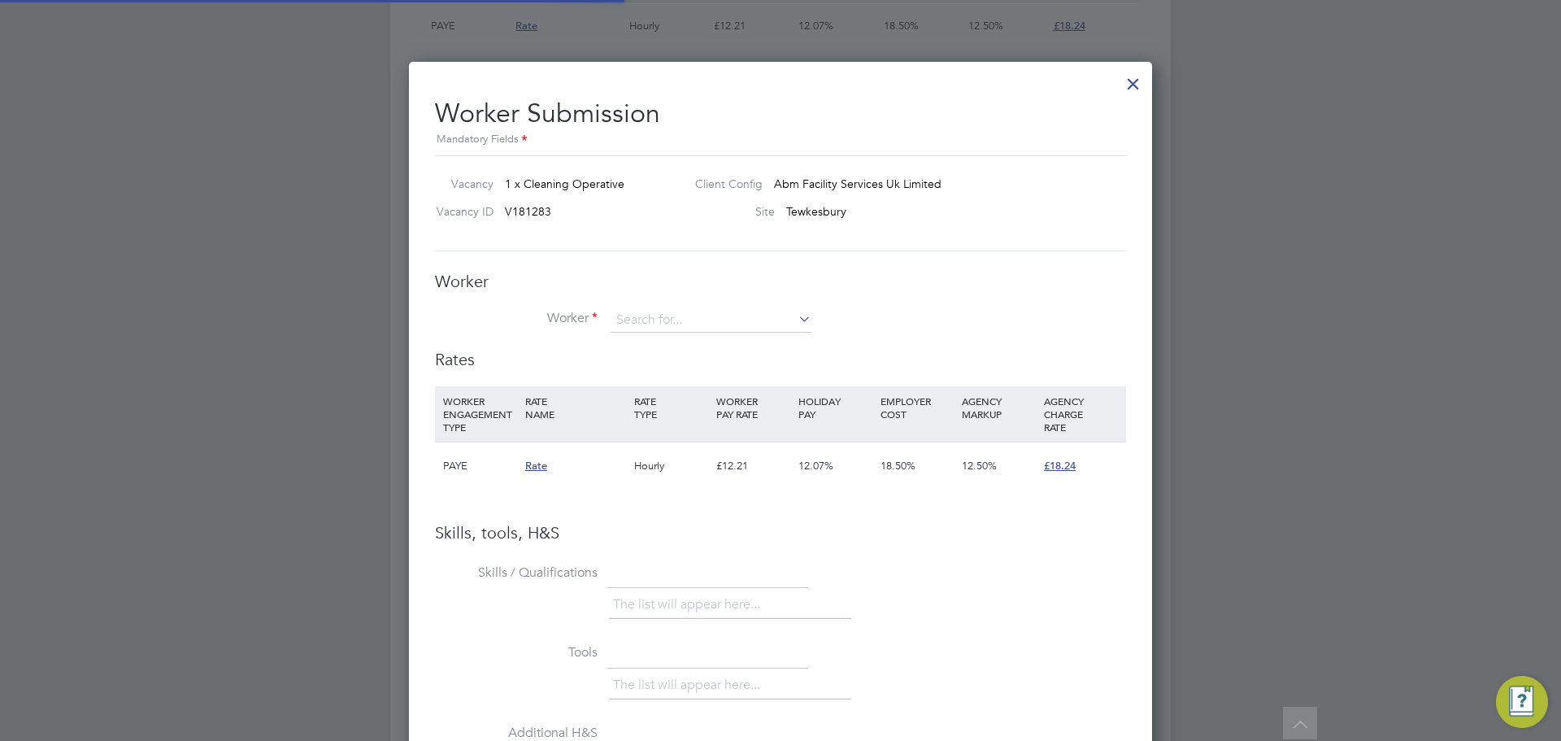
scroll to position [1028, 744]
click at [660, 306] on div "Worker Worker Worker Engagement Type" at bounding box center [780, 310] width 691 height 78
click at [641, 314] on input at bounding box center [711, 320] width 201 height 24
type input "umair fa"
click at [296, 281] on div at bounding box center [780, 370] width 1561 height 741
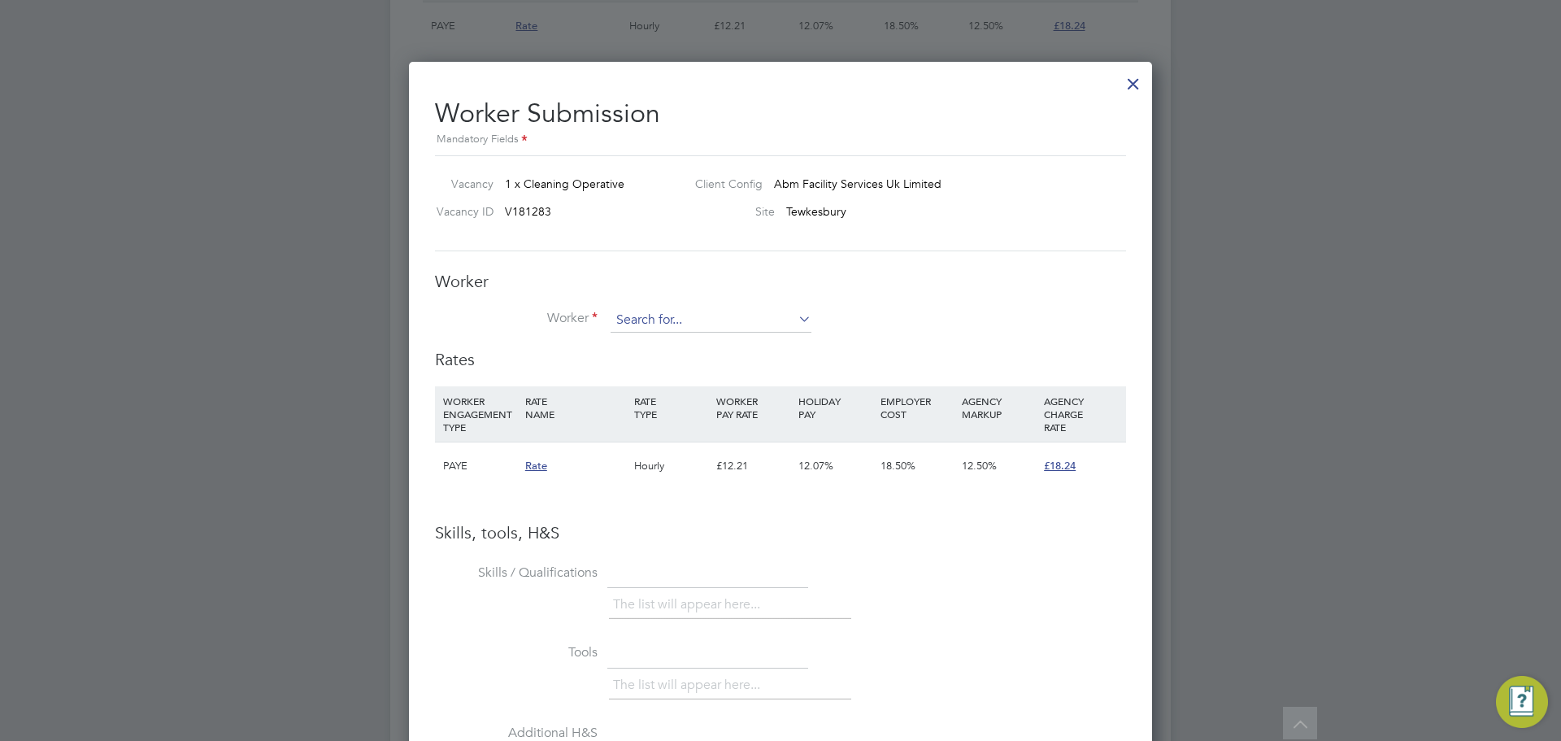
click at [629, 320] on input at bounding box center [711, 320] width 201 height 24
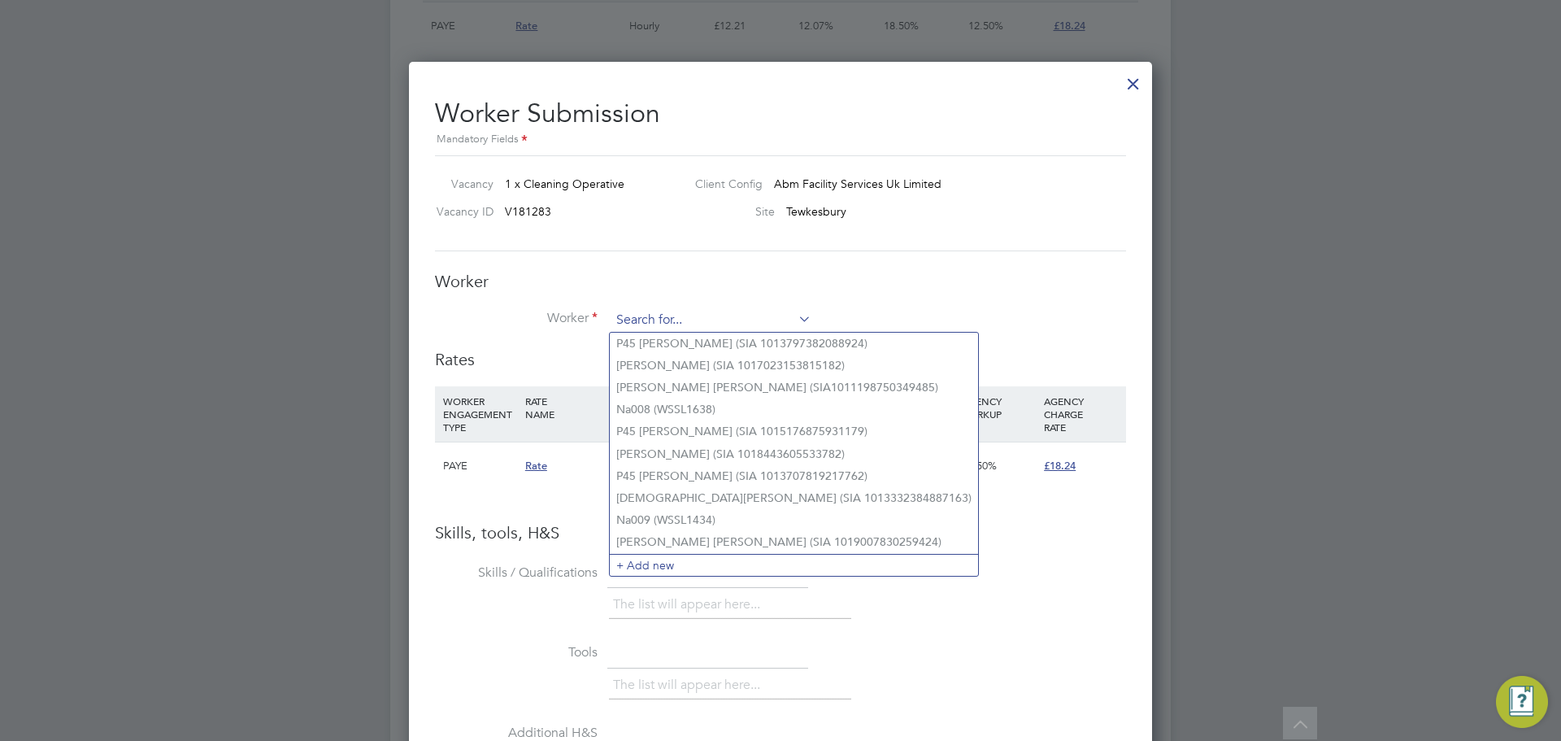
click at [629, 320] on input at bounding box center [711, 320] width 201 height 24
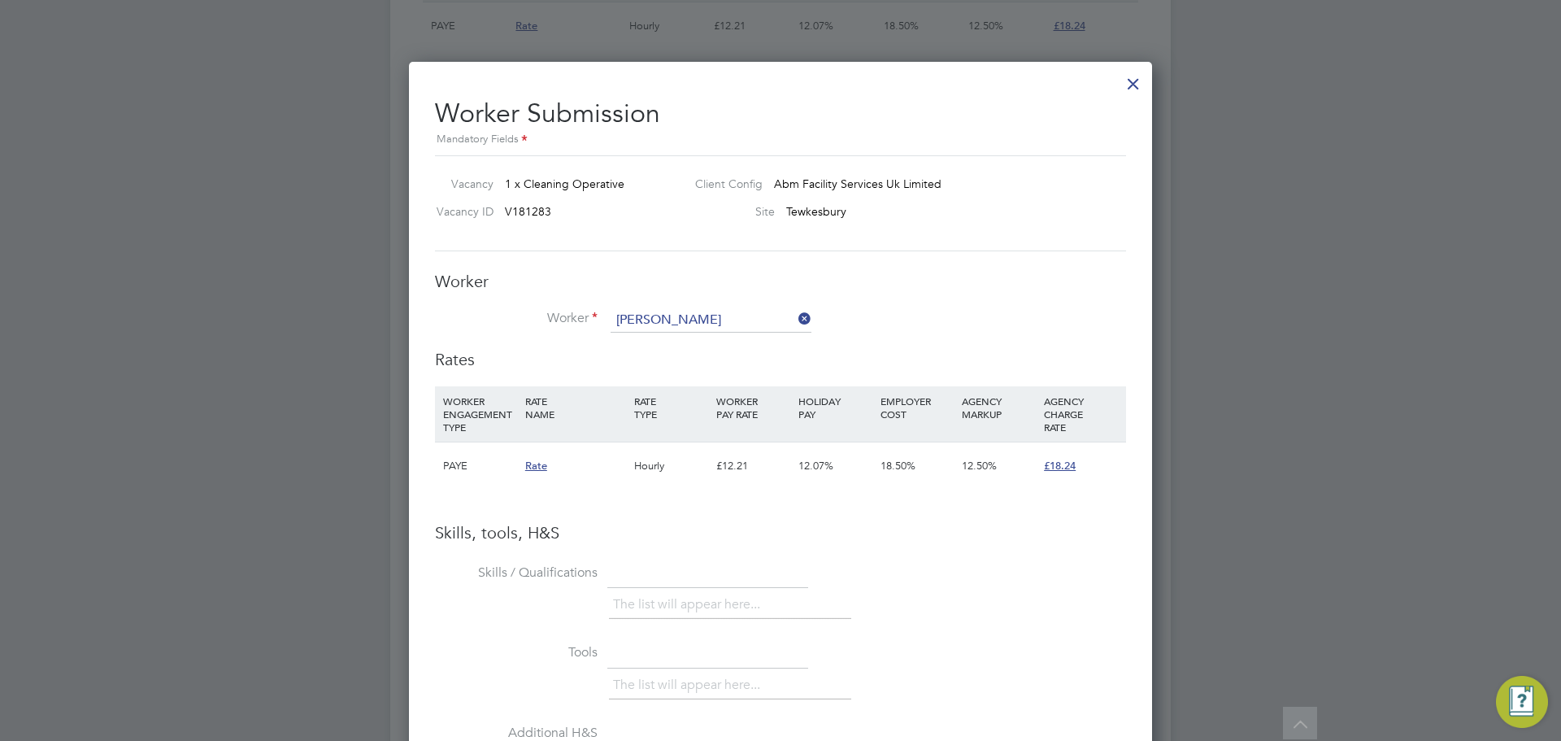
click at [715, 348] on li "Umair Faza l (SIA 1016562990493016)" at bounding box center [715, 344] width 211 height 22
type input "[PERSON_NAME] (SIA 1016562990493016)"
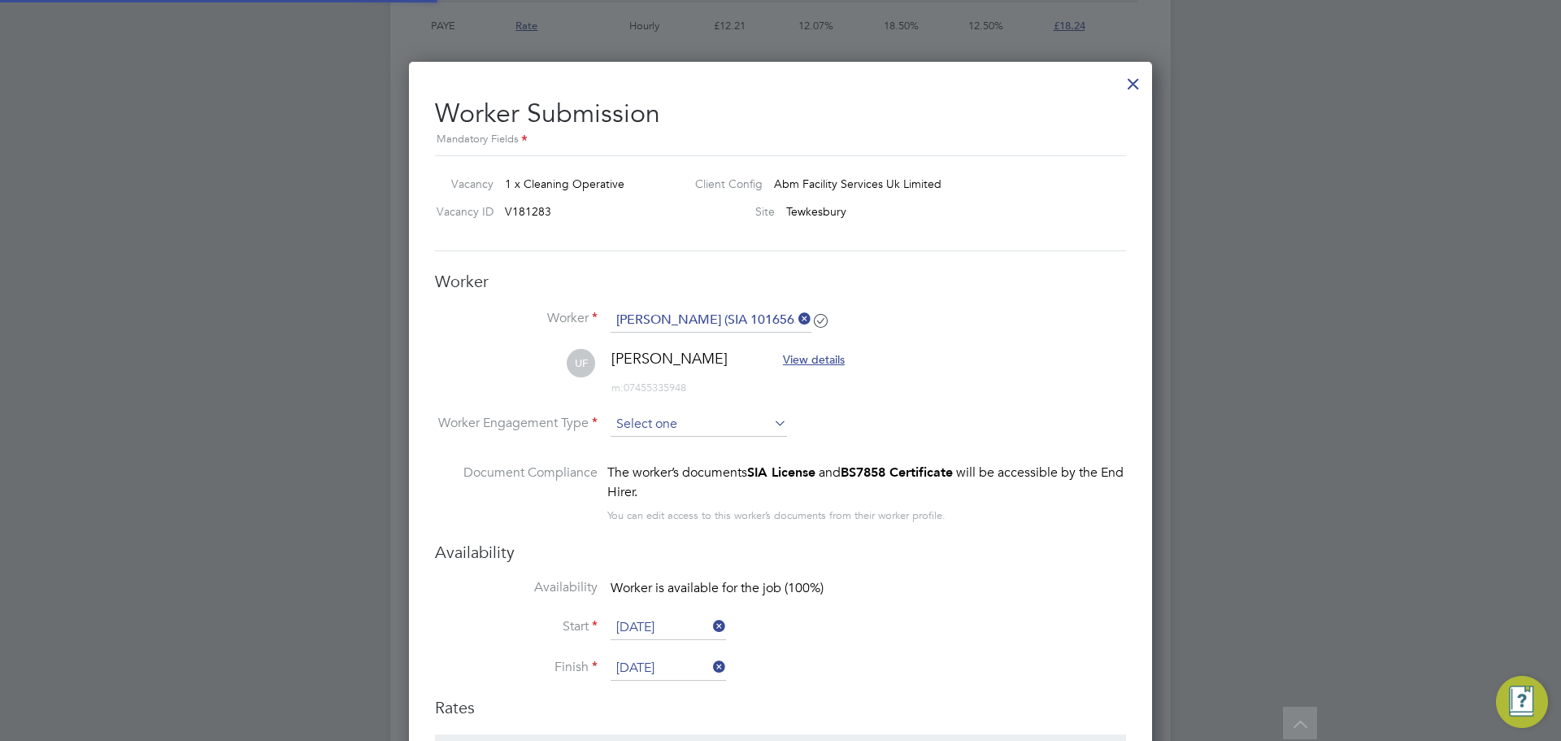
scroll to position [1375, 744]
click at [673, 425] on input at bounding box center [699, 424] width 176 height 24
click at [679, 471] on li "PAYE" at bounding box center [699, 468] width 178 height 21
type input "PAYE"
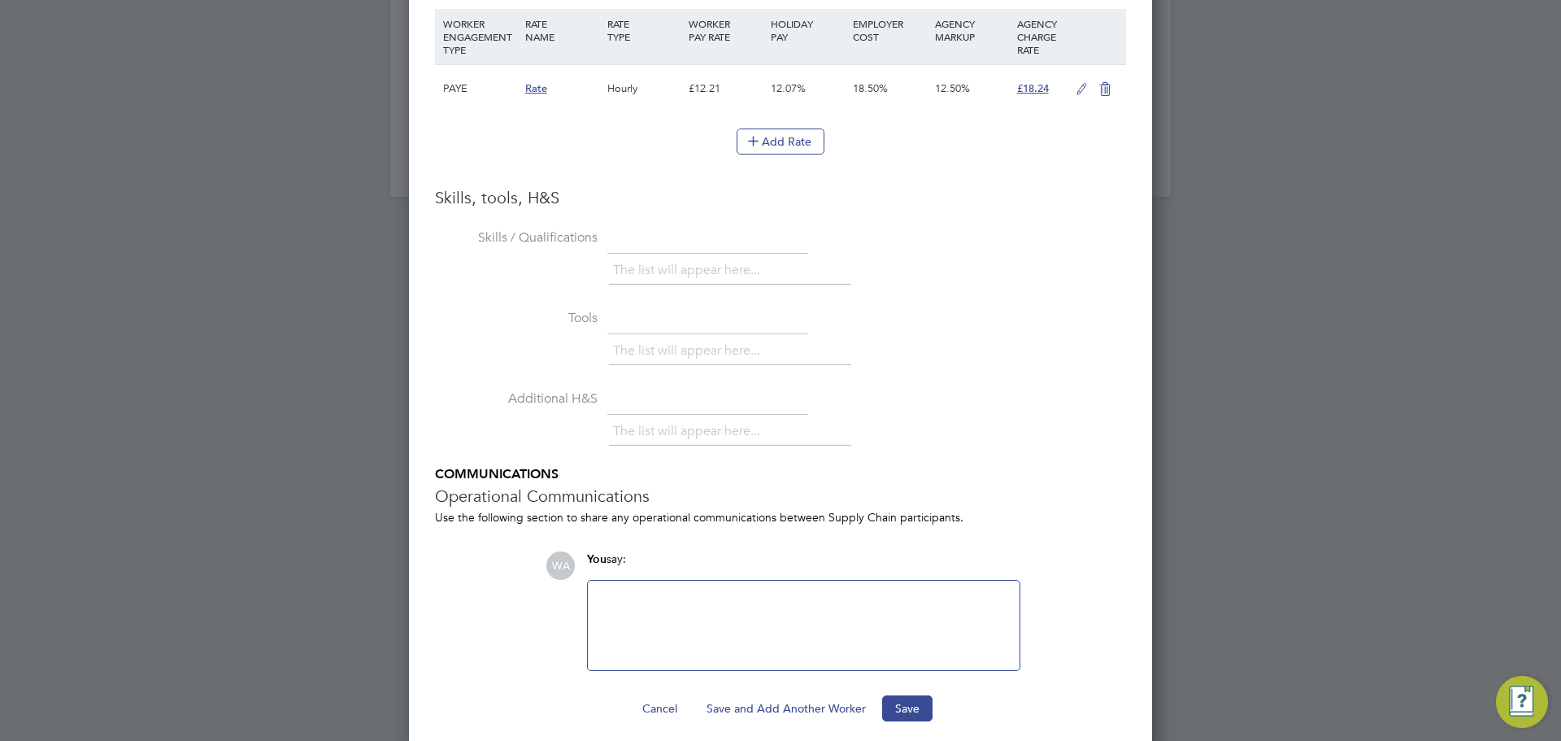
scroll to position [1876, 0]
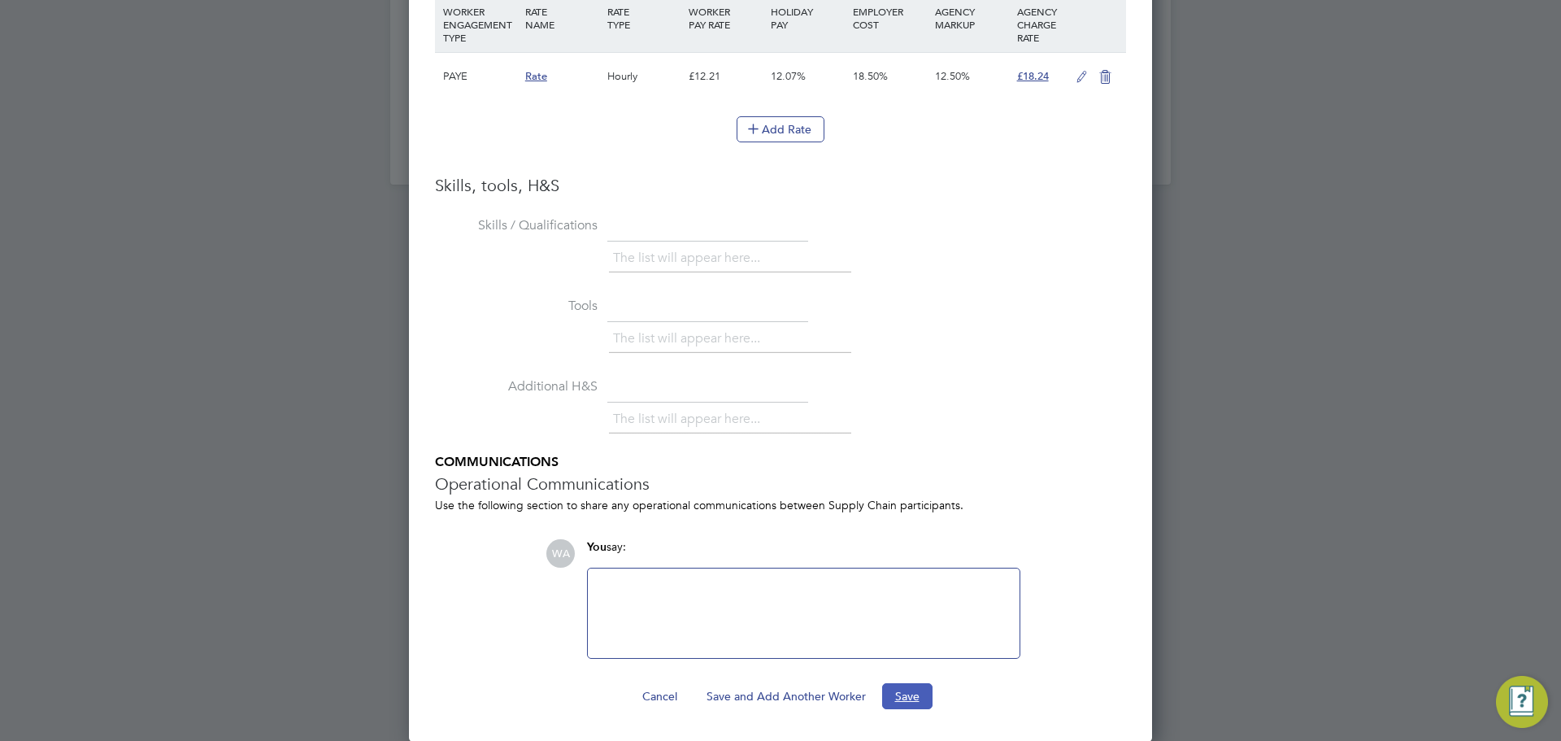
click at [921, 691] on button "Save" at bounding box center [907, 696] width 50 height 26
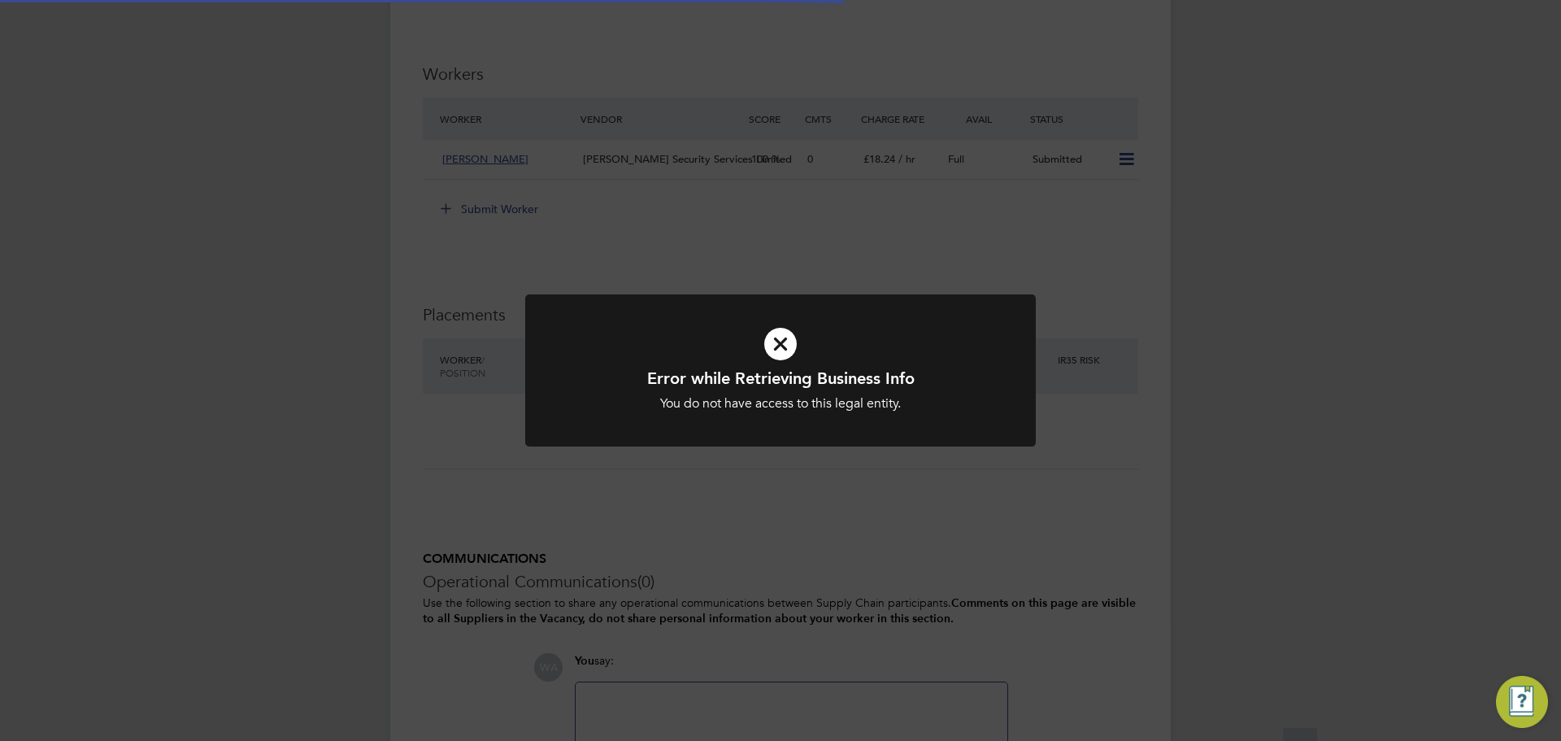
scroll to position [1139, 0]
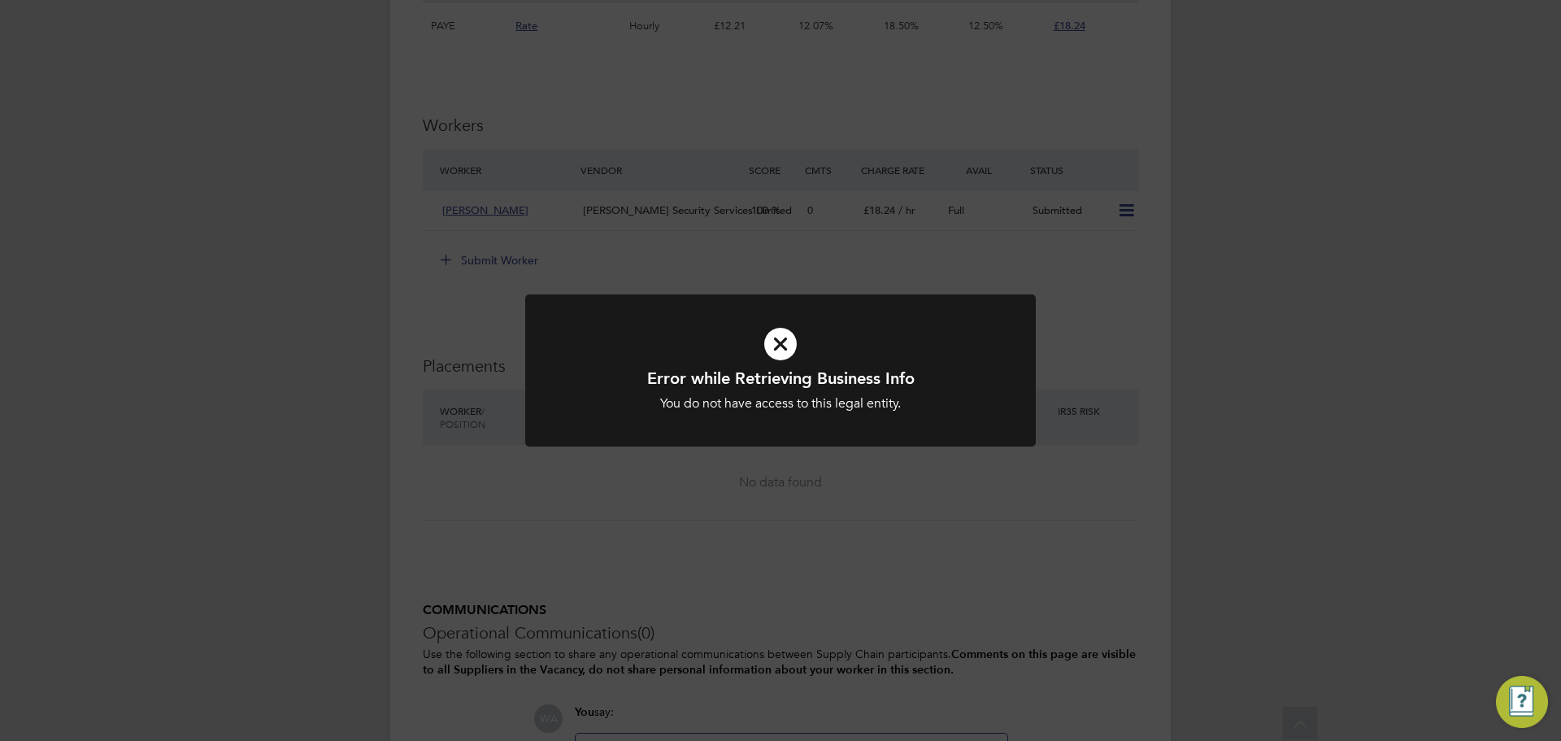
click at [782, 337] on icon at bounding box center [780, 343] width 423 height 63
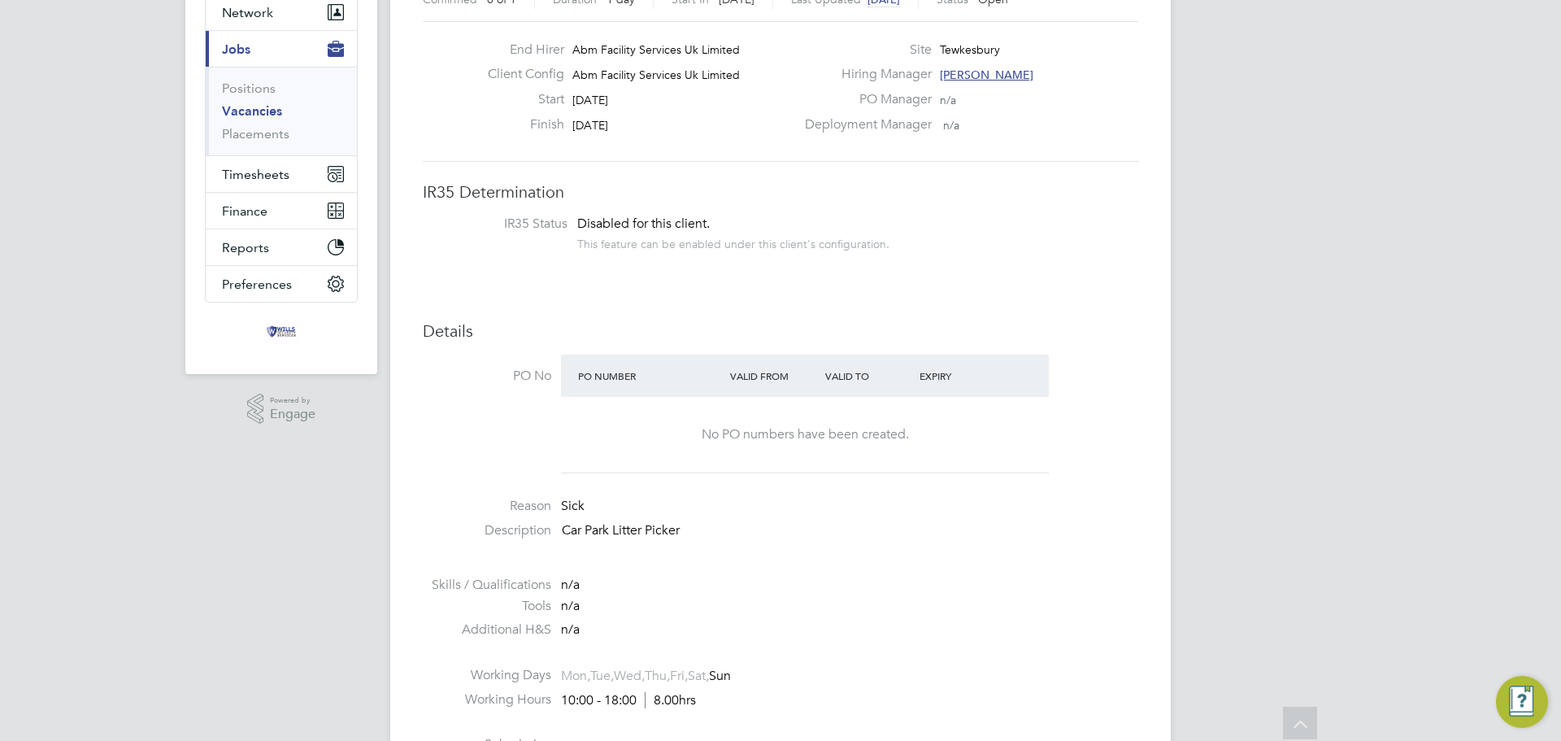
scroll to position [0, 0]
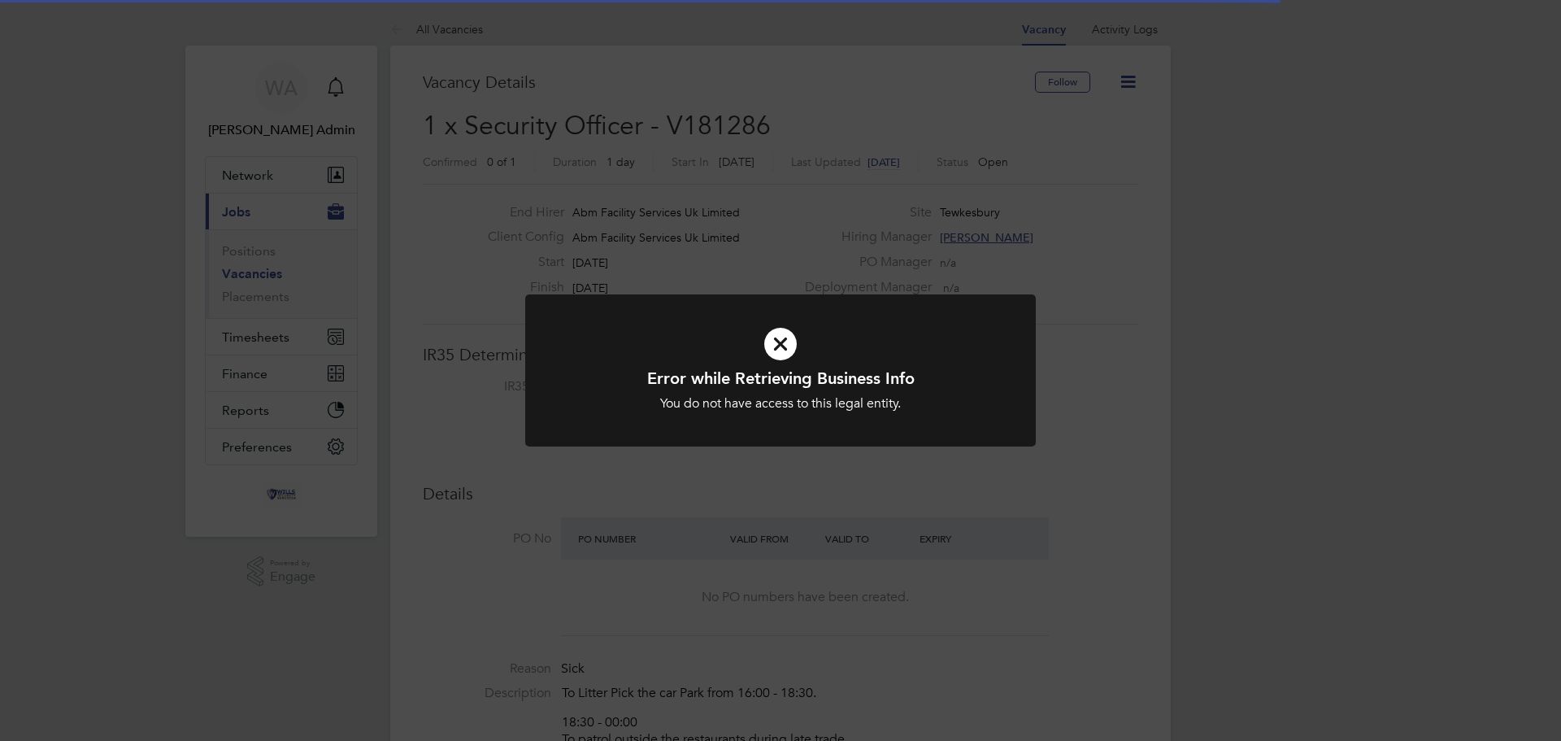
scroll to position [48, 114]
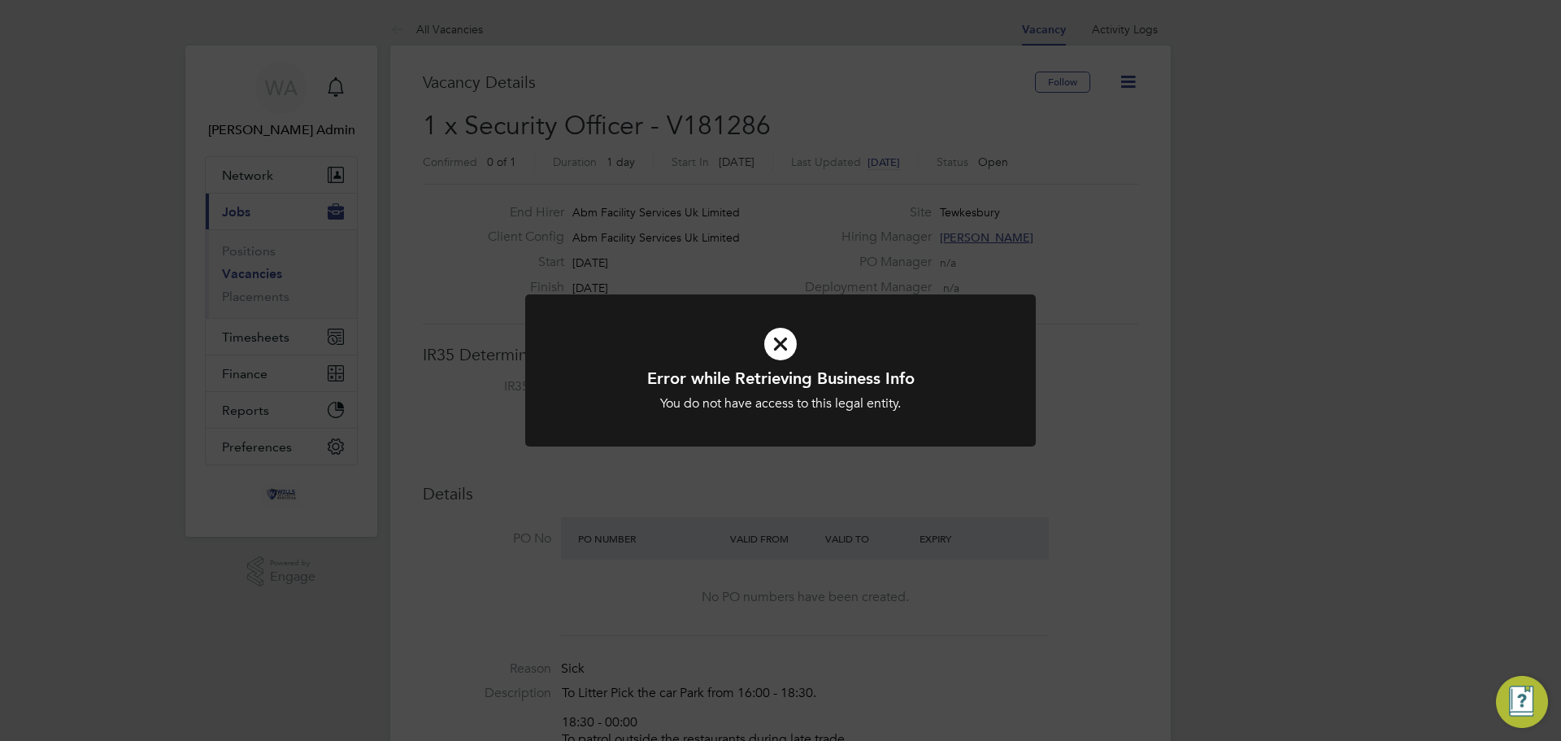
click at [780, 330] on icon at bounding box center [780, 343] width 423 height 63
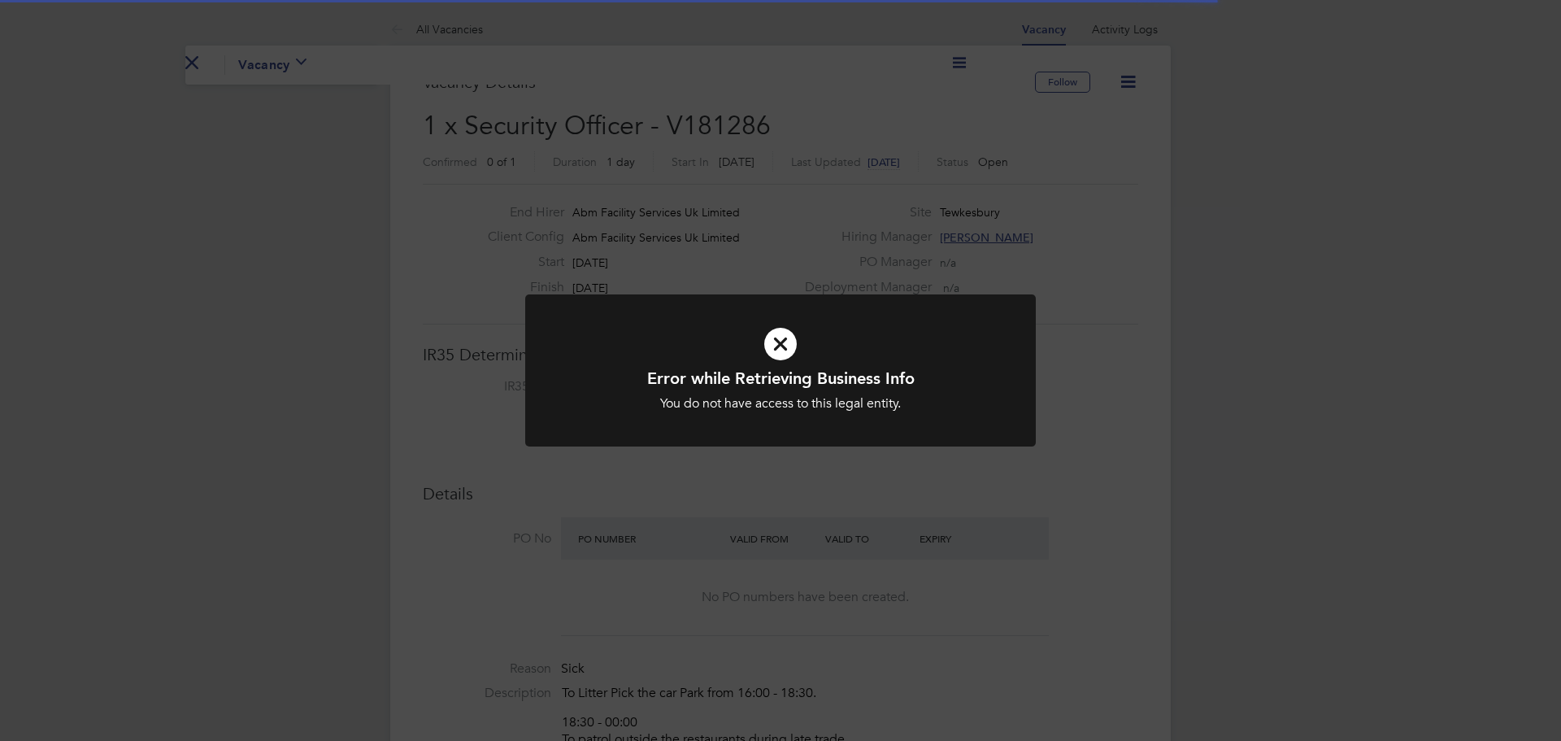
scroll to position [48, 114]
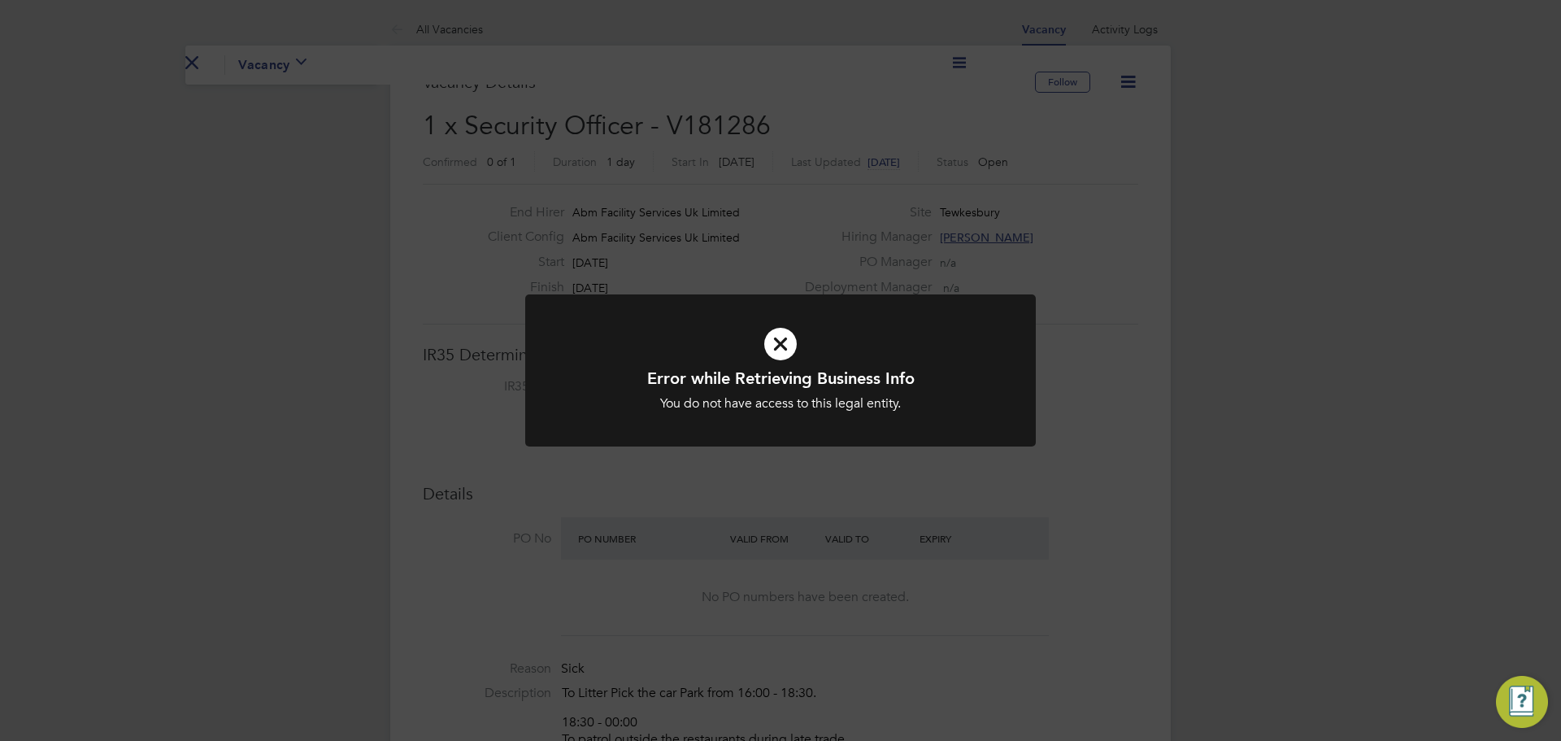
click at [774, 332] on icon at bounding box center [780, 343] width 423 height 63
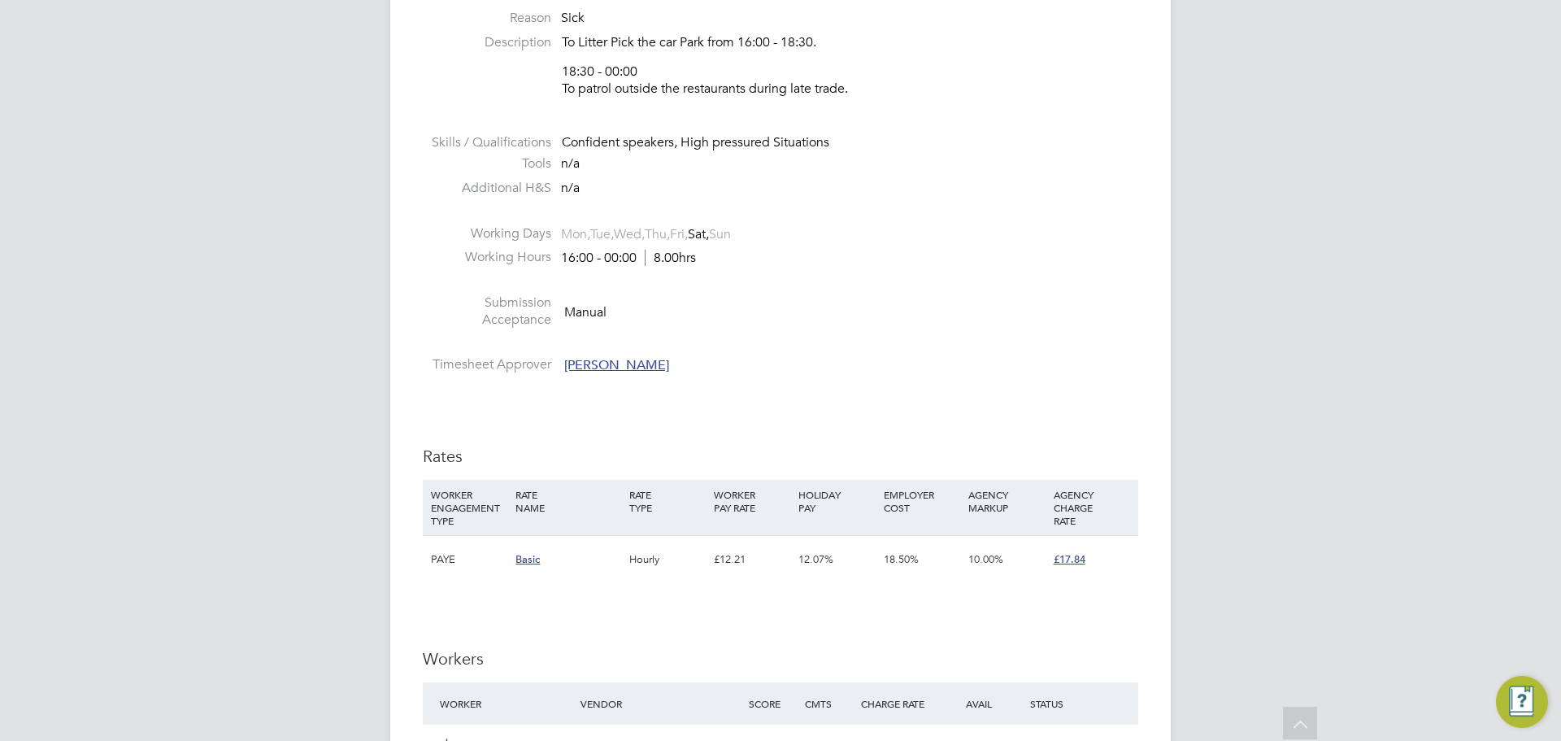
scroll to position [1057, 0]
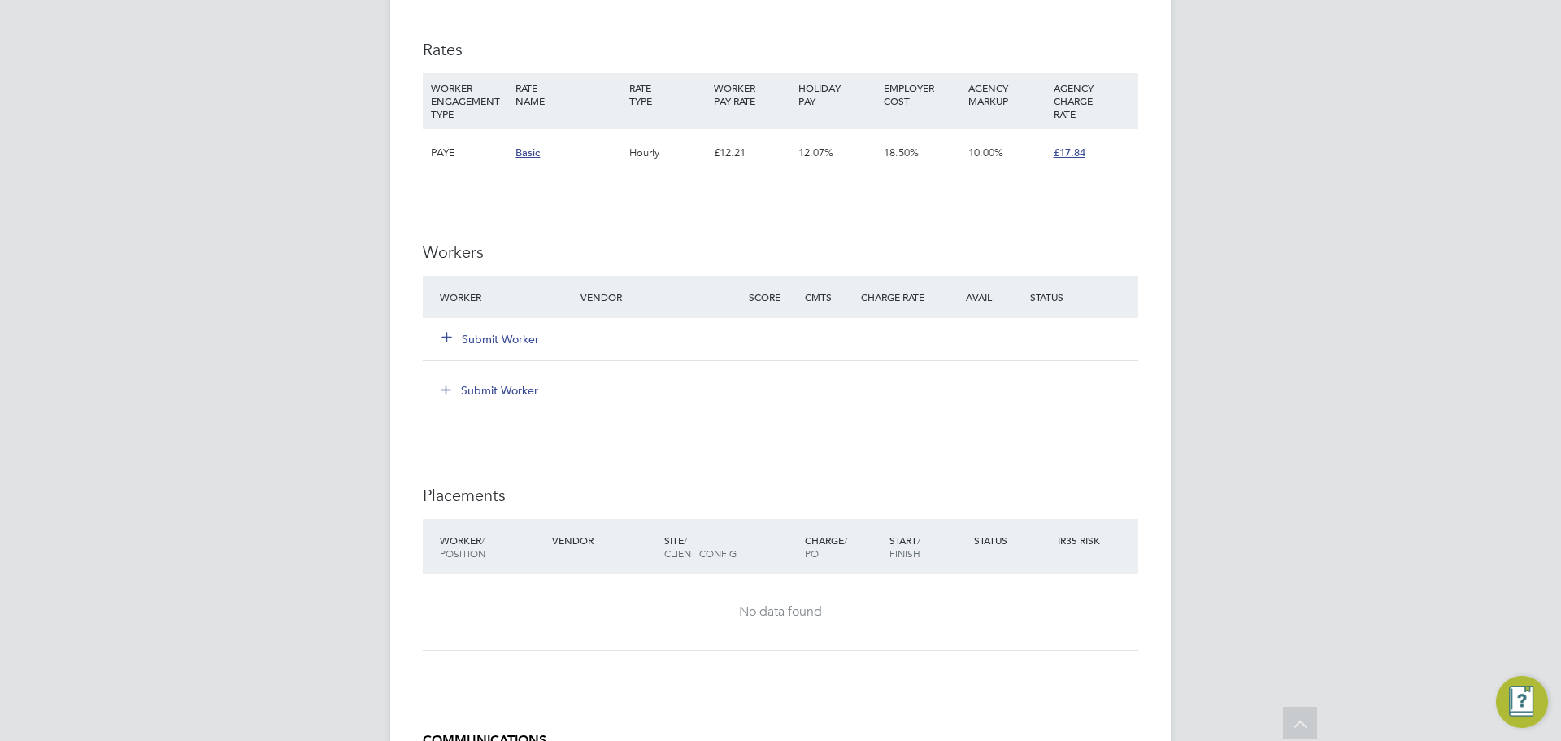
click at [442, 342] on icon at bounding box center [447, 336] width 12 height 12
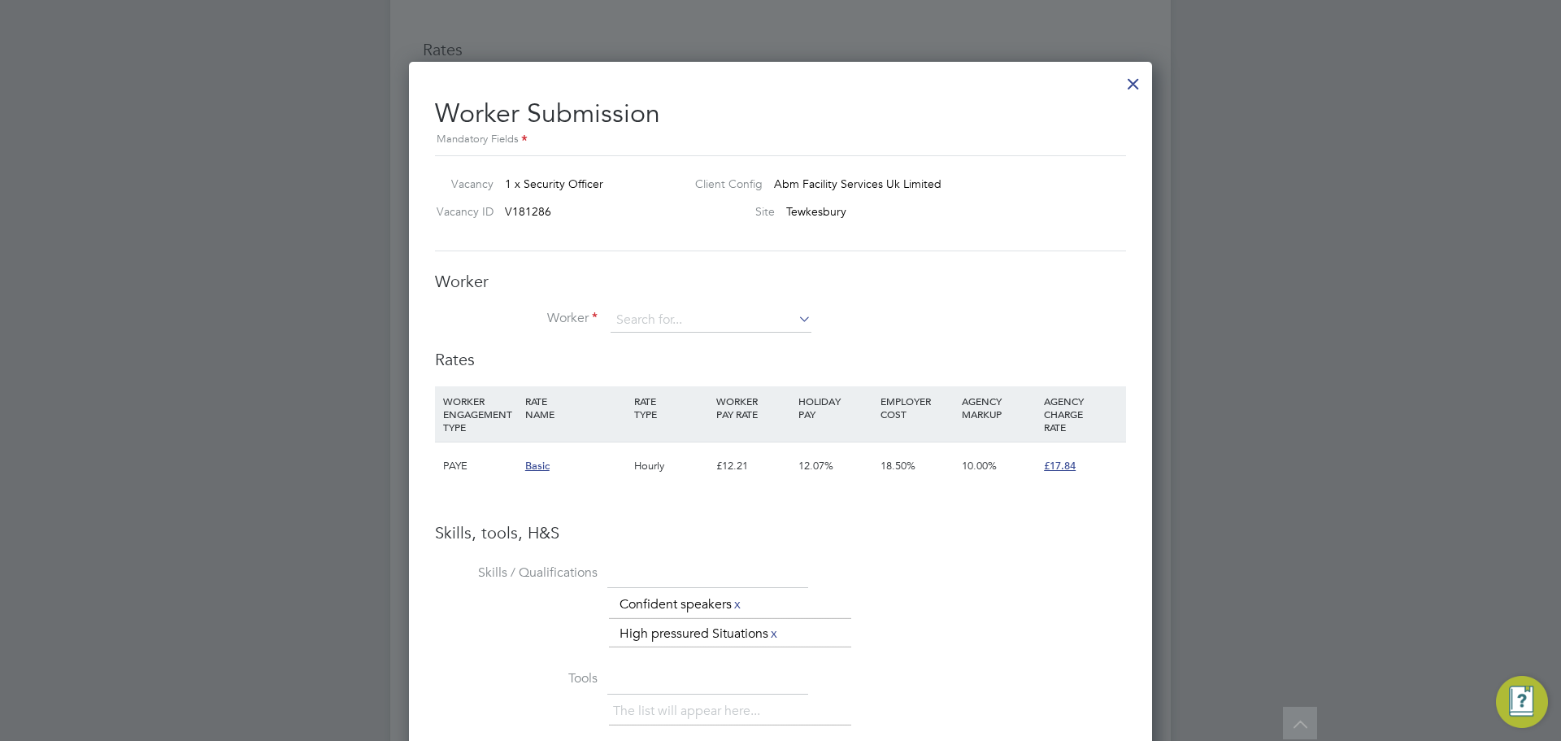
click at [659, 306] on div "Worker Worker Worker Engagement Type" at bounding box center [780, 310] width 691 height 78
click at [651, 312] on input at bounding box center [711, 320] width 201 height 24
click at [727, 349] on li "Umair Fazal (SIA 1016562990493016)" at bounding box center [714, 344] width 208 height 22
type input "[PERSON_NAME] (SIA 1016562990493016)"
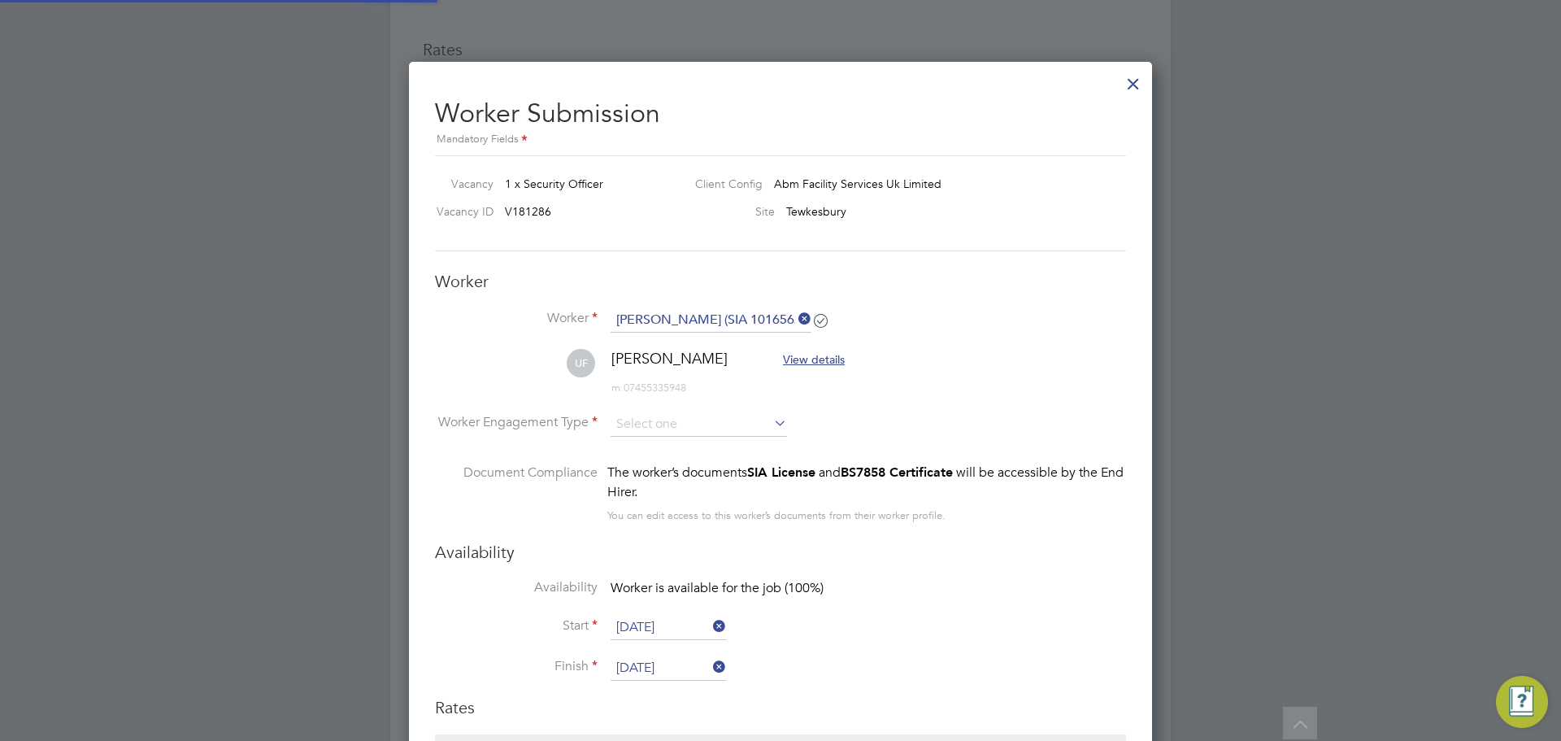
scroll to position [1400, 744]
click at [741, 432] on input at bounding box center [699, 424] width 176 height 24
click at [703, 470] on li "PAYE" at bounding box center [699, 468] width 178 height 21
type input "PAYE"
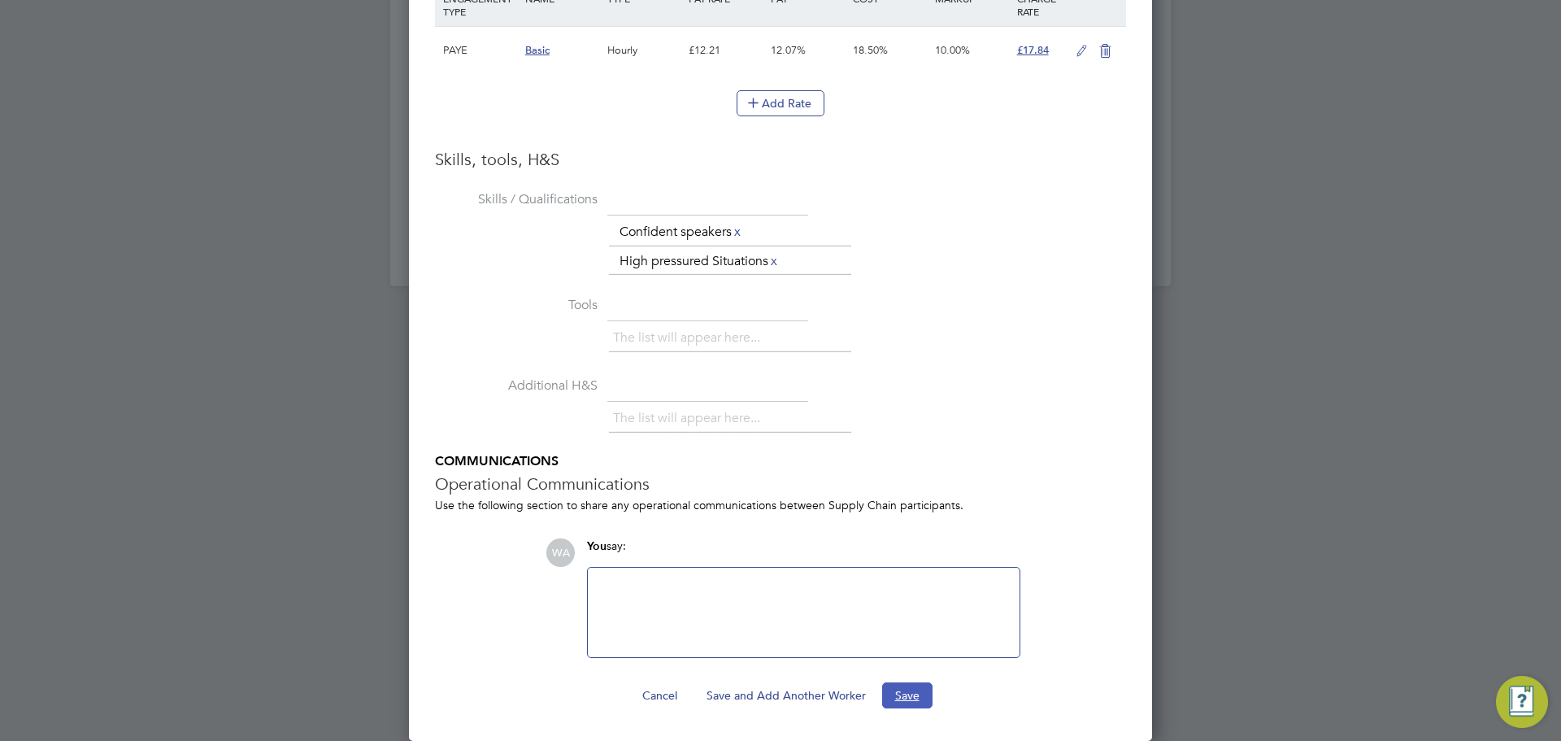
click at [904, 688] on button "Save" at bounding box center [907, 695] width 50 height 26
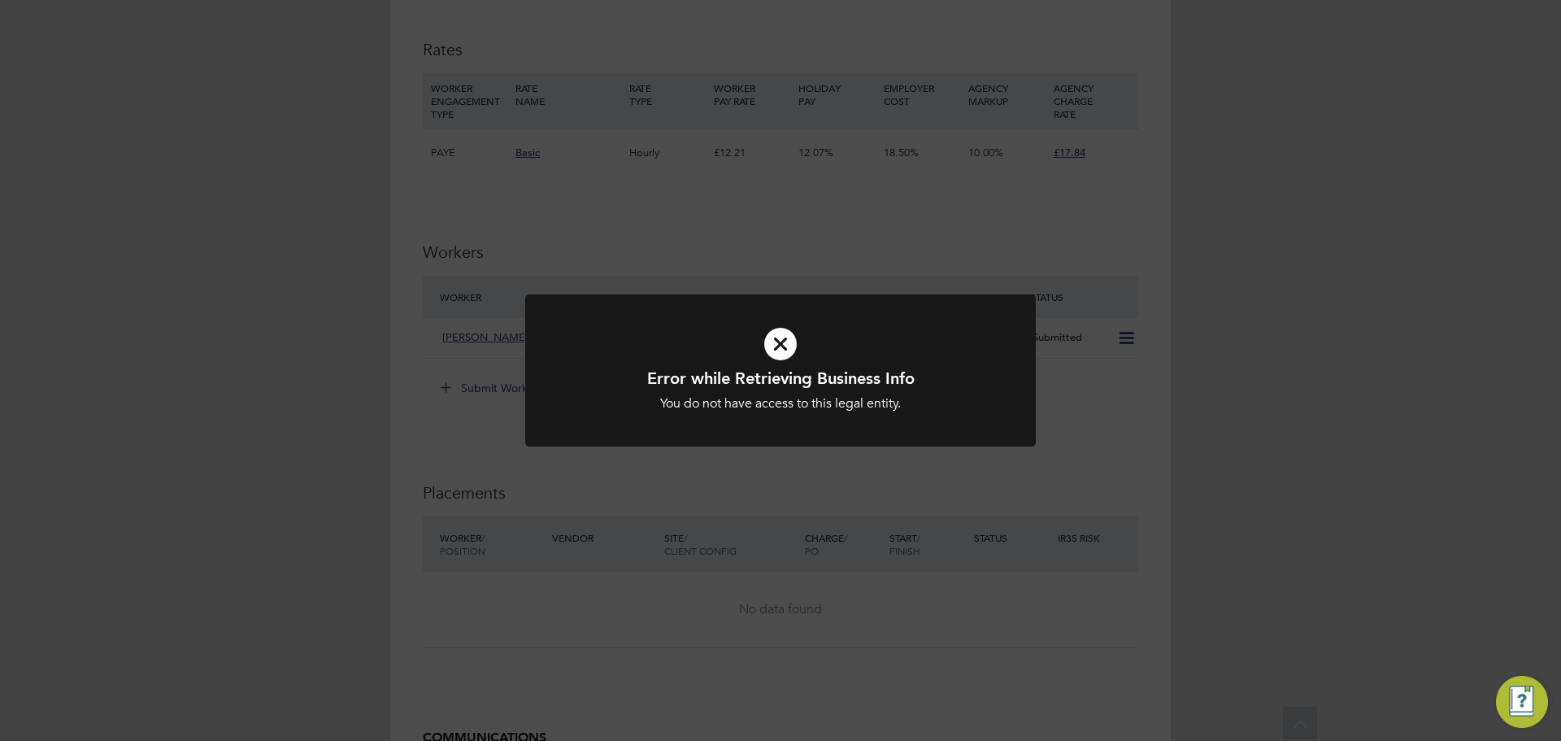
click at [771, 347] on icon at bounding box center [780, 343] width 423 height 63
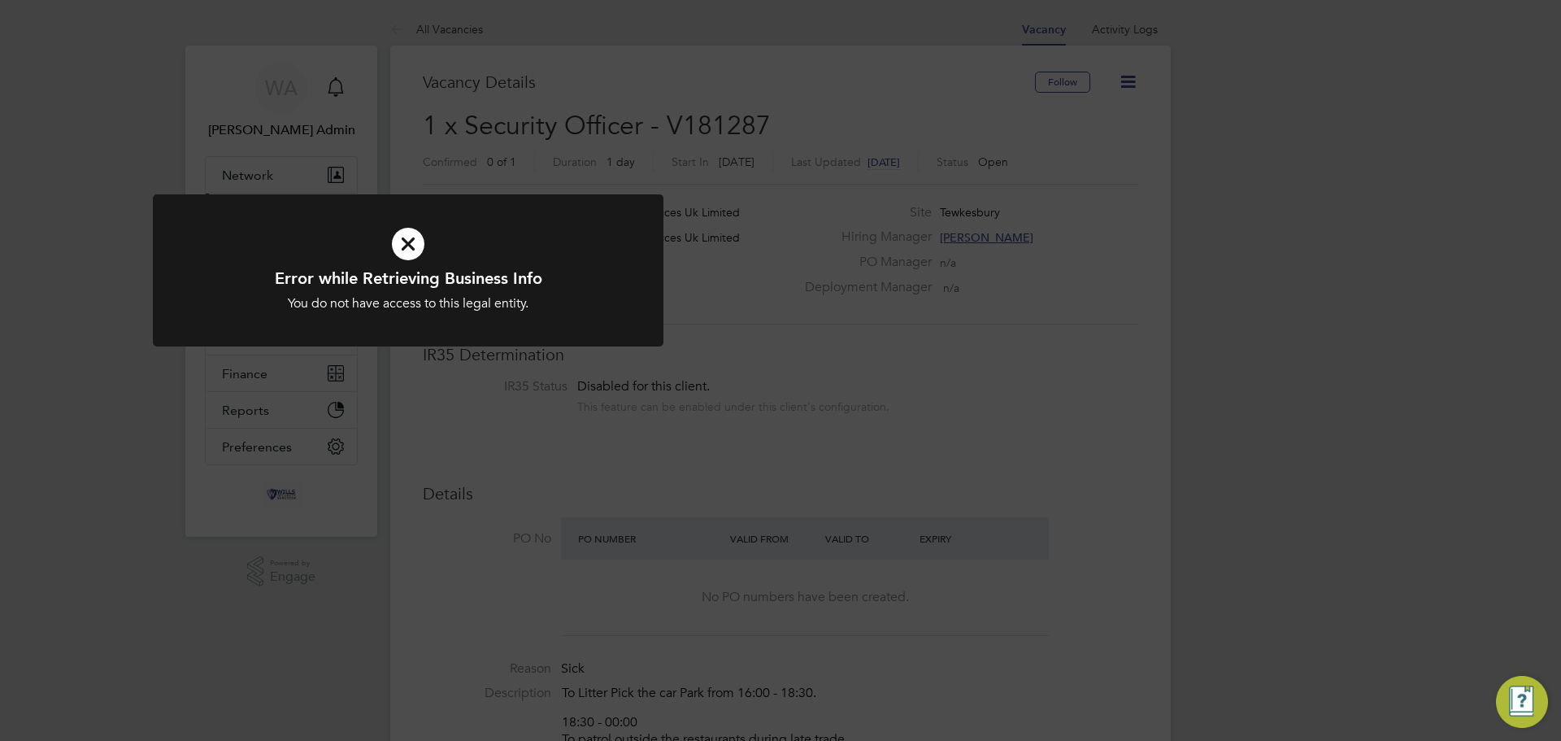
click at [407, 252] on icon at bounding box center [408, 243] width 423 height 63
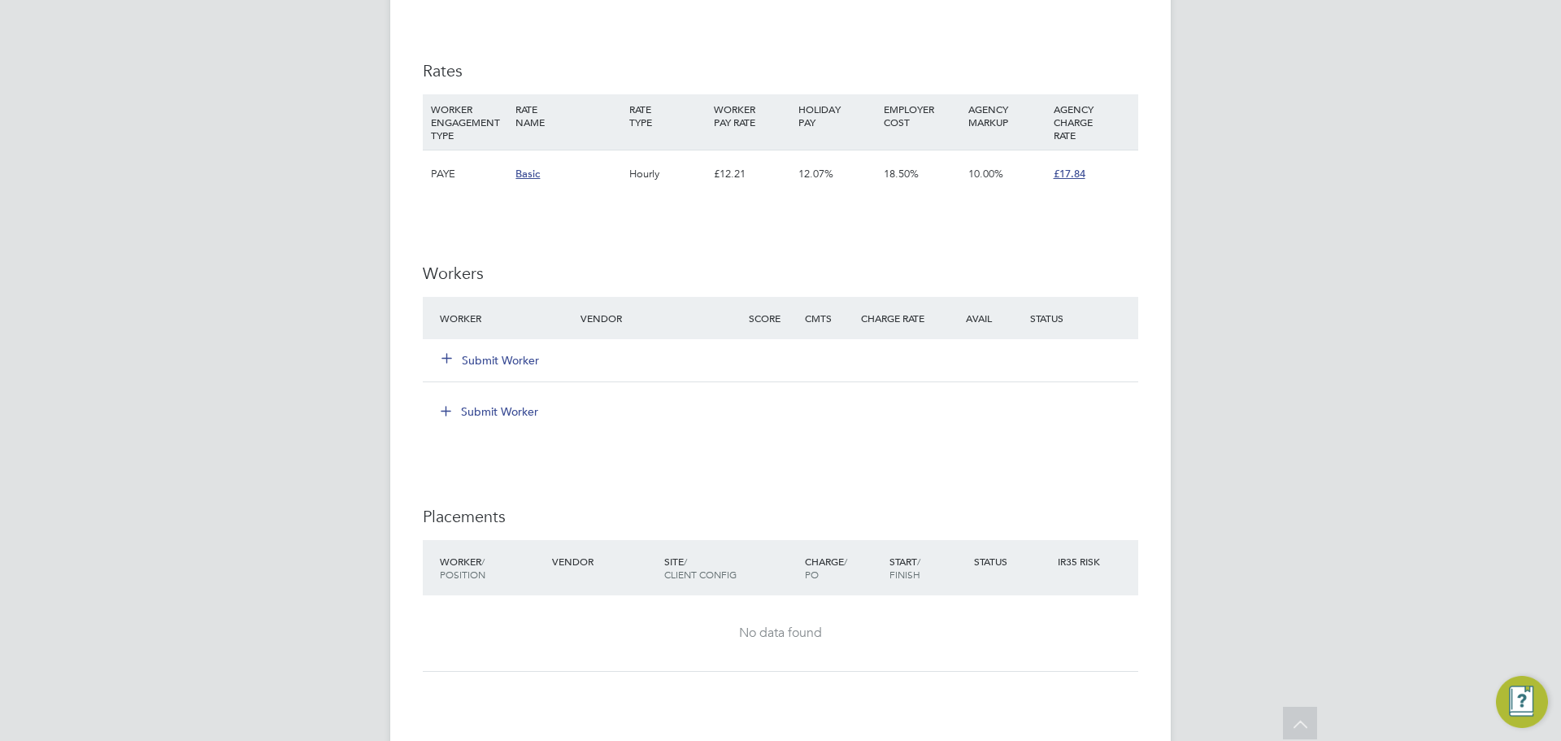
scroll to position [732, 0]
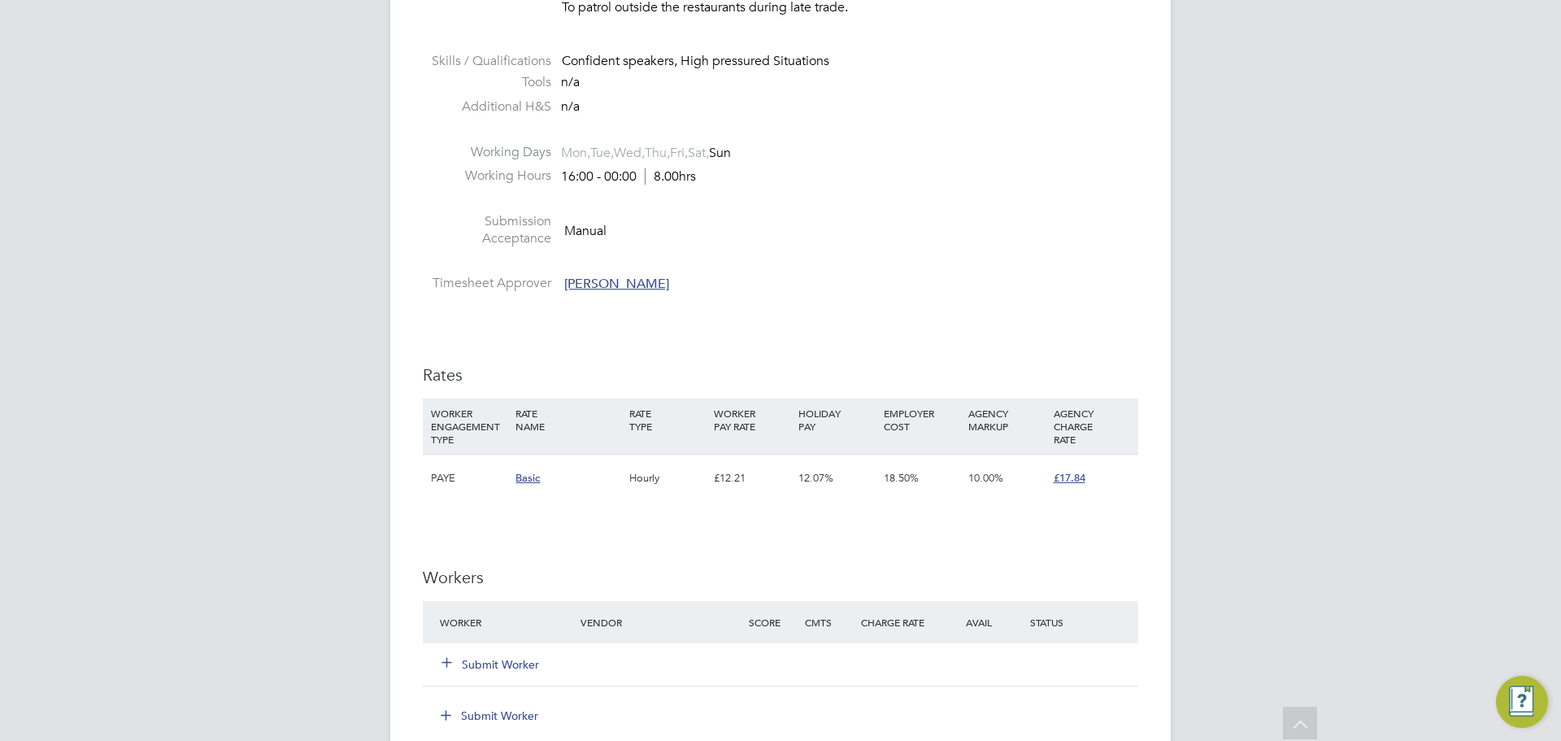
click at [314, 270] on div "WA [PERSON_NAME] Admin Notifications Applications: Network Team Members Busines…" at bounding box center [780, 334] width 1561 height 2133
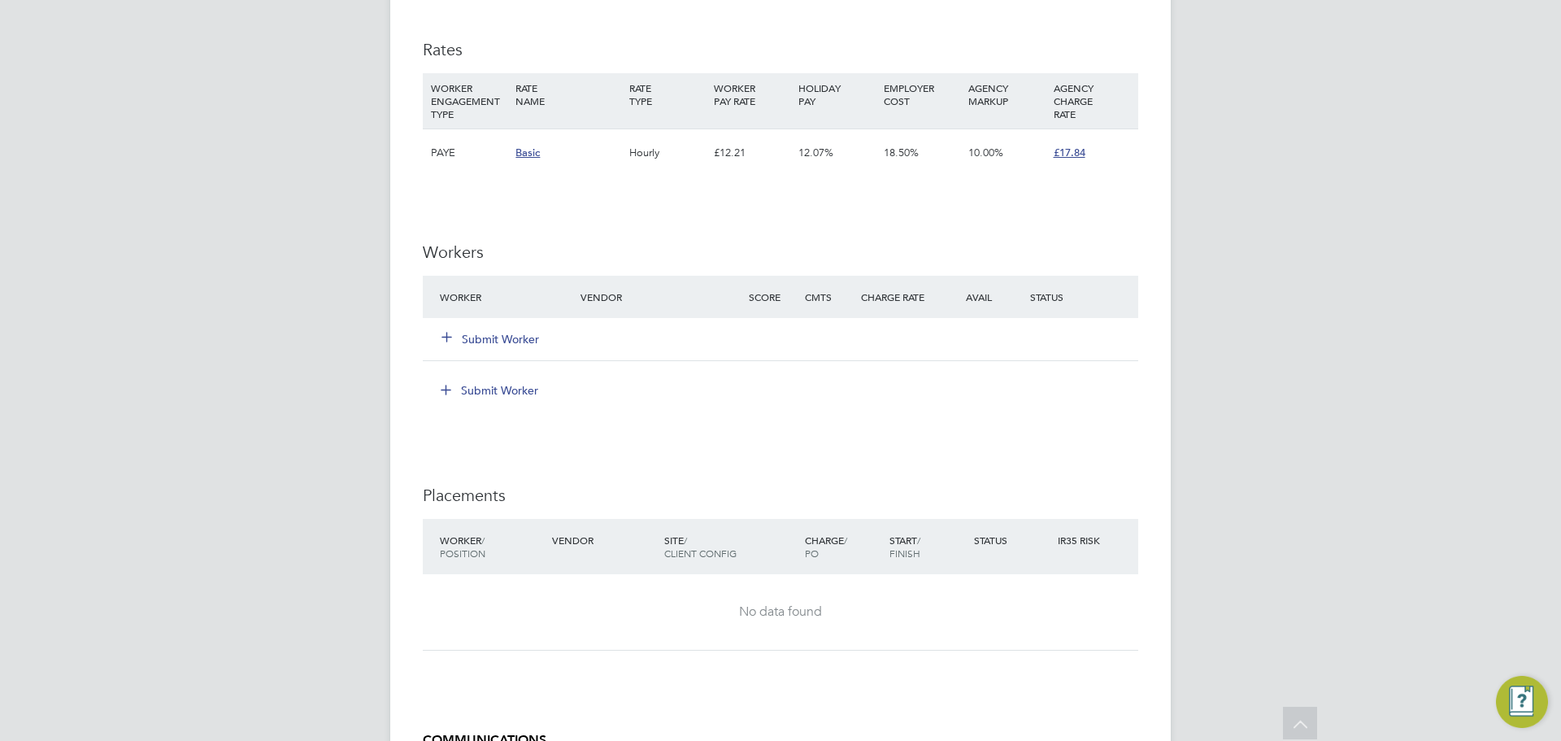
click at [449, 335] on icon at bounding box center [447, 336] width 12 height 12
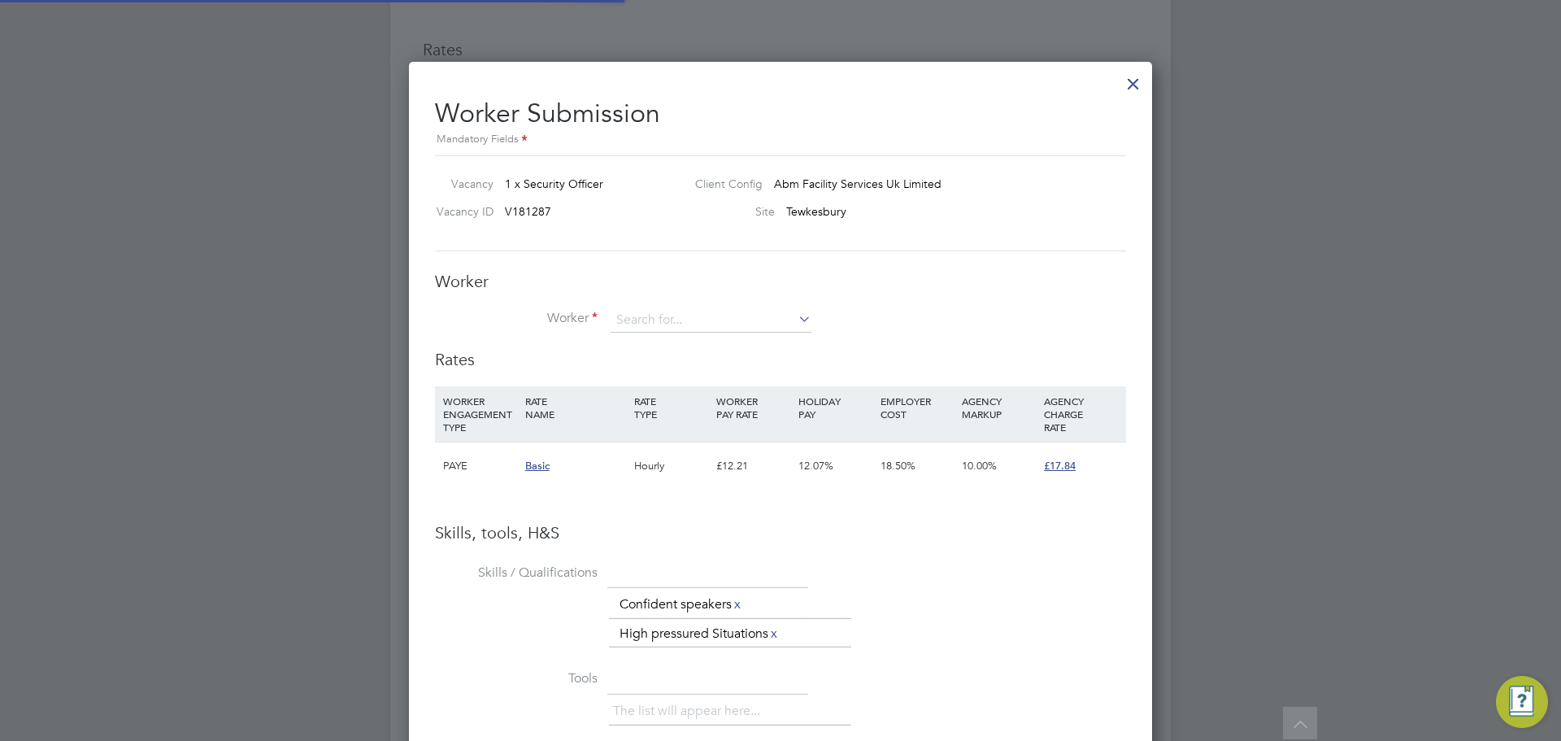
scroll to position [1053, 744]
click at [691, 316] on input at bounding box center [711, 320] width 201 height 24
click at [738, 333] on li "[PERSON_NAME] (SIA 1016562990493016)" at bounding box center [714, 344] width 208 height 22
type input "[PERSON_NAME] (SIA 1016562990493016)"
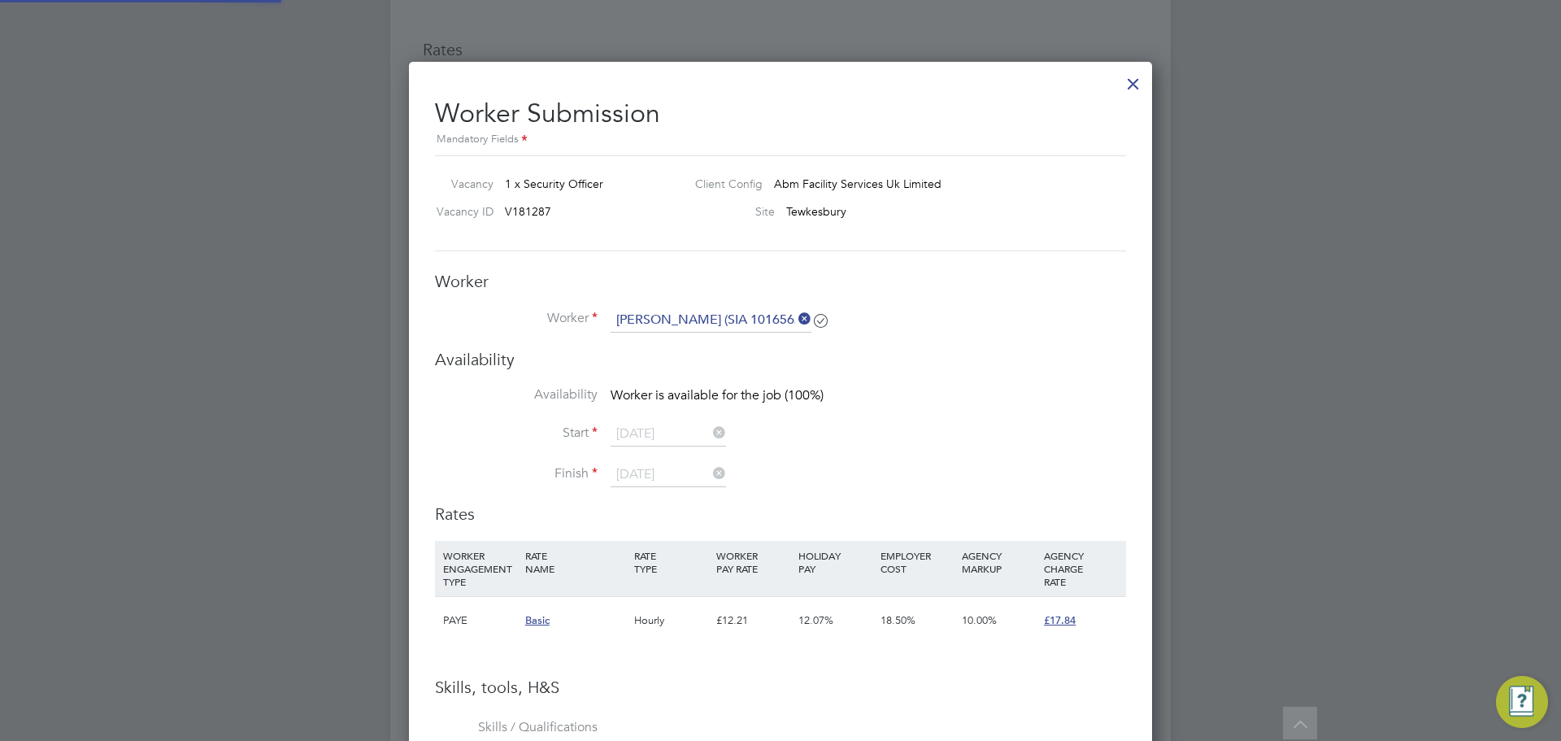
scroll to position [8, 8]
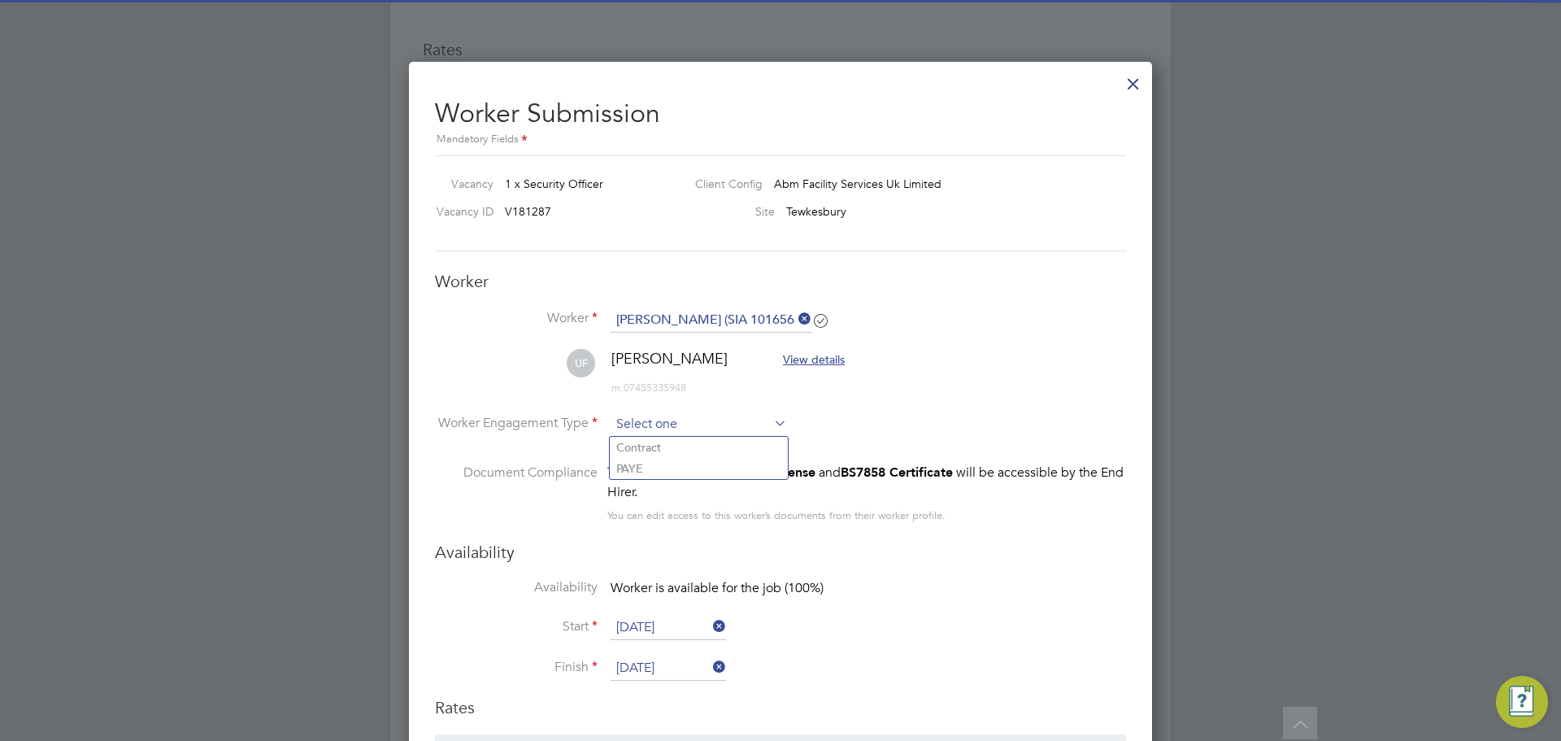
click at [685, 426] on input at bounding box center [699, 424] width 176 height 24
click at [669, 466] on li "PAYE" at bounding box center [699, 468] width 178 height 21
type input "PAYE"
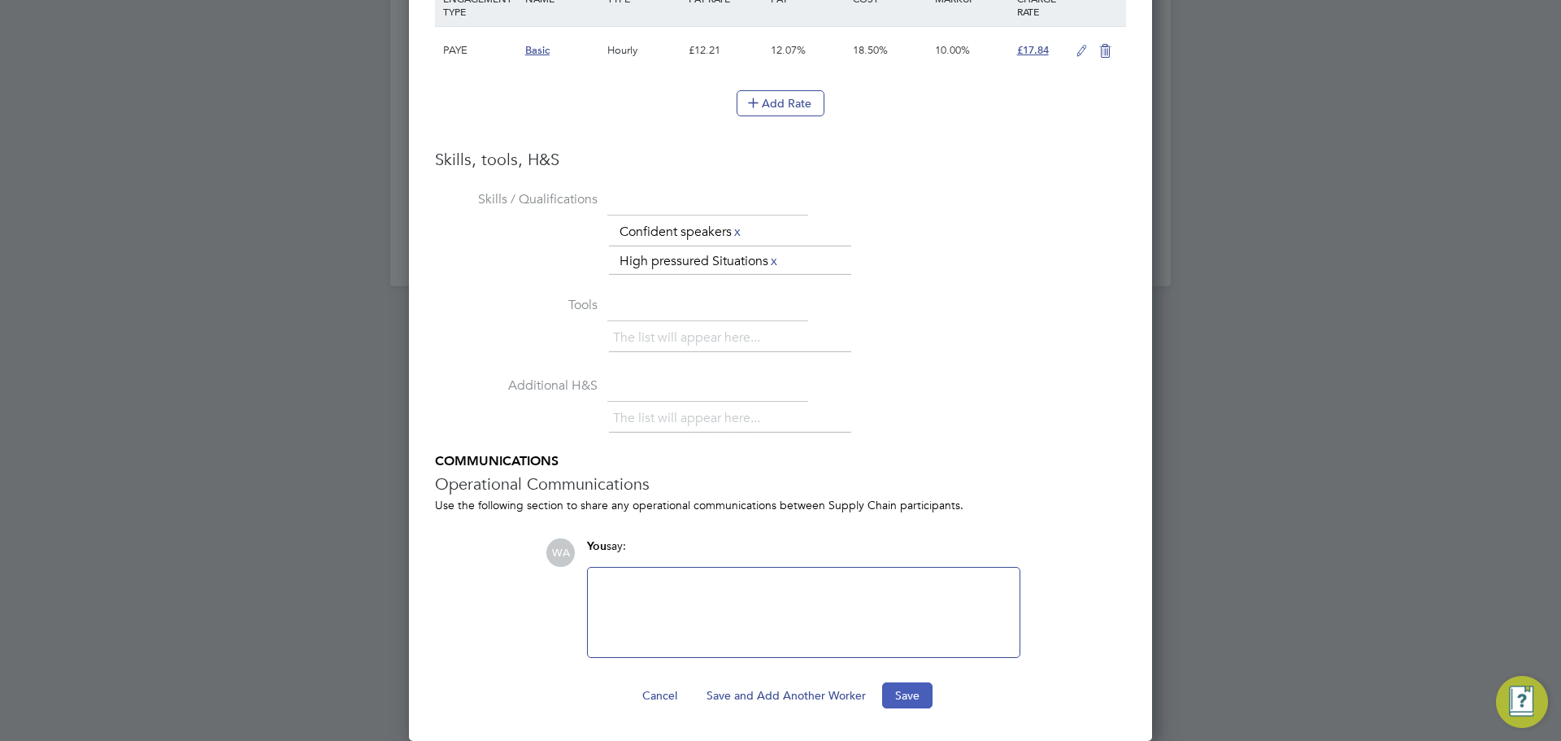
click at [816, 540] on button "Save" at bounding box center [907, 695] width 50 height 26
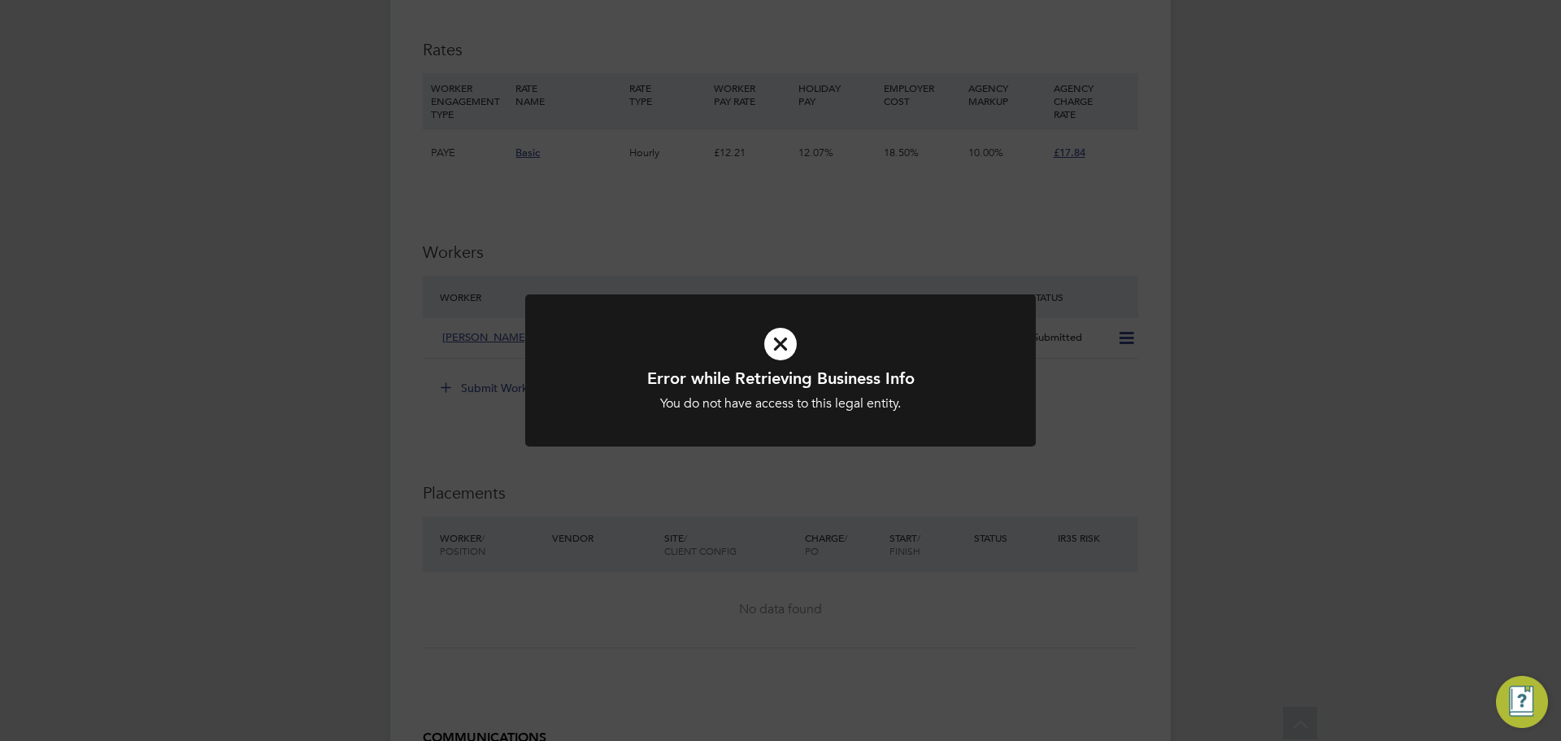
click at [779, 346] on icon at bounding box center [780, 343] width 423 height 63
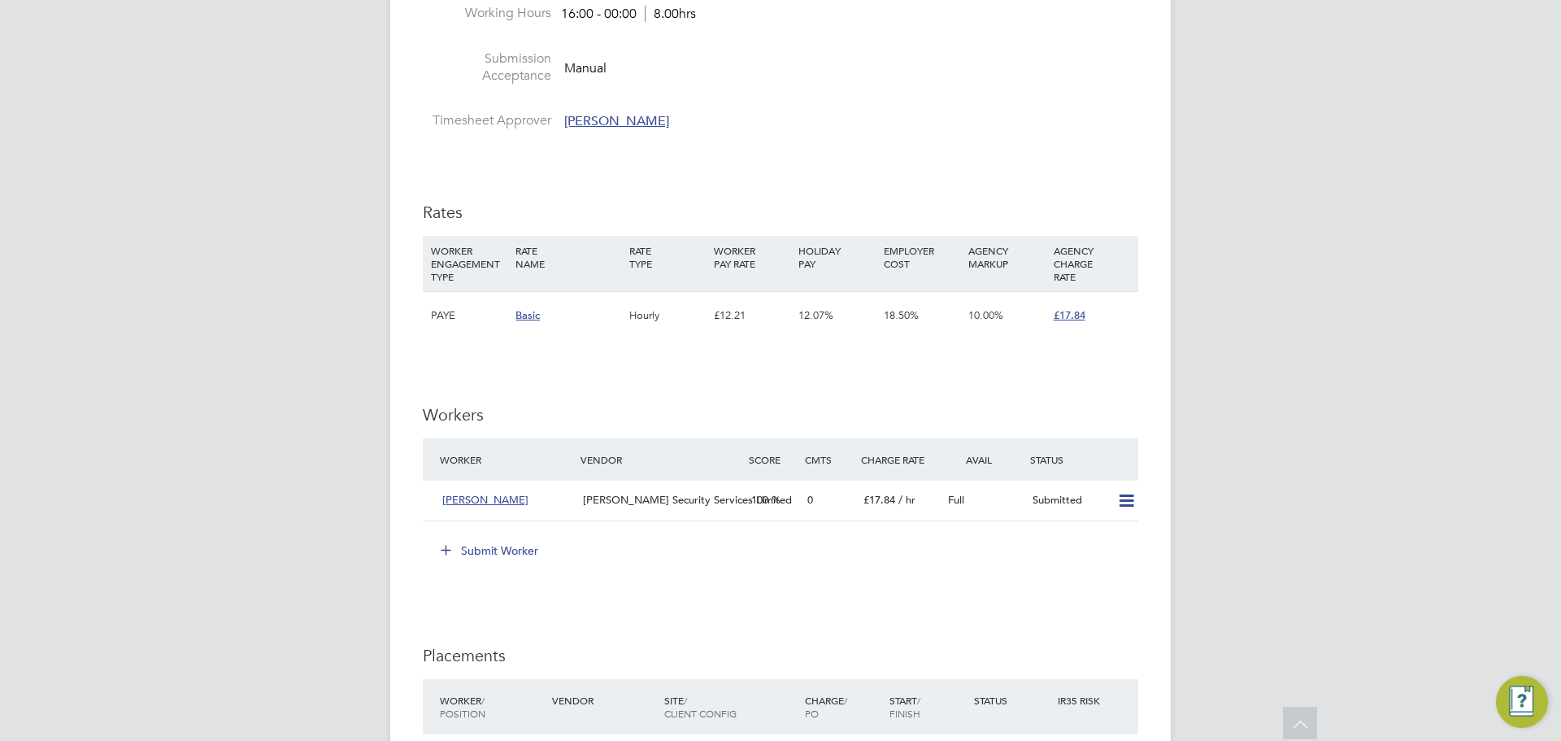
drag, startPoint x: 284, startPoint y: 433, endPoint x: 302, endPoint y: 429, distance: 18.3
click at [284, 433] on div "WA Wills Admin Notifications Applications: Network Team Members Businesses Site…" at bounding box center [780, 170] width 1561 height 2130
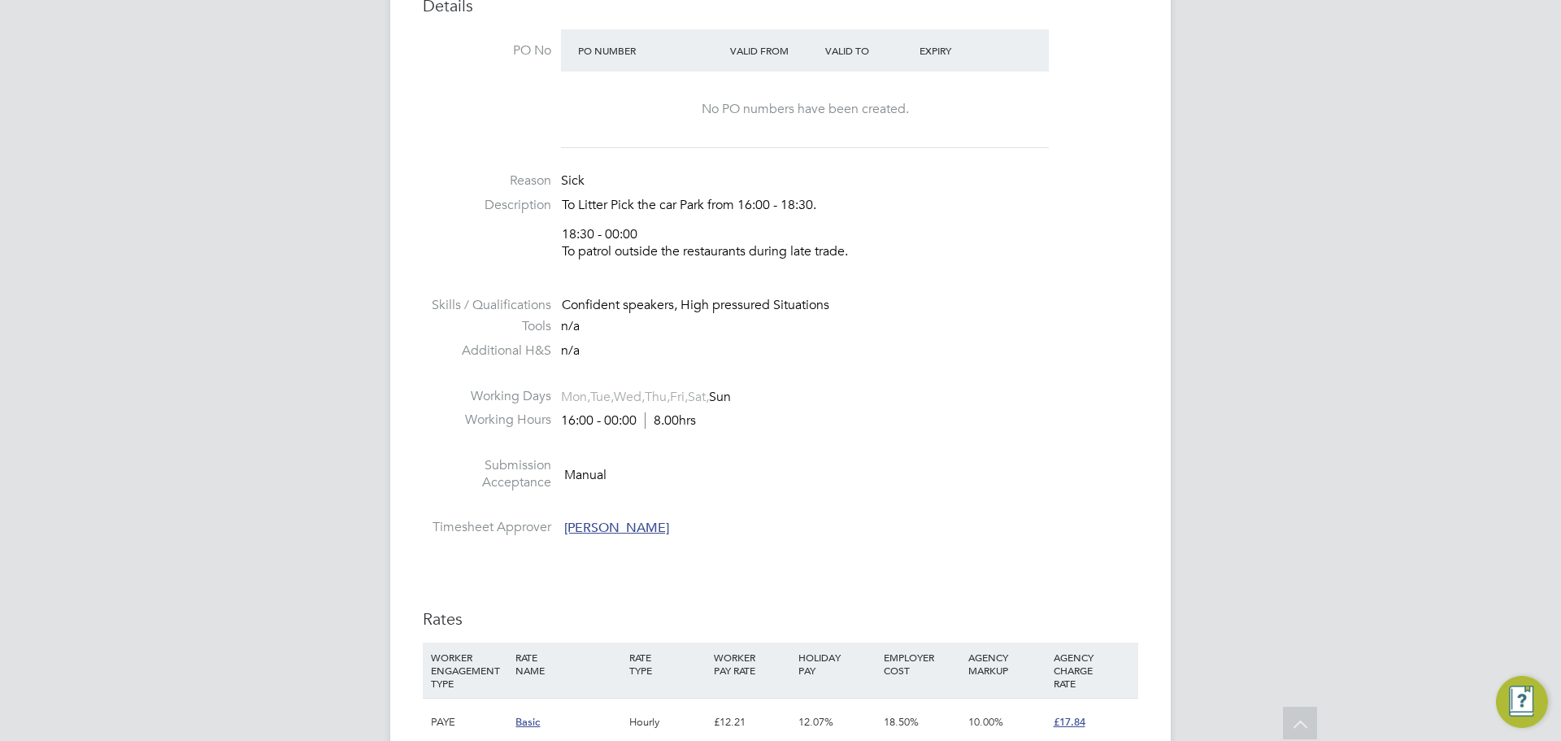
scroll to position [976, 0]
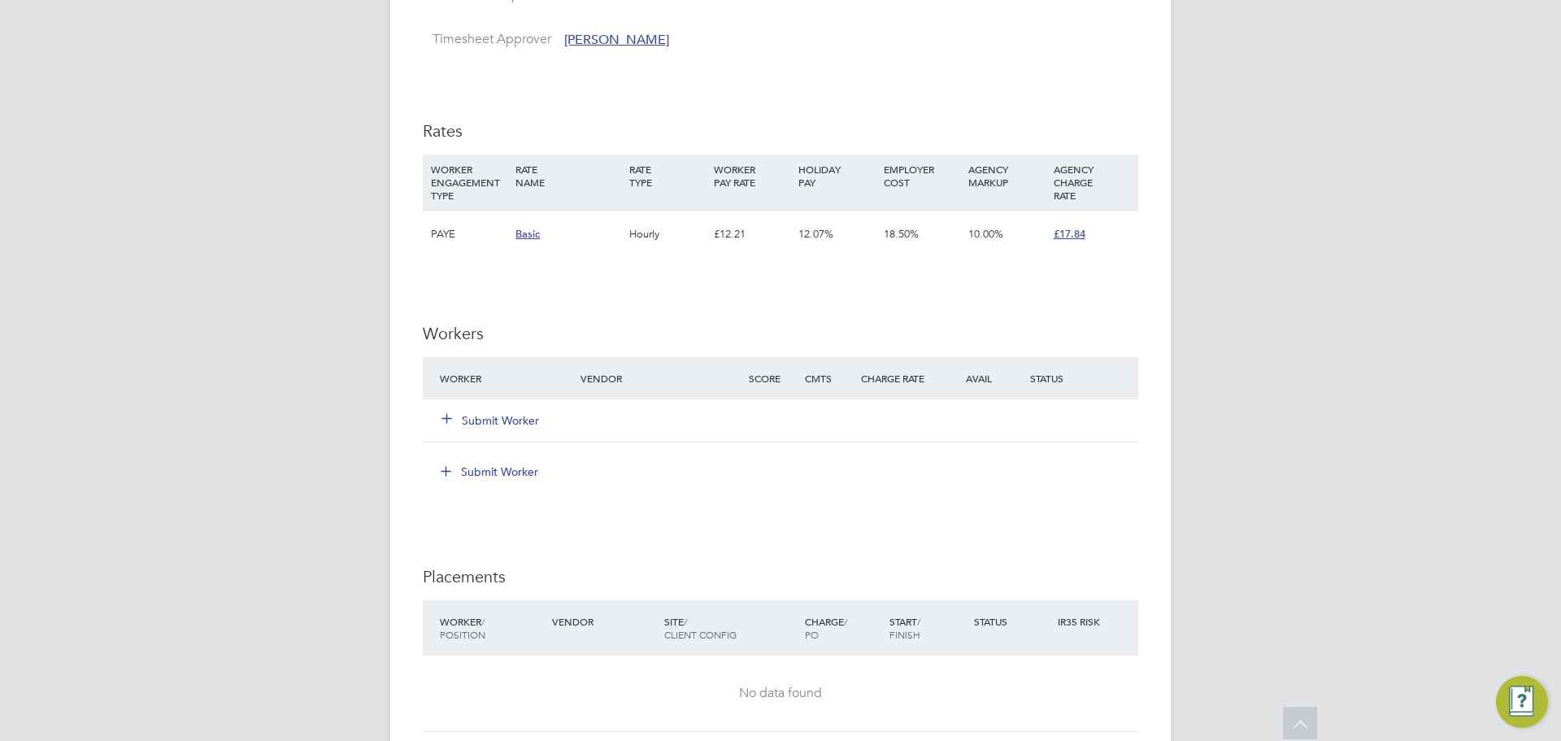
click at [442, 422] on icon at bounding box center [447, 418] width 12 height 12
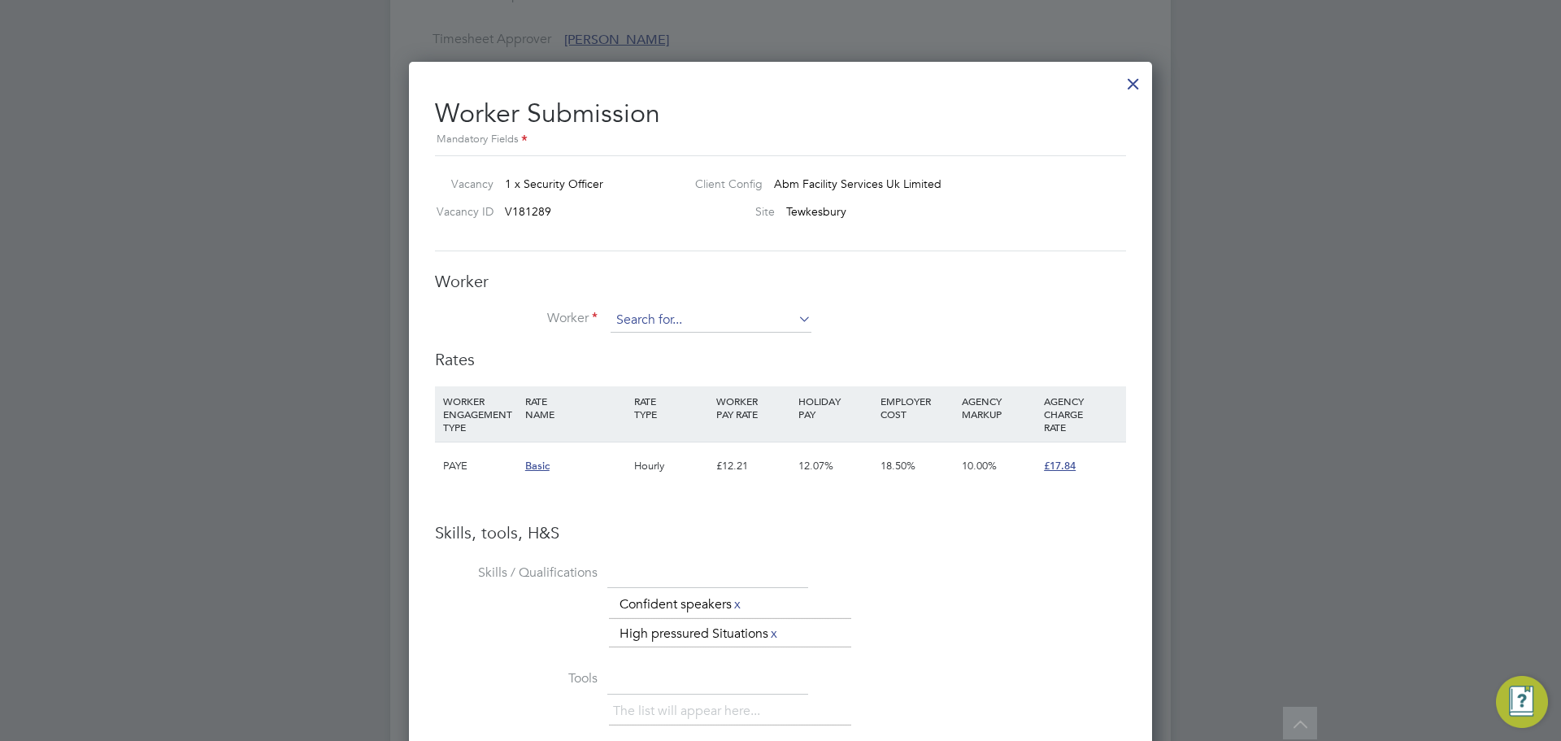
click at [634, 320] on input at bounding box center [711, 320] width 201 height 24
click at [741, 351] on li "Umair Faza l (SIA 1016562990493016)" at bounding box center [715, 344] width 211 height 22
type input "[PERSON_NAME] (SIA 1016562990493016)"
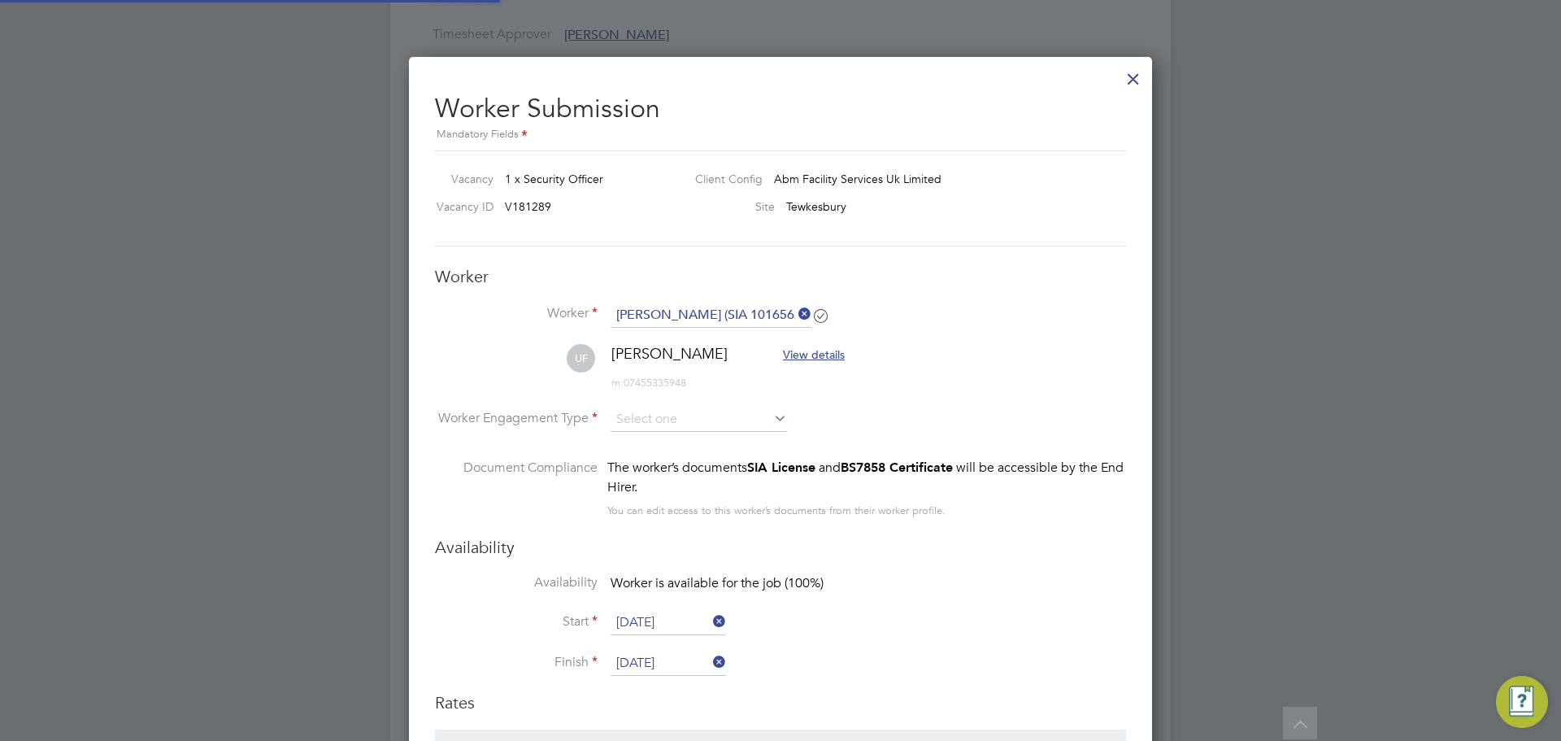
scroll to position [1220, 0]
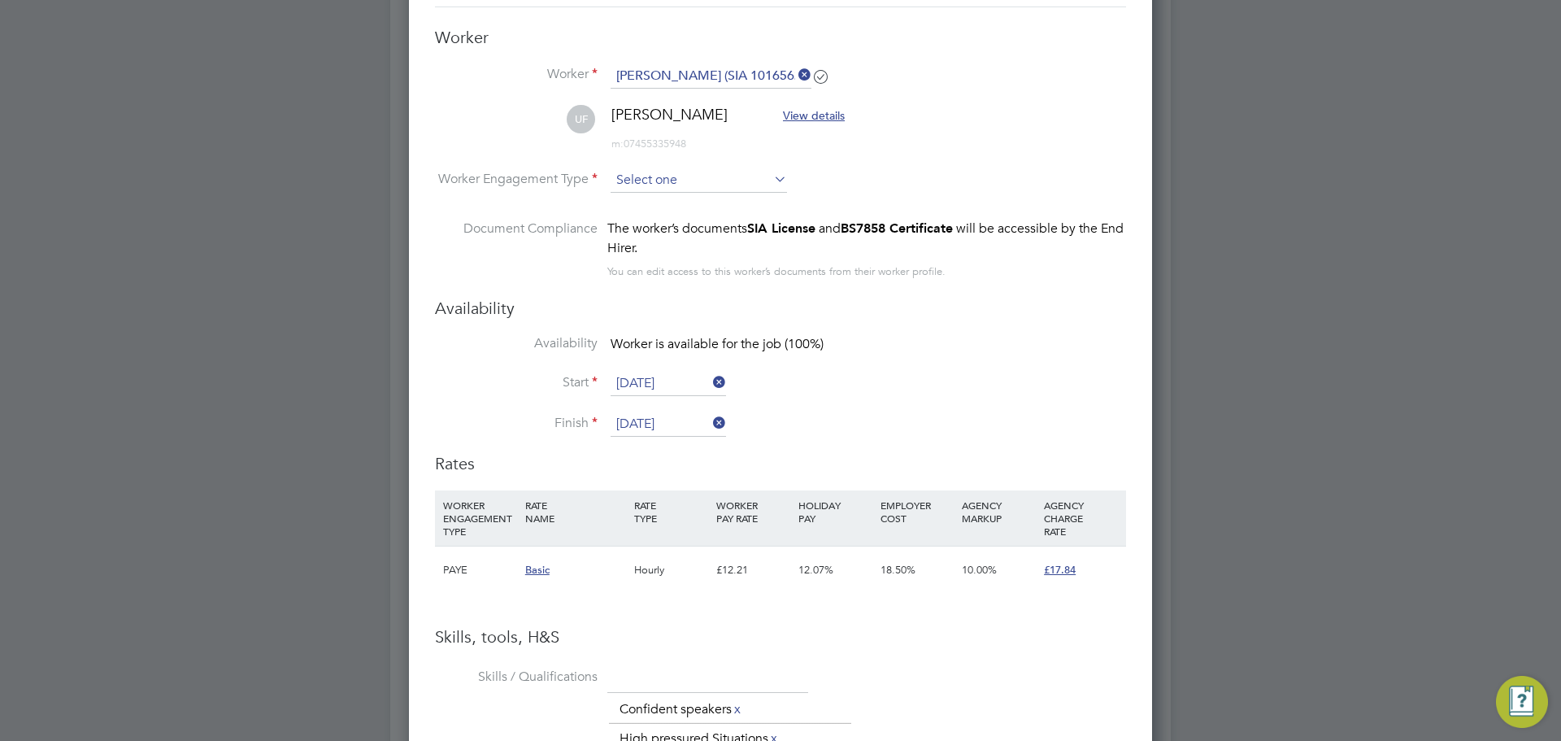
click at [731, 183] on input at bounding box center [699, 180] width 176 height 24
click at [699, 227] on li "PAYE" at bounding box center [699, 224] width 178 height 21
type input "PAYE"
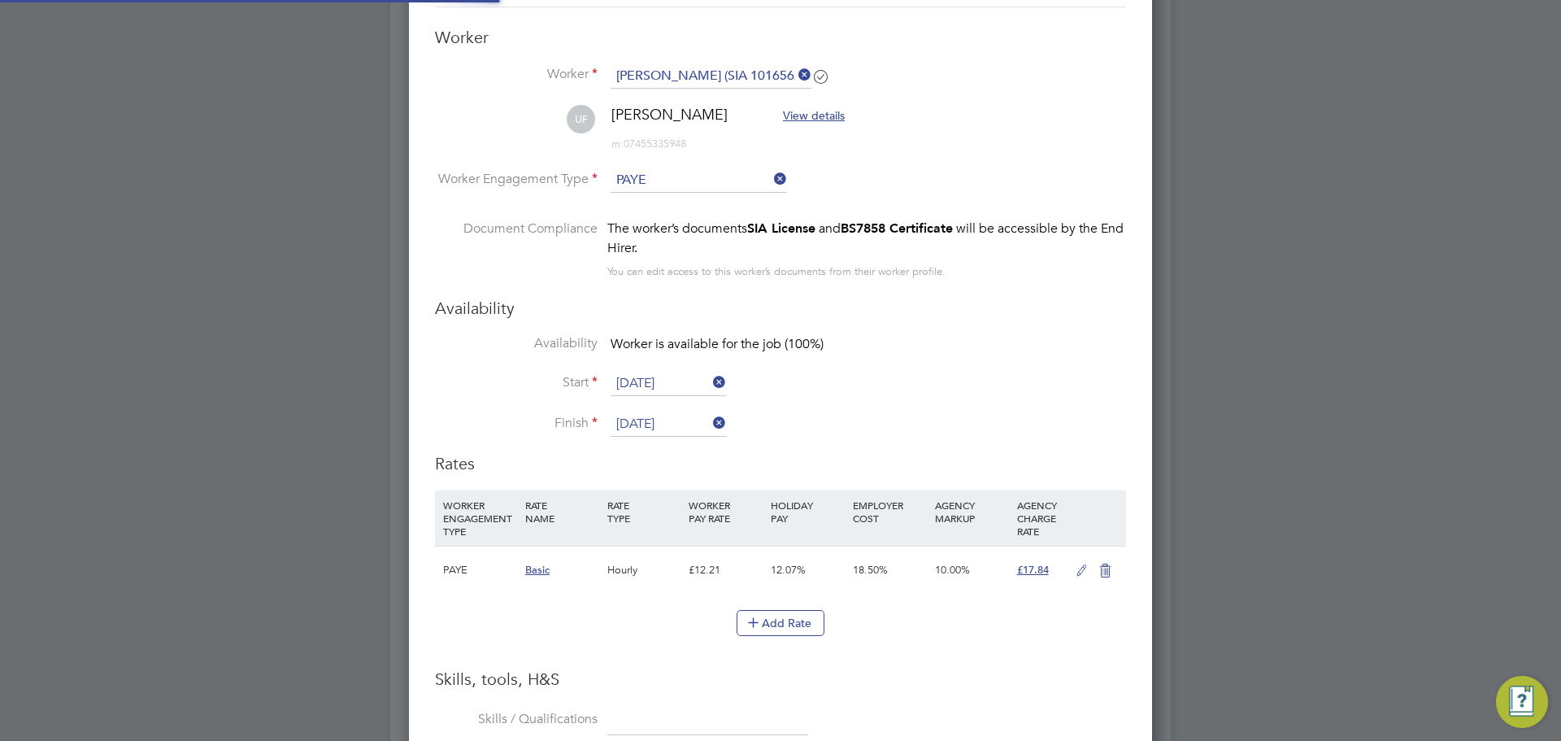
scroll to position [0, 0]
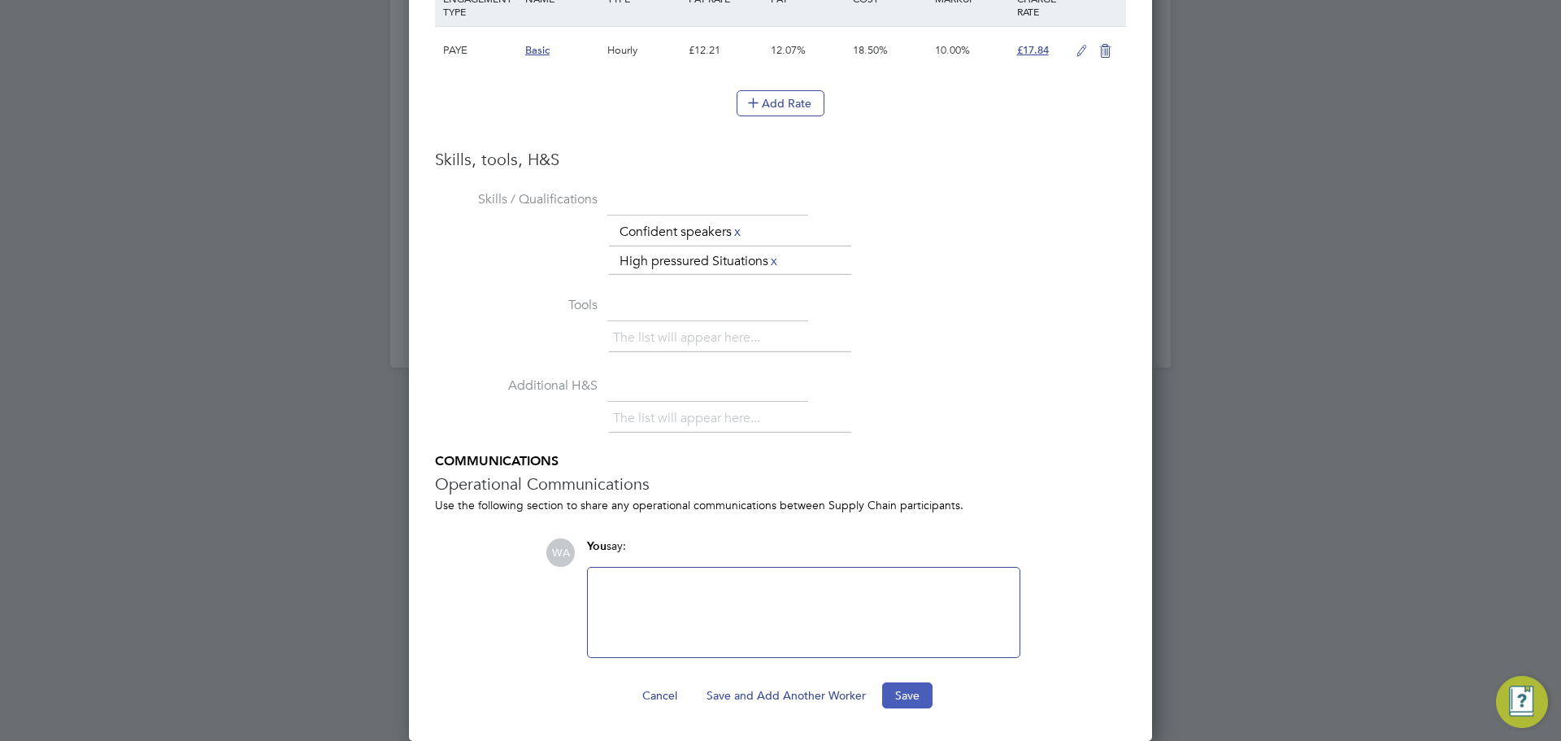
click at [907, 689] on button "Save" at bounding box center [907, 695] width 50 height 26
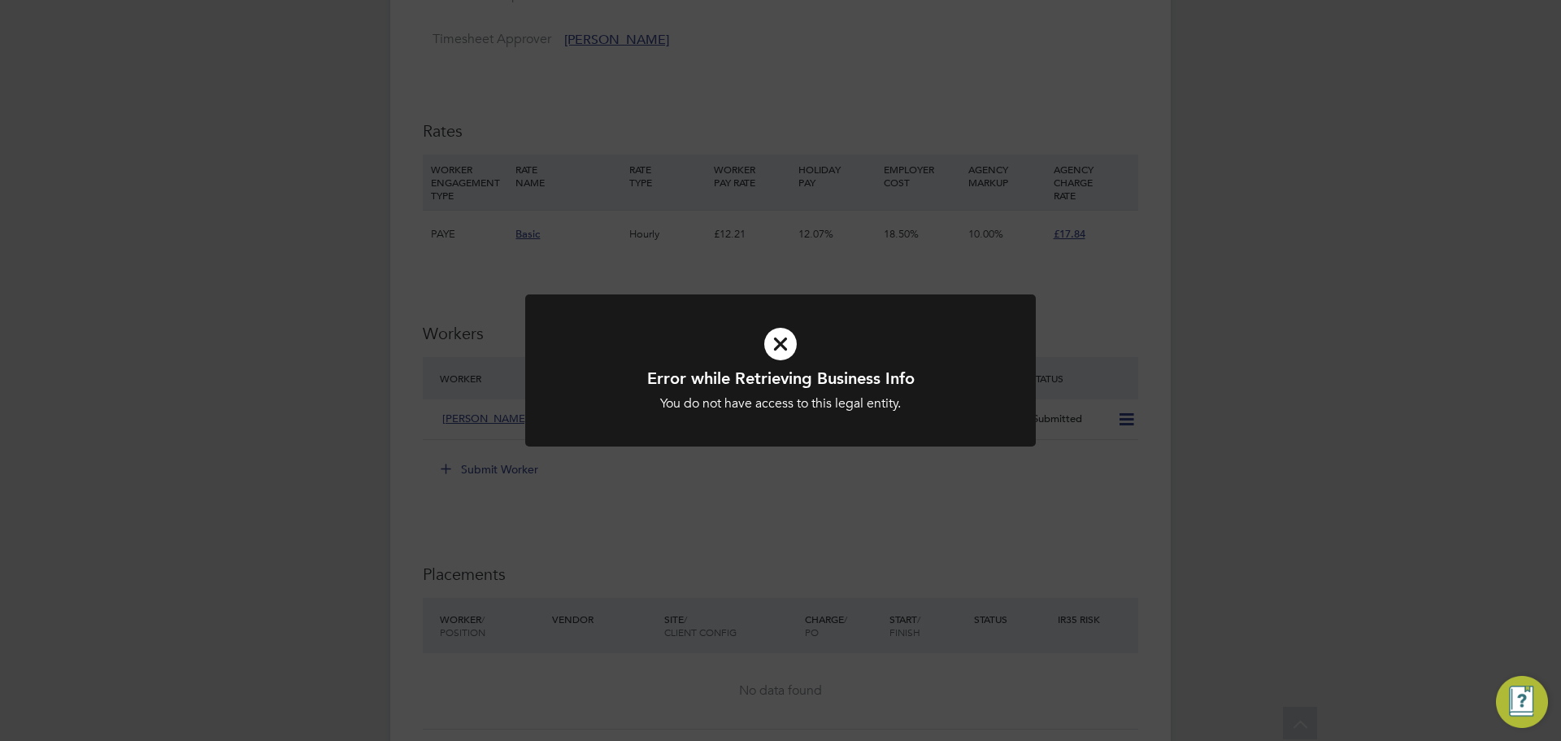
click at [784, 342] on icon at bounding box center [780, 343] width 423 height 63
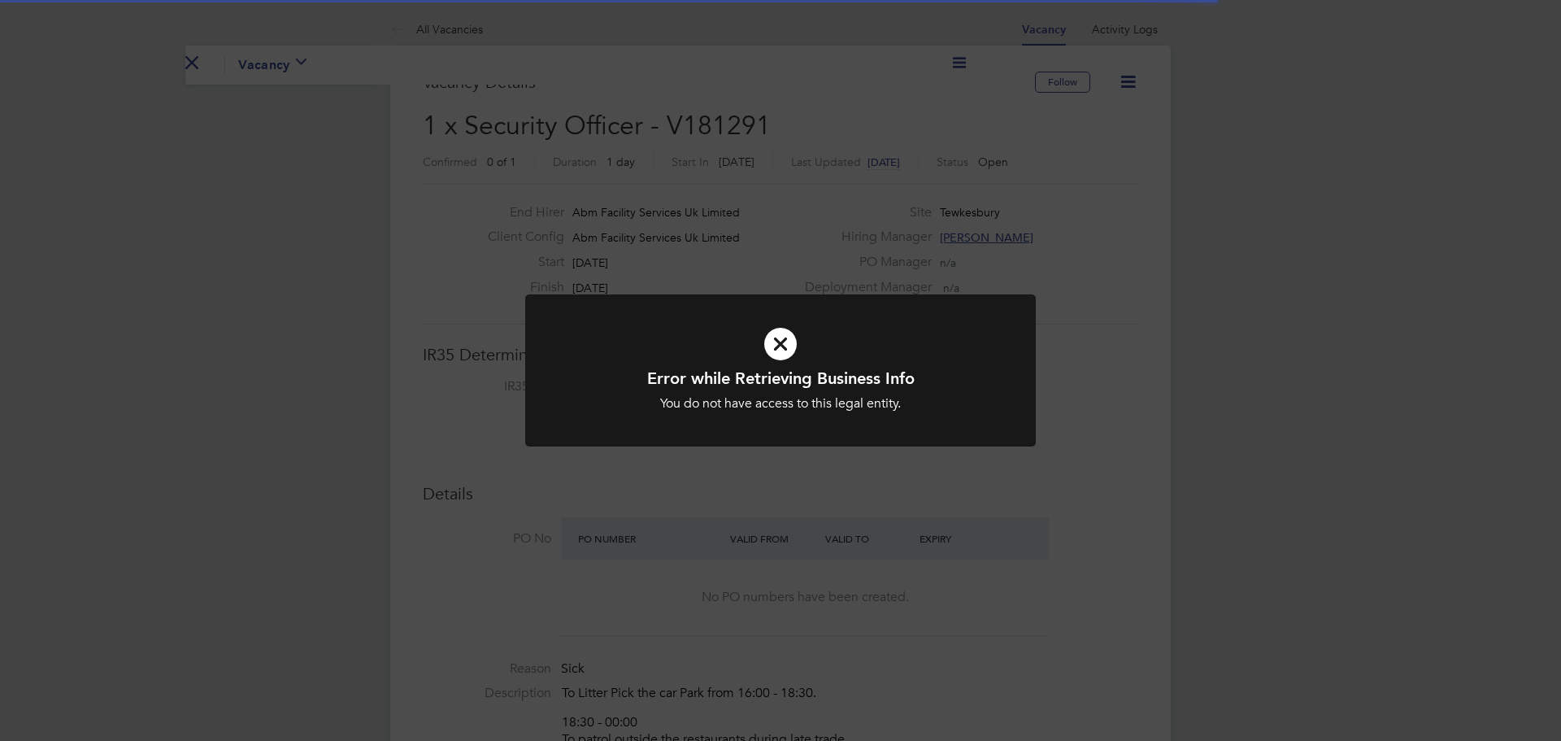
scroll to position [48, 114]
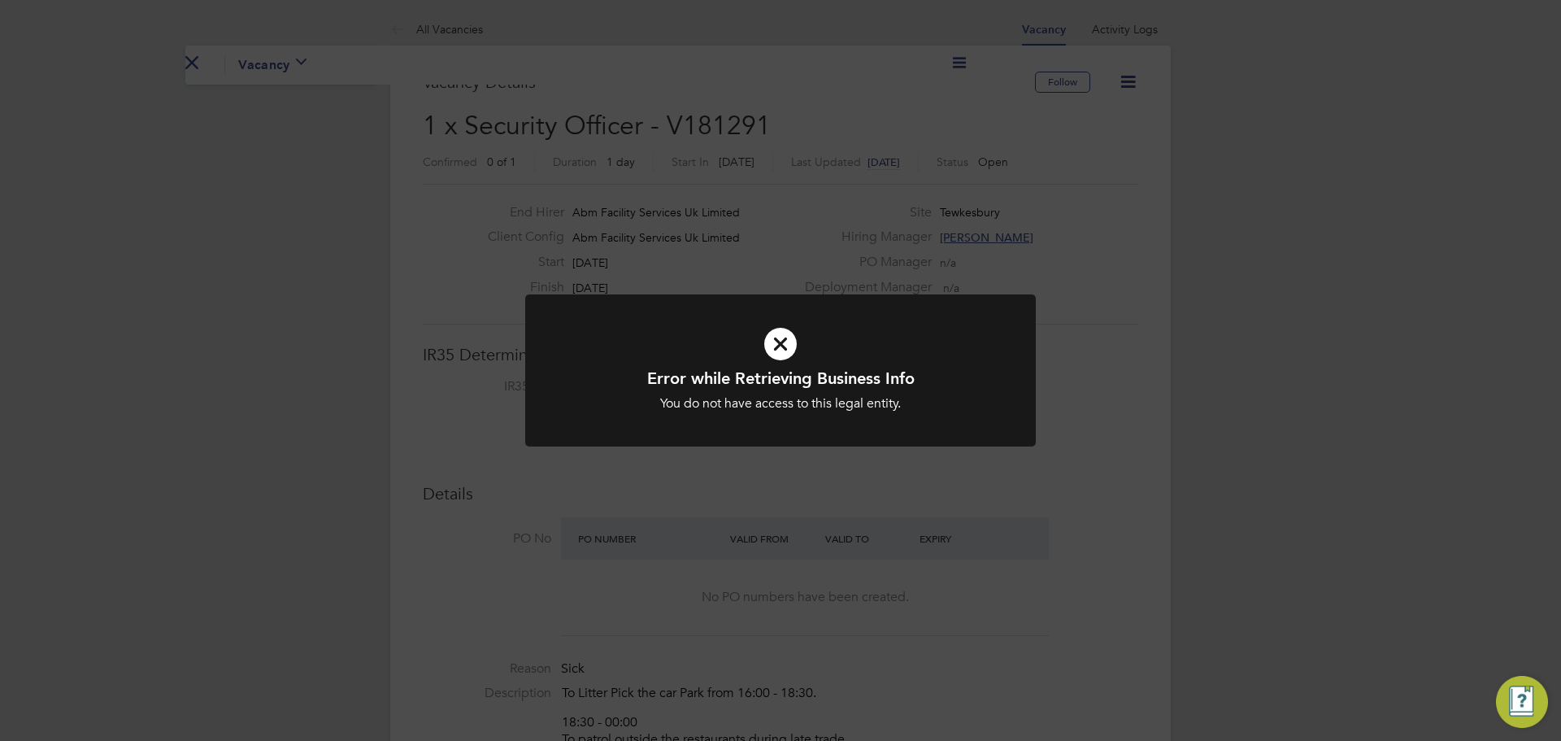
click at [794, 350] on icon at bounding box center [780, 343] width 423 height 63
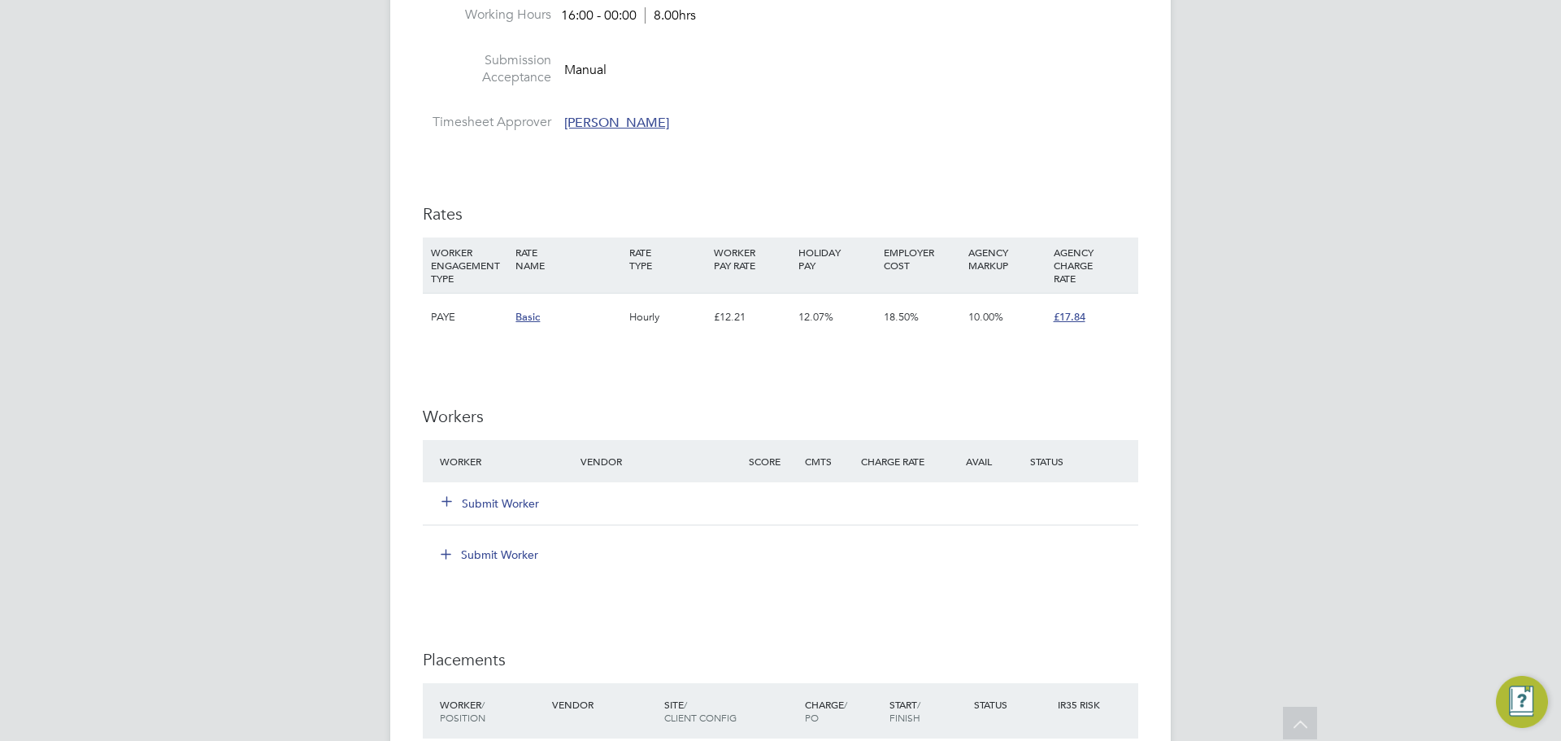
scroll to position [1139, 0]
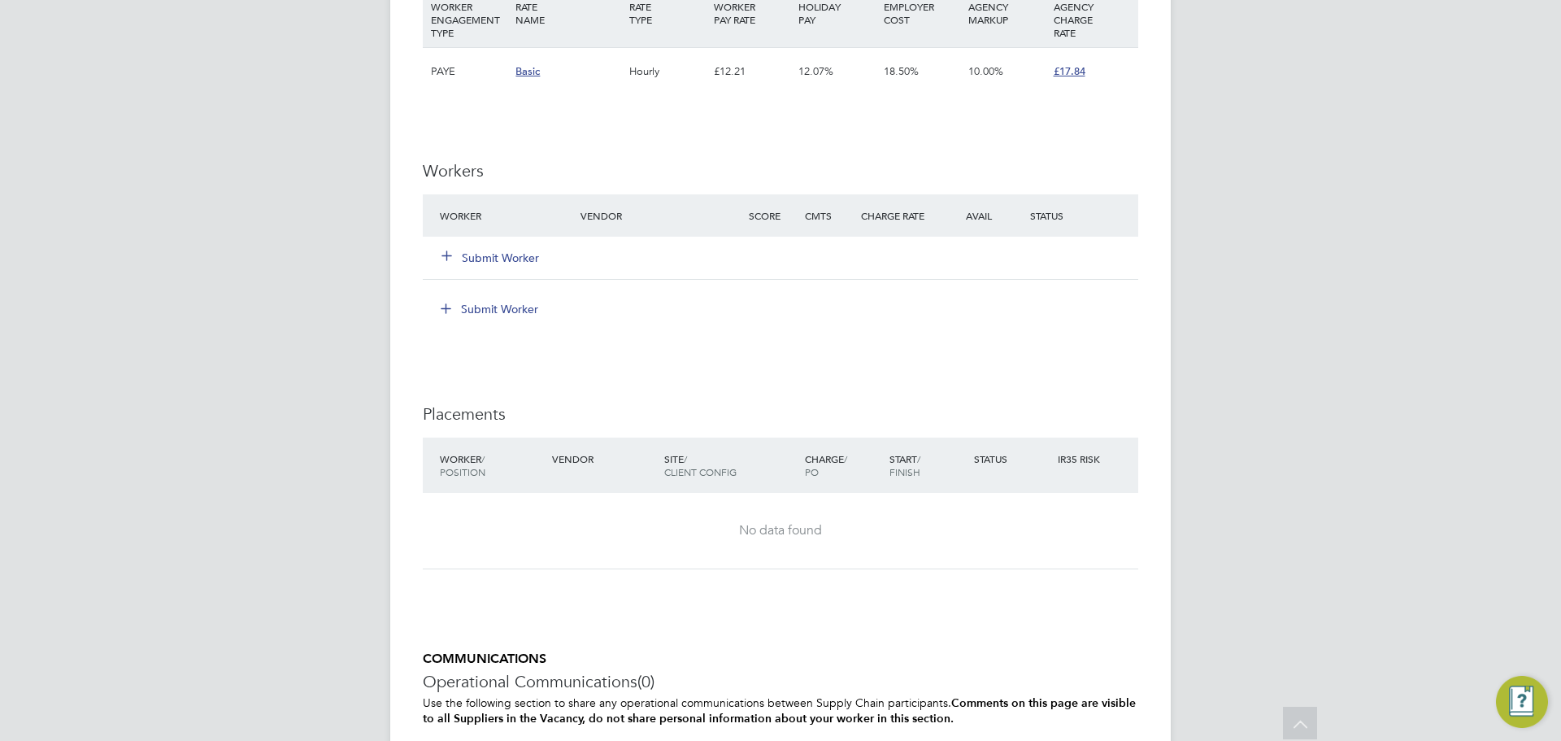
click at [451, 256] on icon at bounding box center [447, 255] width 12 height 12
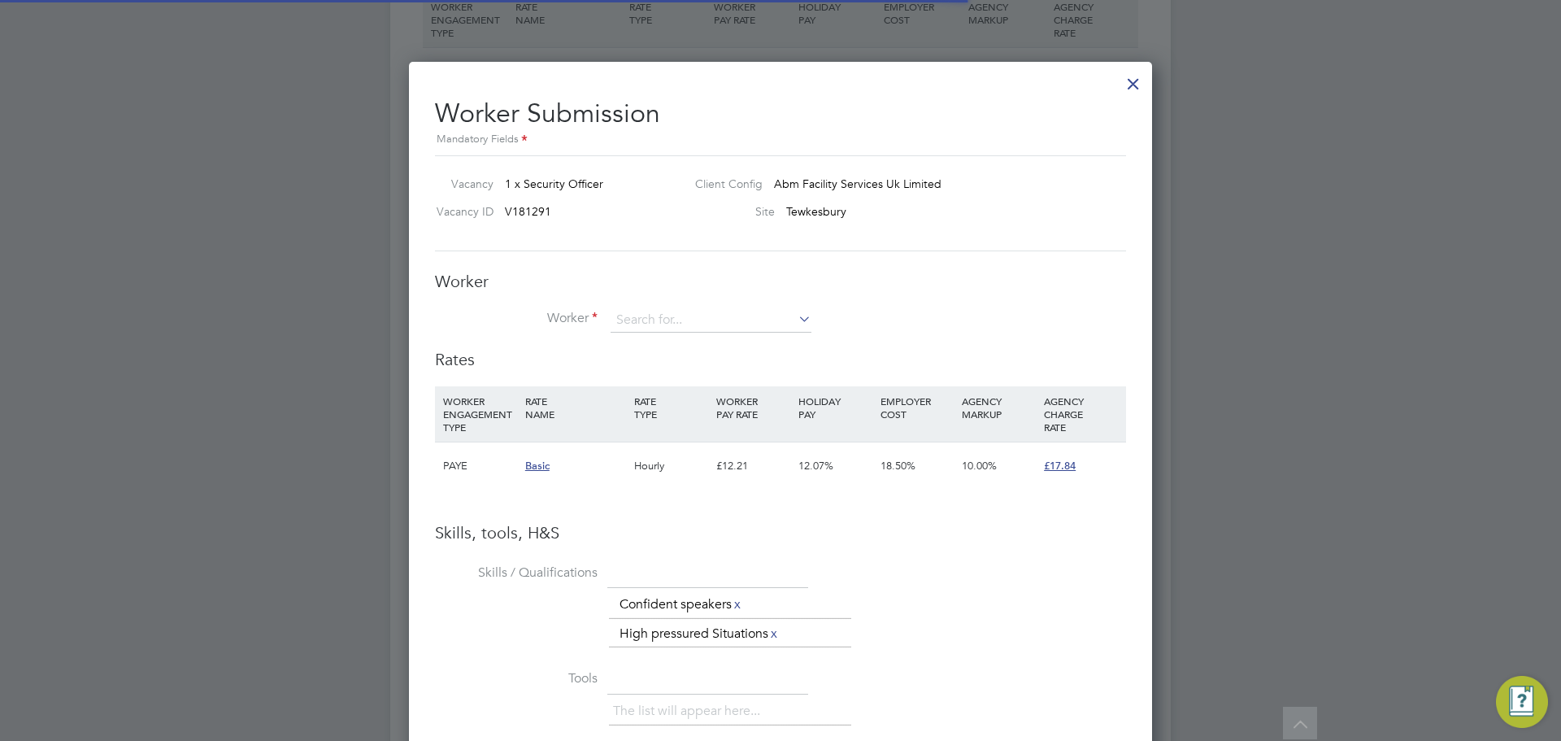
scroll to position [48, 111]
click at [659, 316] on input at bounding box center [711, 320] width 201 height 24
click at [695, 338] on li "Umair F azal (SIA 1016562990493016)" at bounding box center [714, 344] width 208 height 22
type input "[PERSON_NAME] (SIA 1016562990493016)"
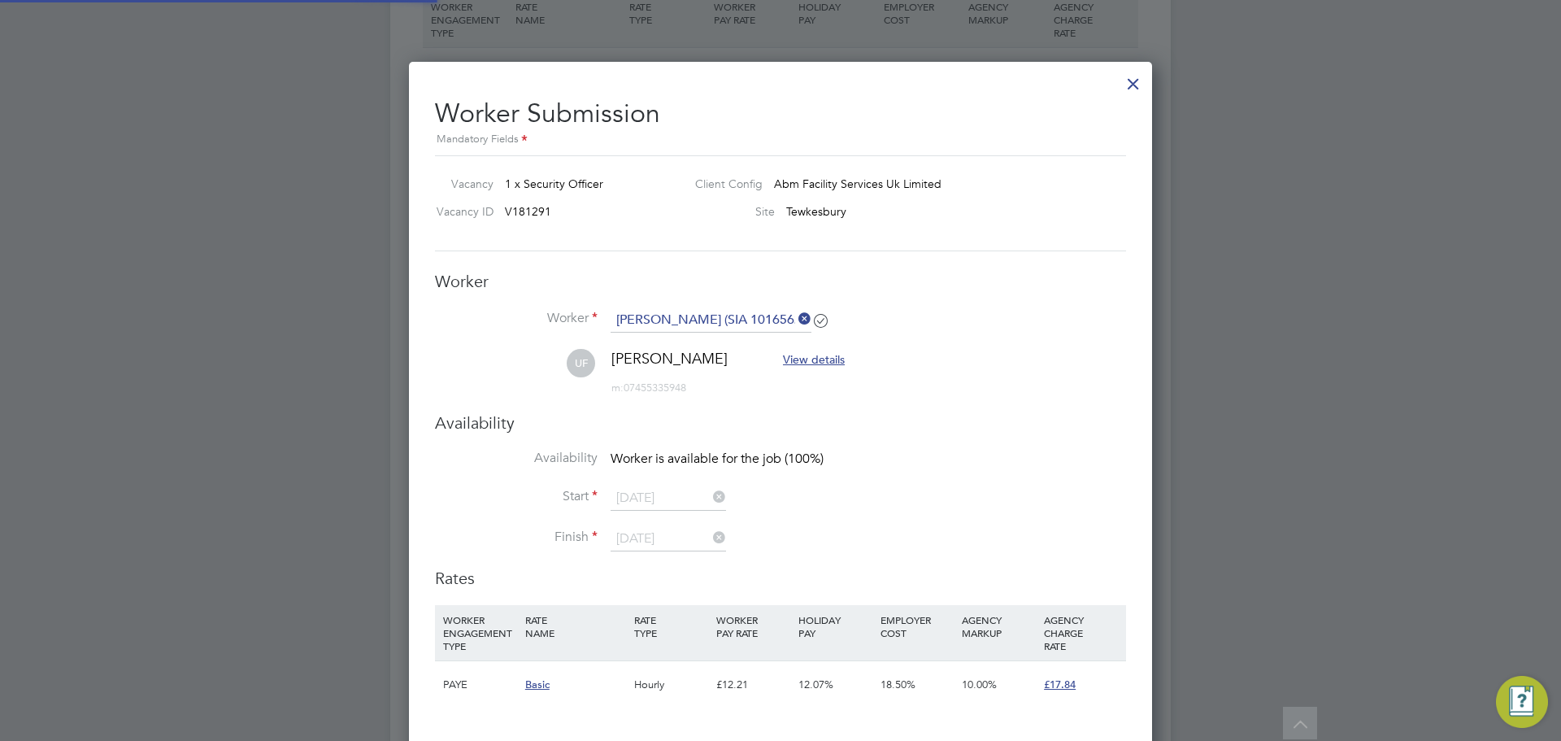
scroll to position [1400, 744]
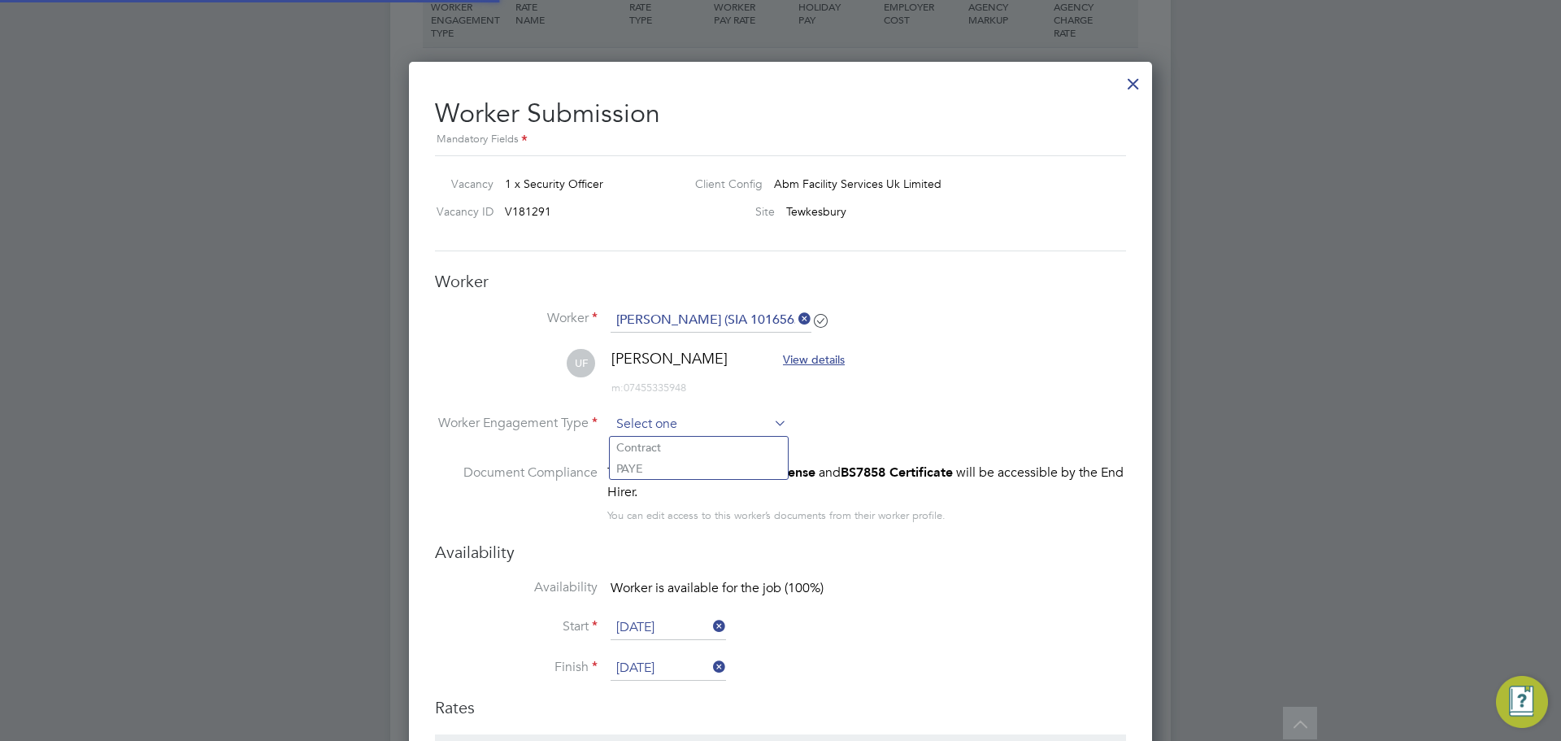
click at [690, 470] on li "PAYE" at bounding box center [699, 468] width 178 height 21
type input "PAYE"
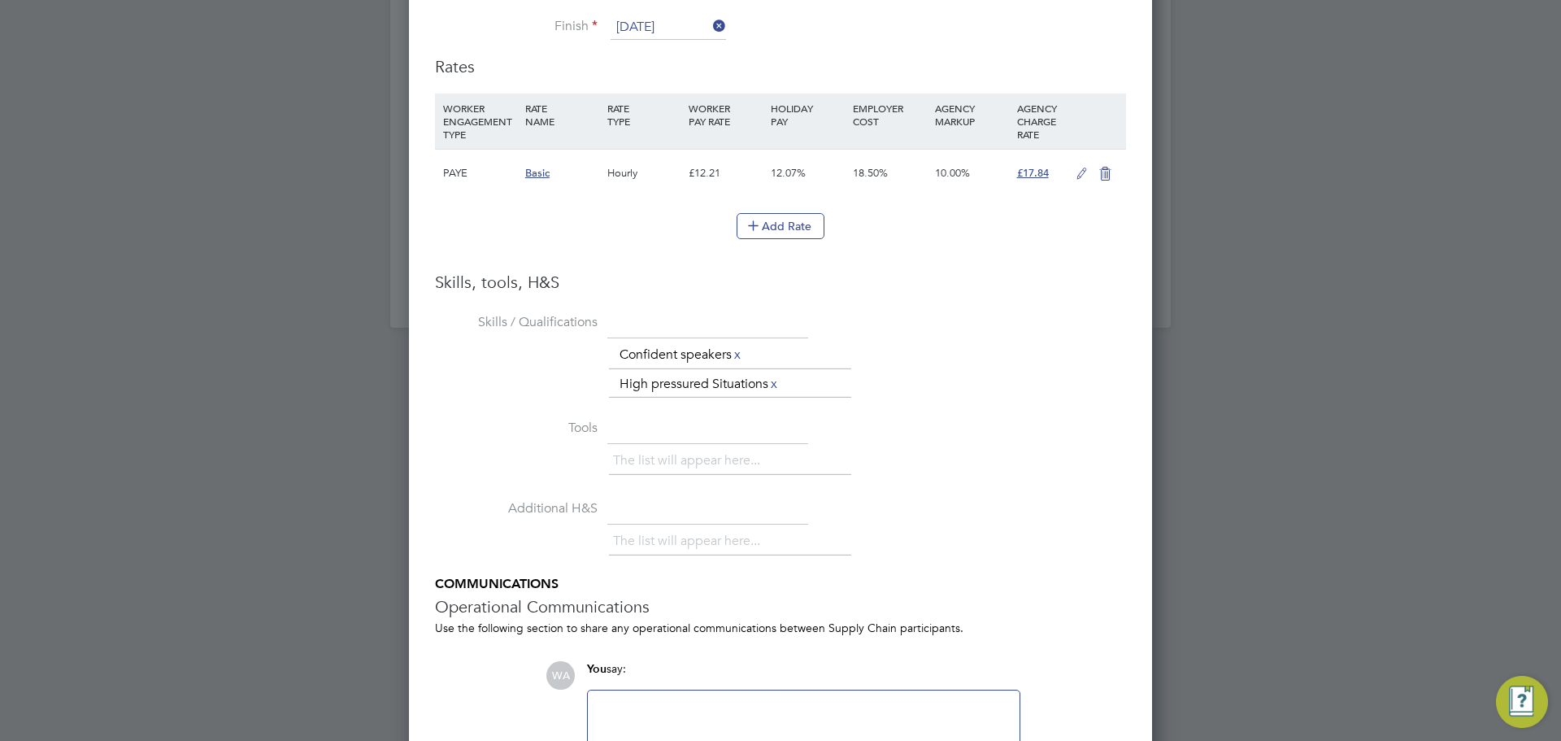
scroll to position [0, 0]
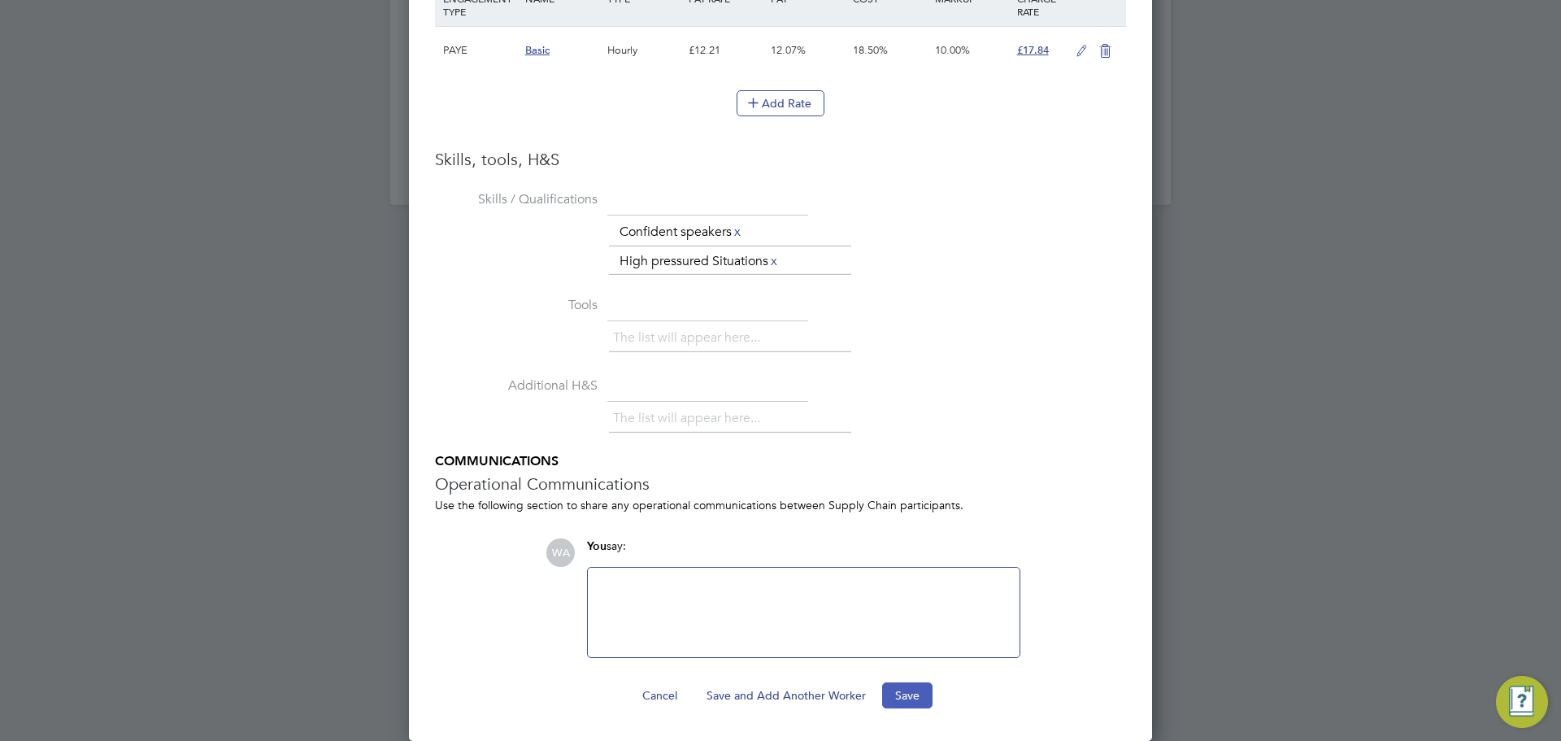
click at [908, 694] on button "Save" at bounding box center [907, 695] width 50 height 26
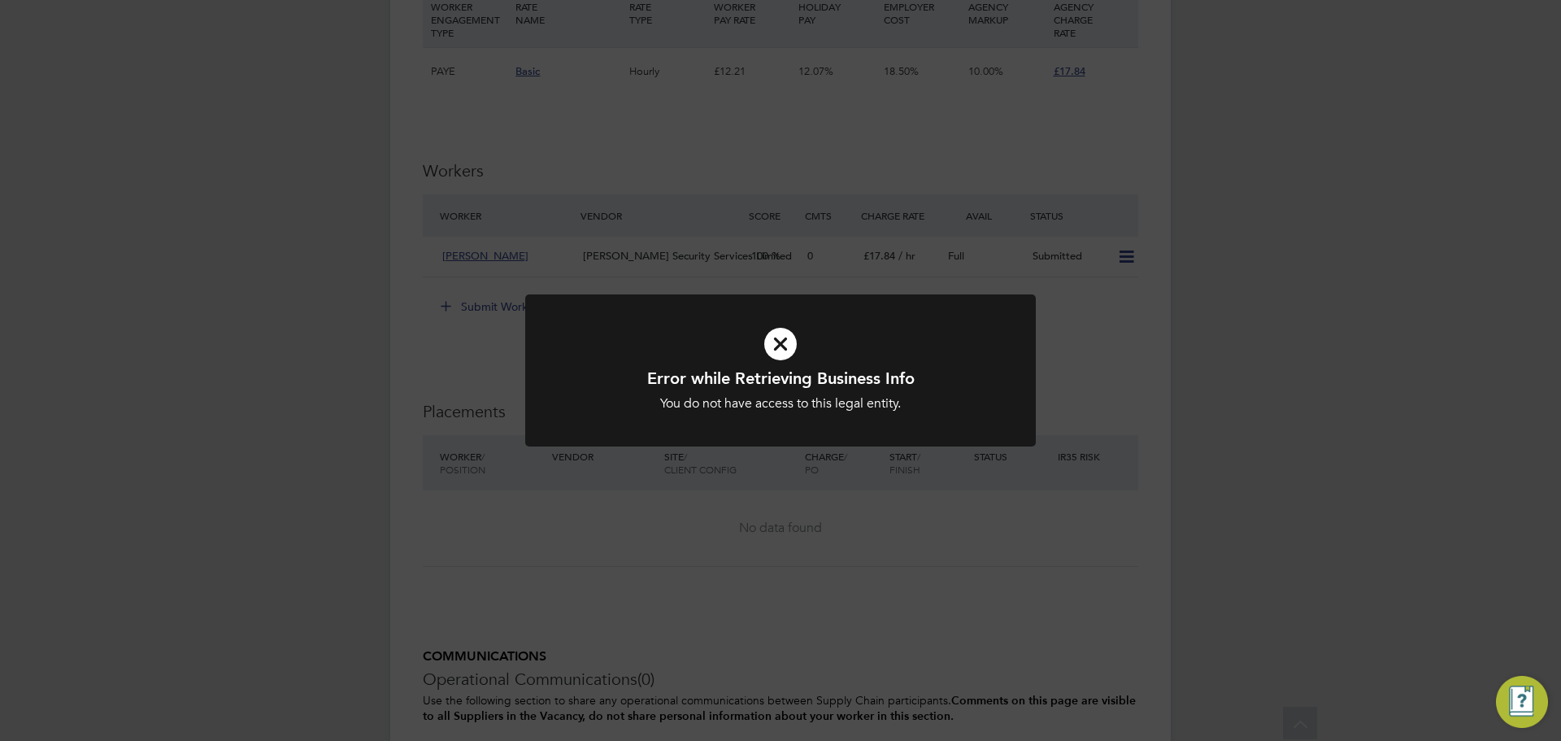
click at [792, 344] on icon at bounding box center [780, 343] width 423 height 63
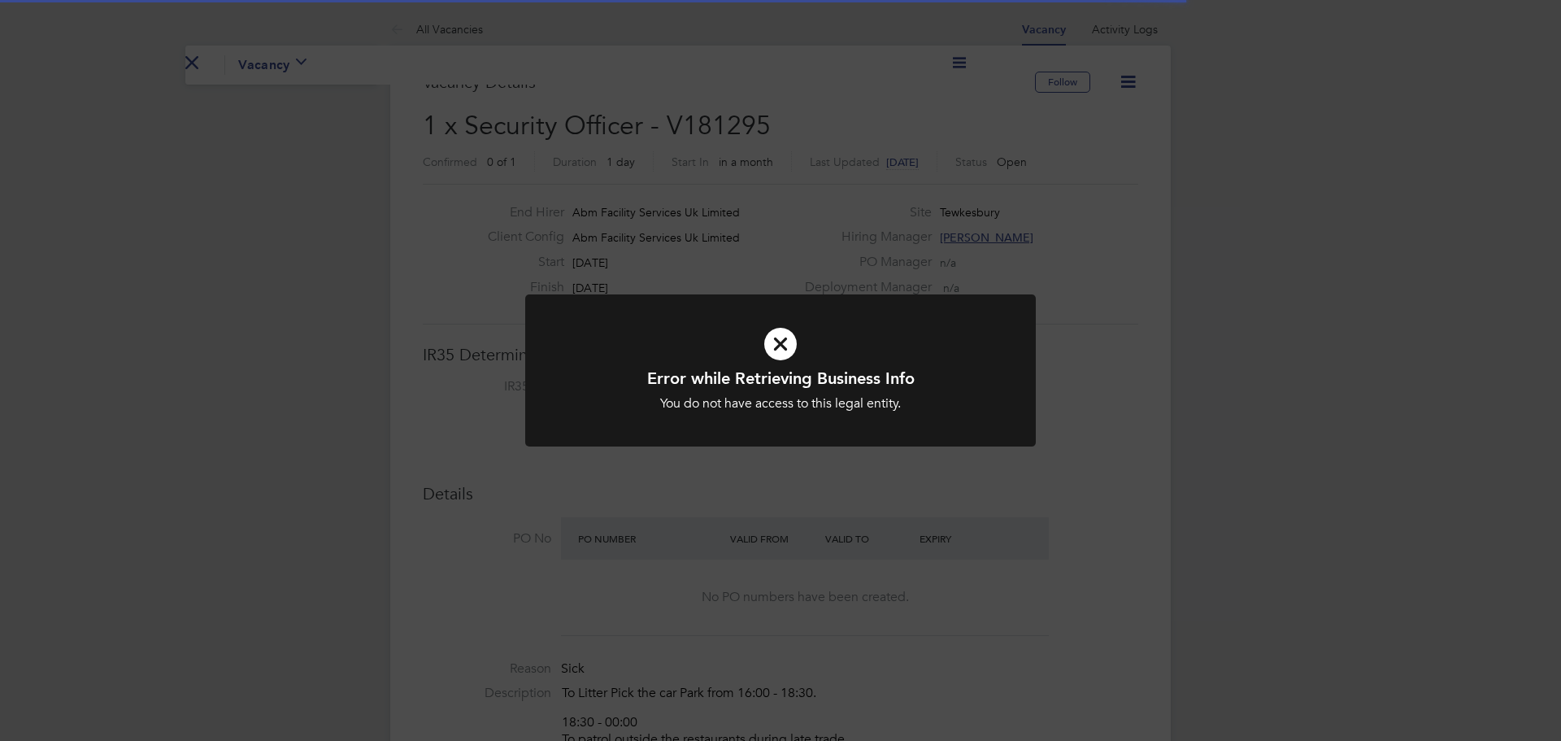
scroll to position [48, 114]
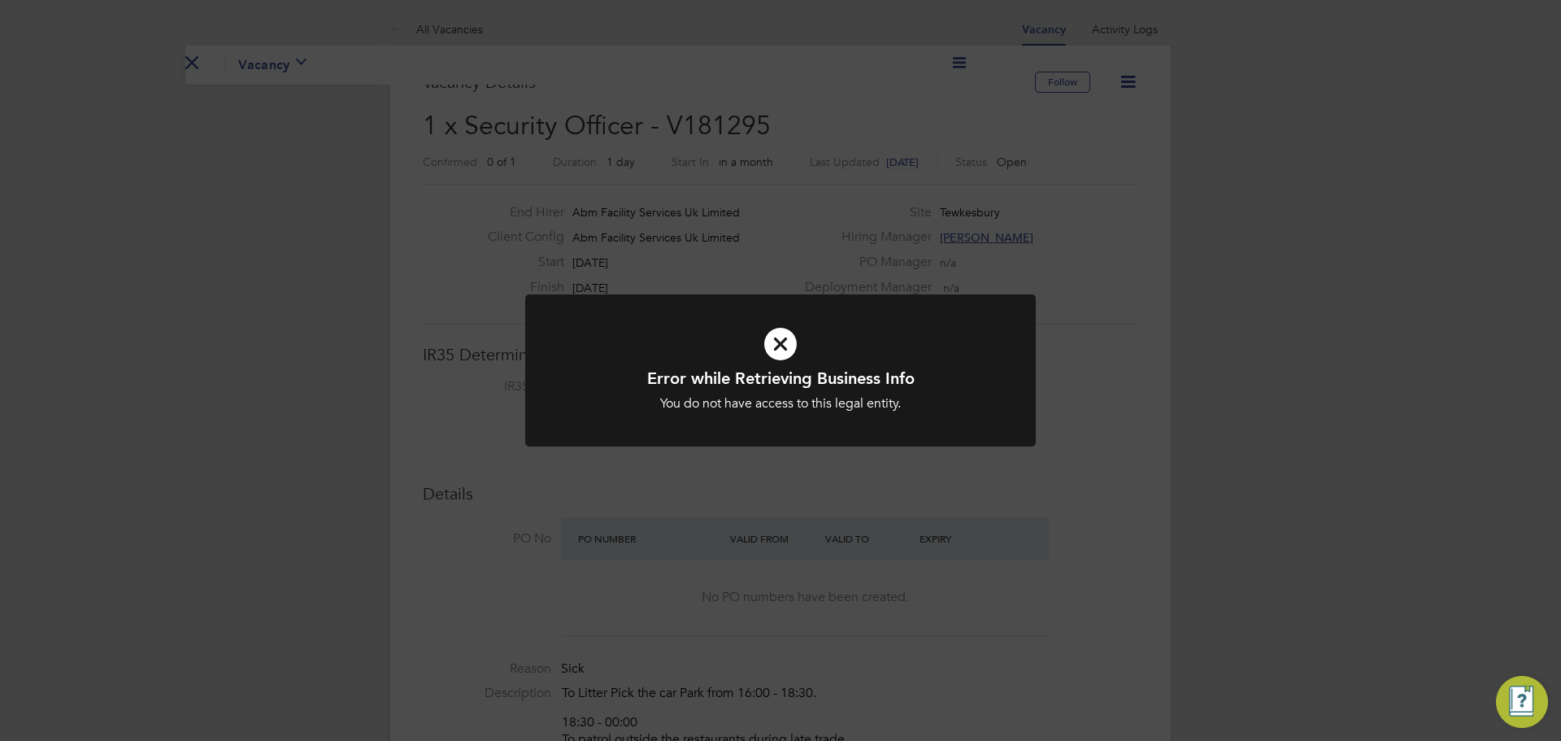
click at [786, 347] on icon at bounding box center [780, 343] width 423 height 63
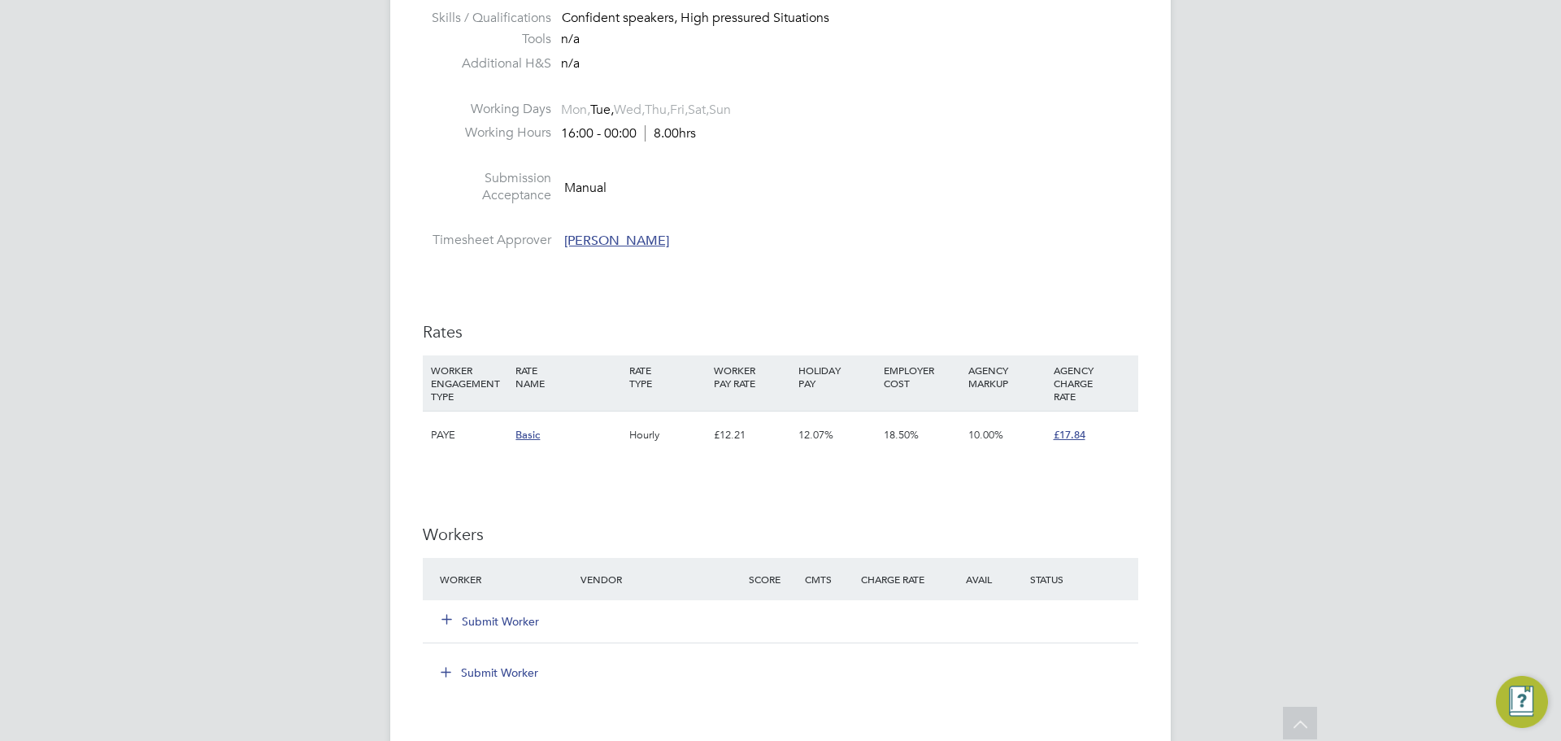
scroll to position [976, 0]
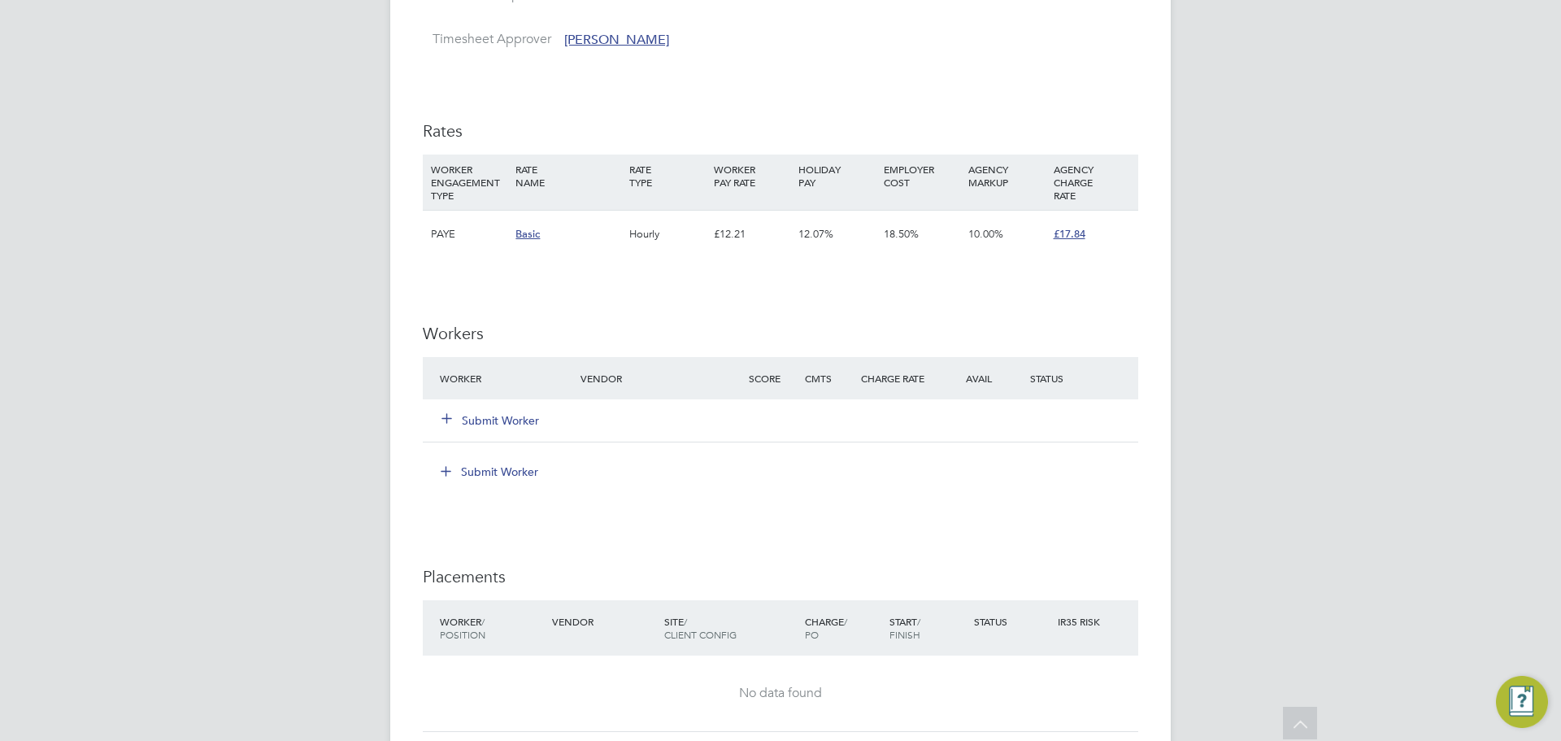
click at [451, 416] on icon at bounding box center [447, 418] width 12 height 12
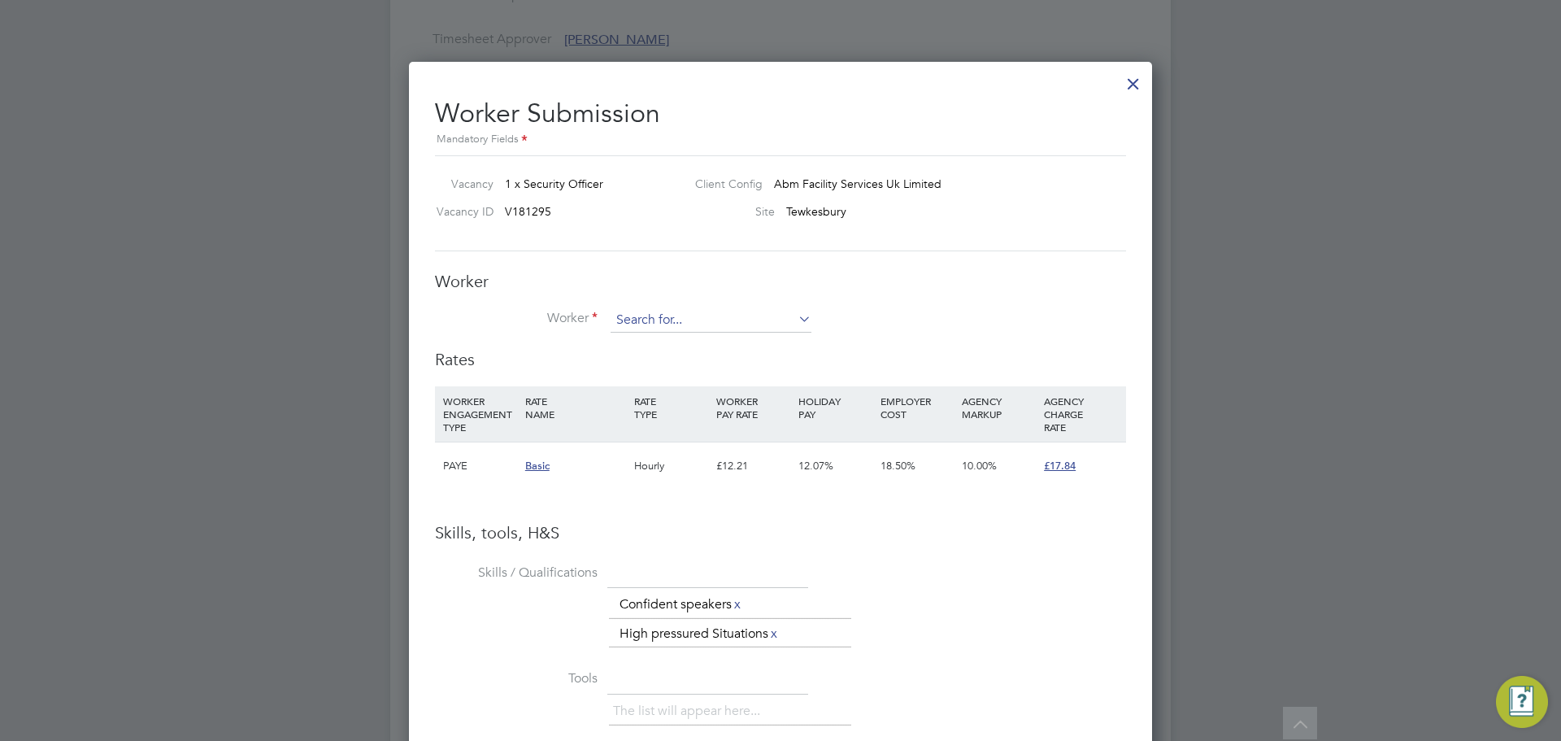
click at [651, 319] on input at bounding box center [711, 320] width 201 height 24
click at [690, 335] on li "Umair Fa zal (SIA 1016562990493016)" at bounding box center [714, 344] width 209 height 22
type input "[PERSON_NAME] (SIA 1016562990493016)"
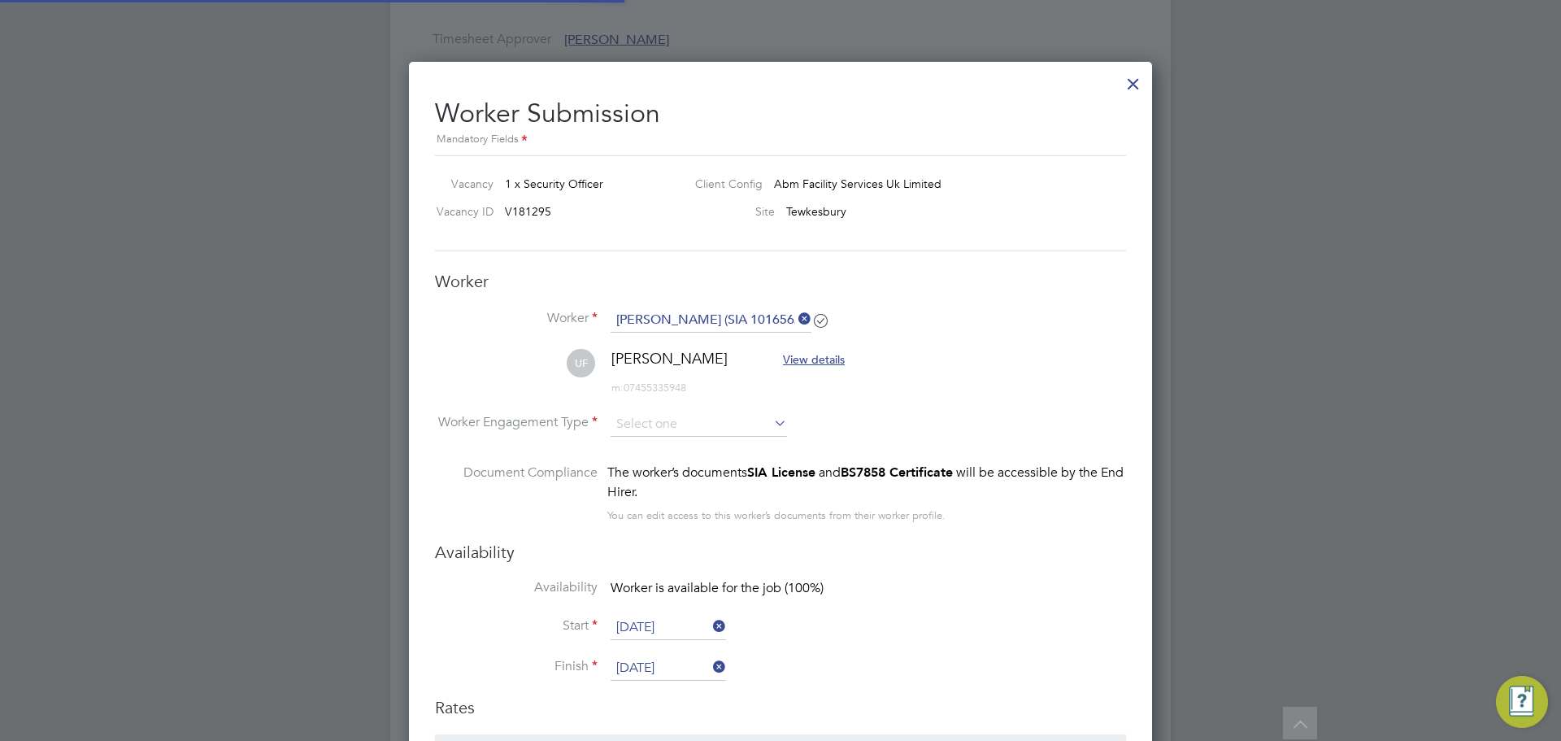
scroll to position [1400, 744]
click at [697, 427] on input at bounding box center [699, 424] width 176 height 24
click at [673, 466] on li "PAYE" at bounding box center [699, 468] width 178 height 21
type input "PAYE"
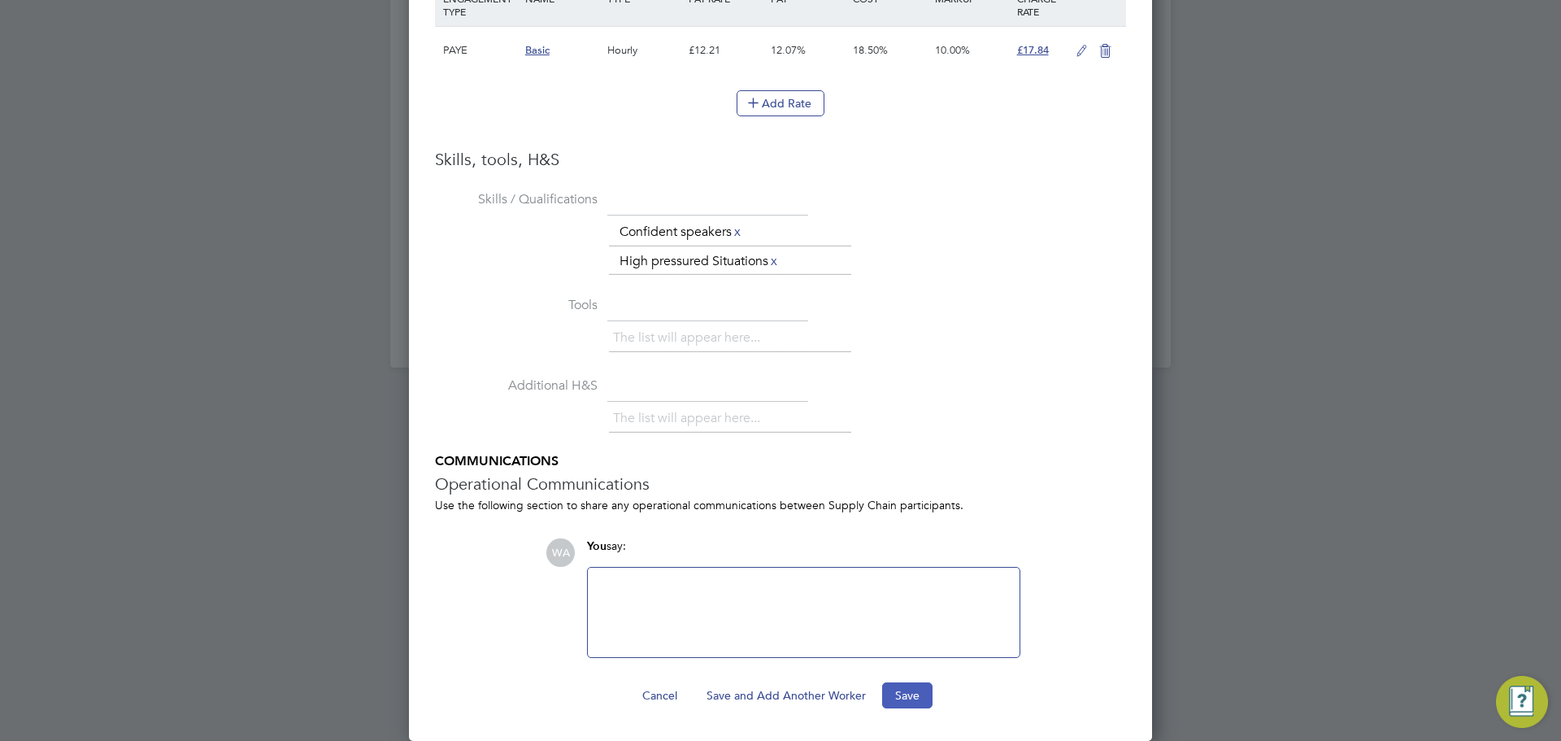
click at [903, 694] on button "Save" at bounding box center [907, 695] width 50 height 26
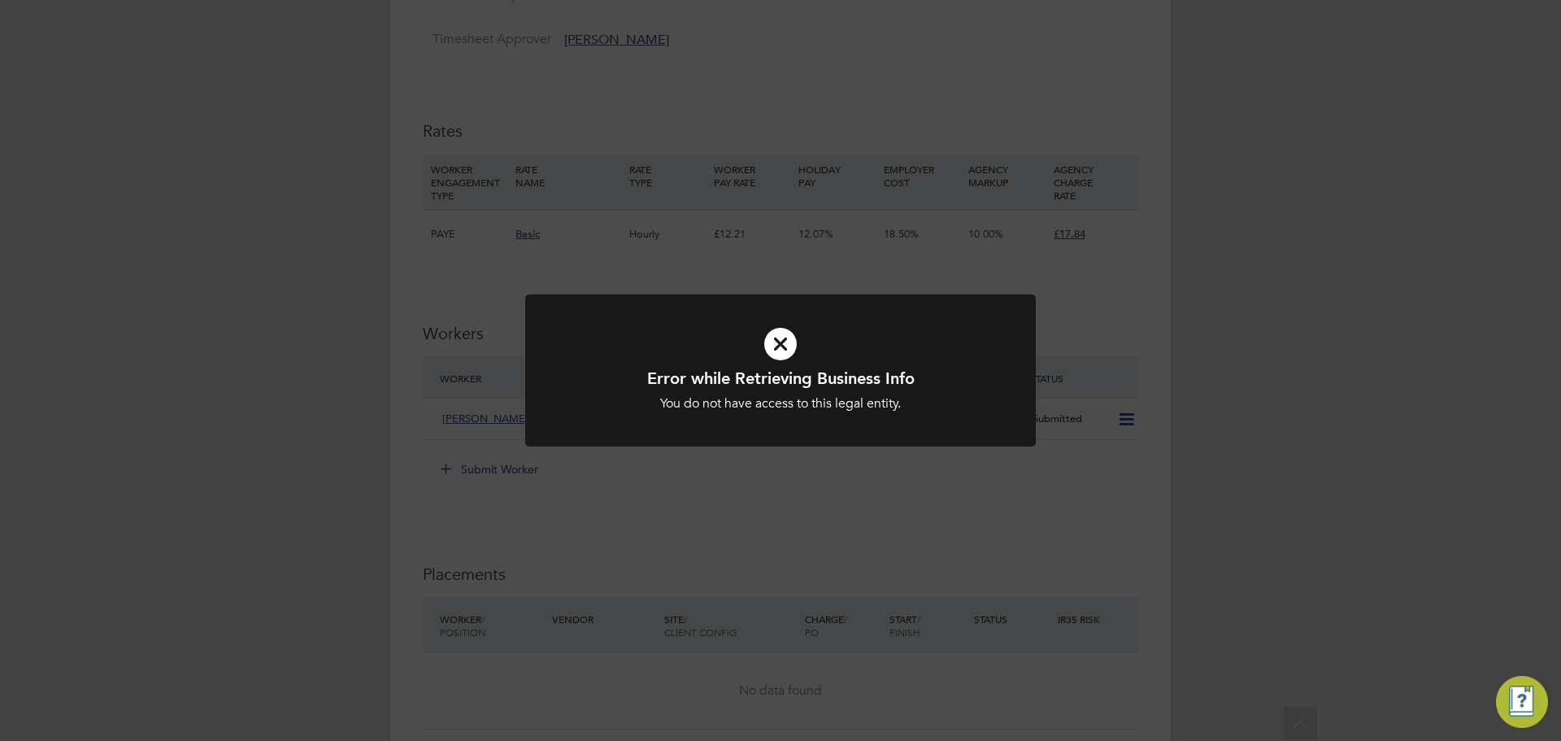
click at [775, 342] on icon at bounding box center [780, 343] width 423 height 63
